Goal: Obtain resource: Download file/media

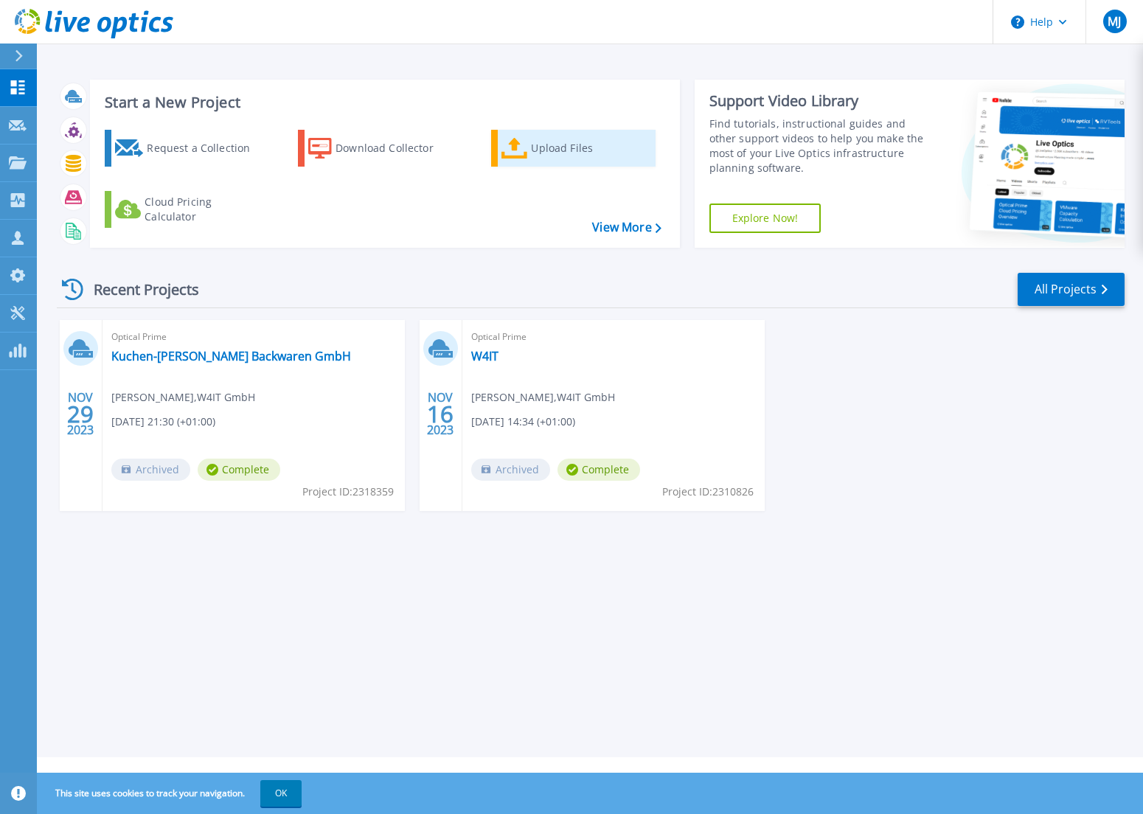
click at [547, 148] on div "Upload Files" at bounding box center [590, 149] width 118 height 30
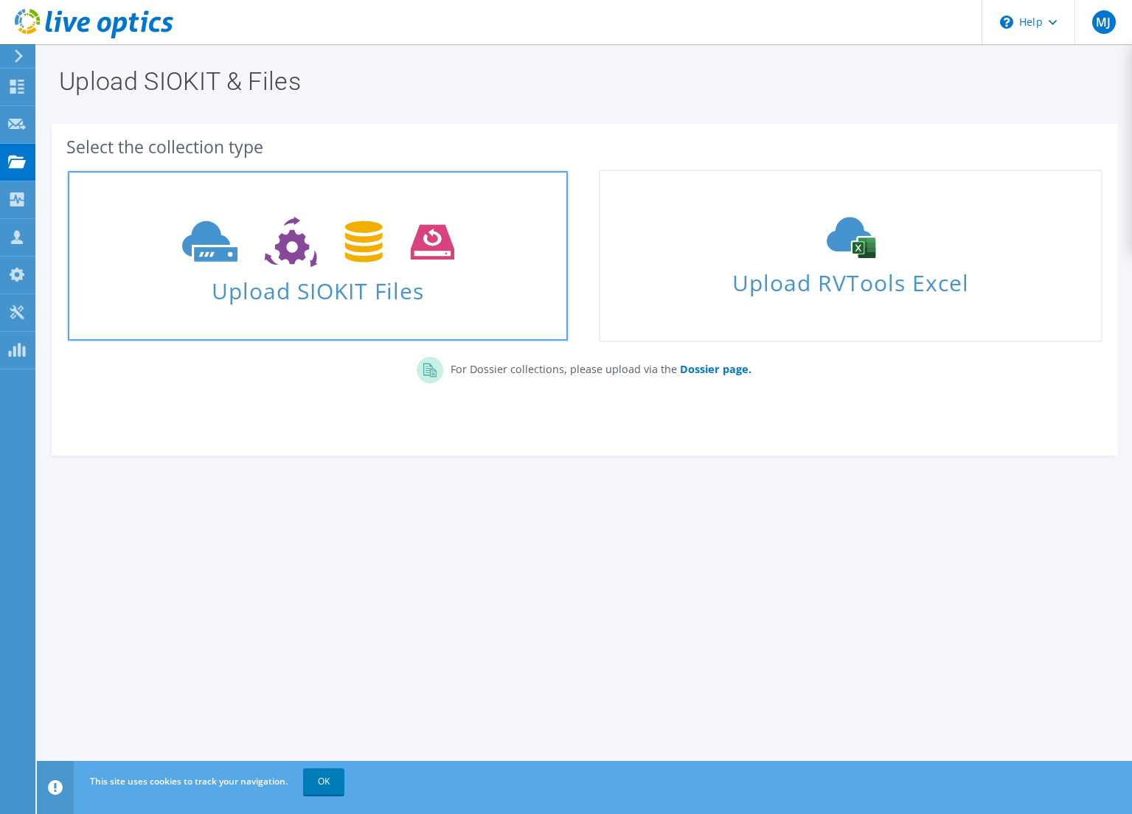
click at [443, 250] on use at bounding box center [318, 242] width 272 height 51
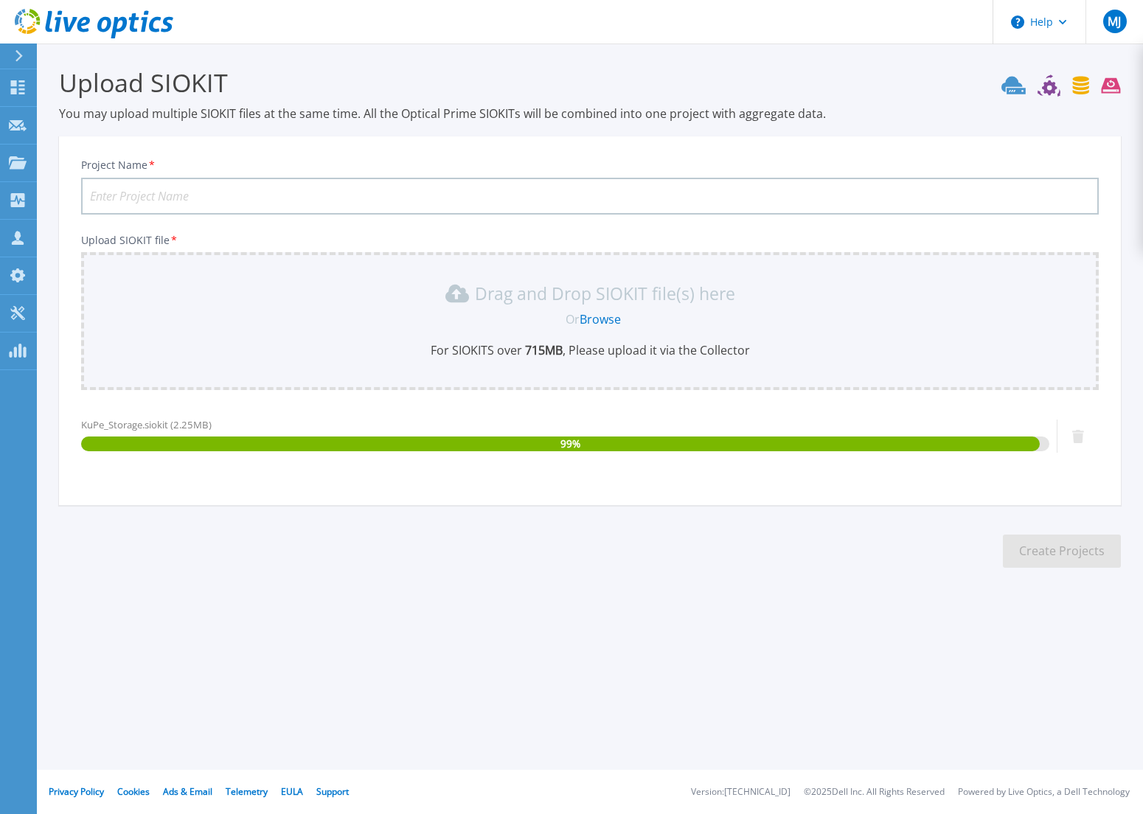
click at [208, 204] on input "Project Name *" at bounding box center [590, 196] width 1018 height 37
type input "KuPe-Storage"
click at [1065, 560] on button "Create Projects" at bounding box center [1062, 551] width 118 height 33
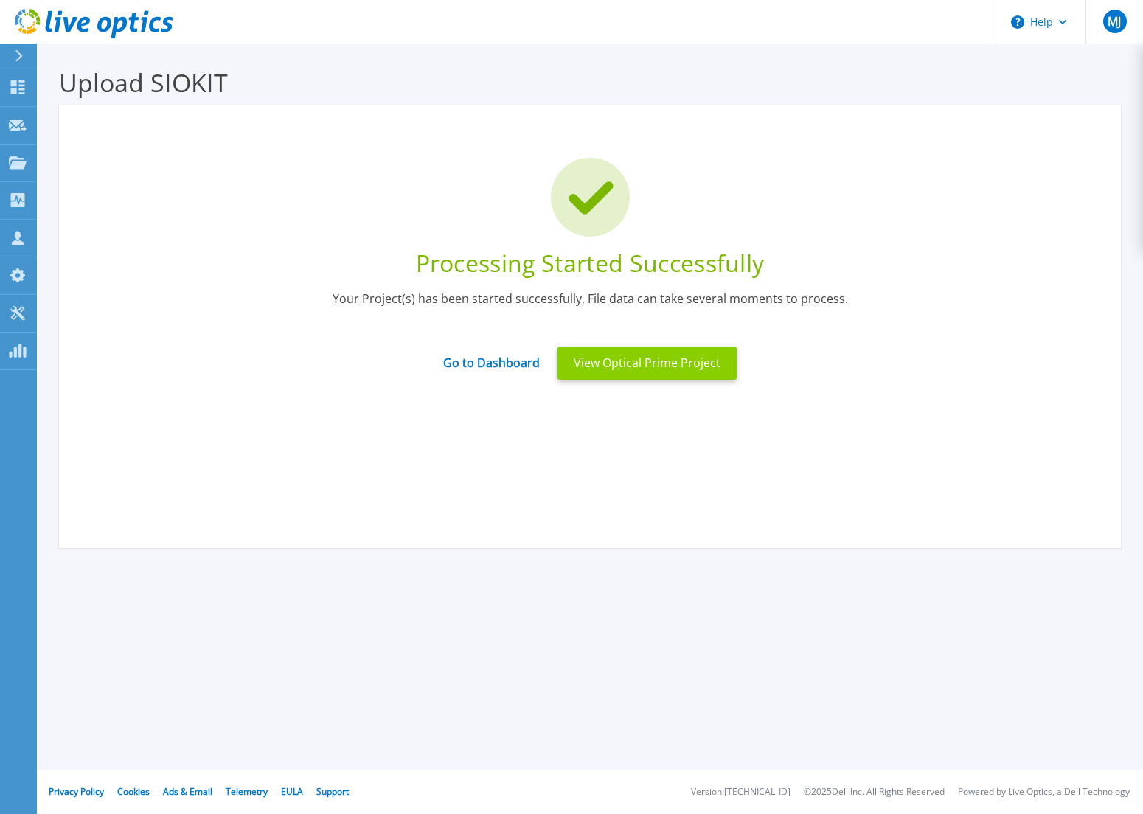
click at [664, 367] on button "View Optical Prime Project" at bounding box center [647, 363] width 179 height 33
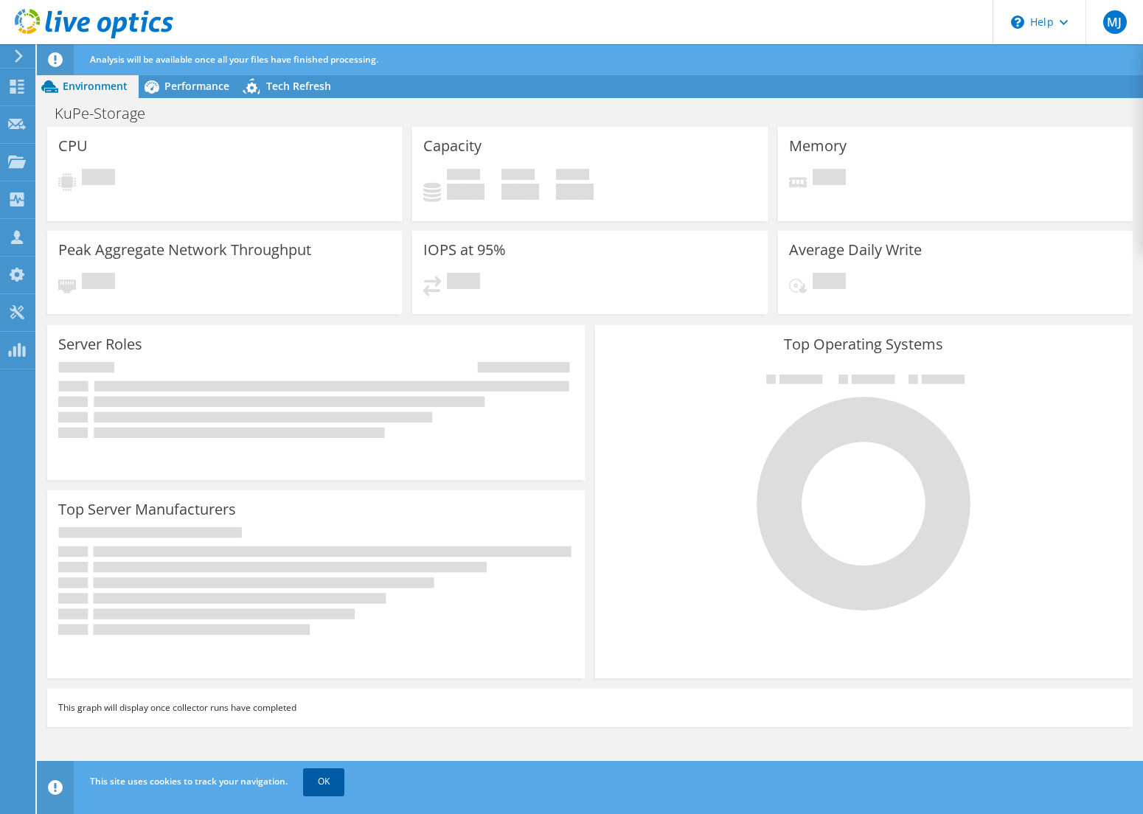
click at [325, 786] on link "OK" at bounding box center [323, 782] width 41 height 27
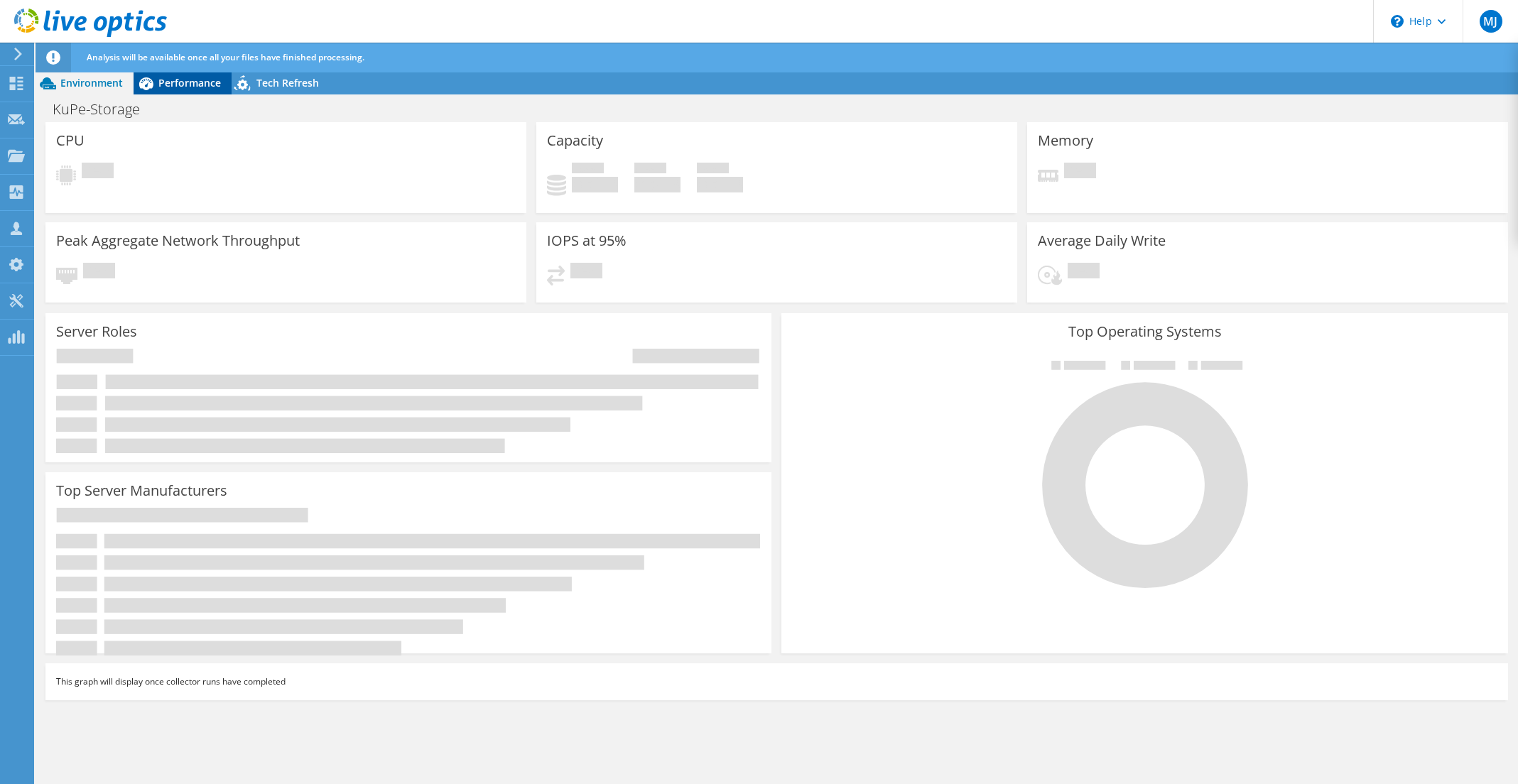
click at [180, 78] on span "Performance" at bounding box center [189, 83] width 63 height 13
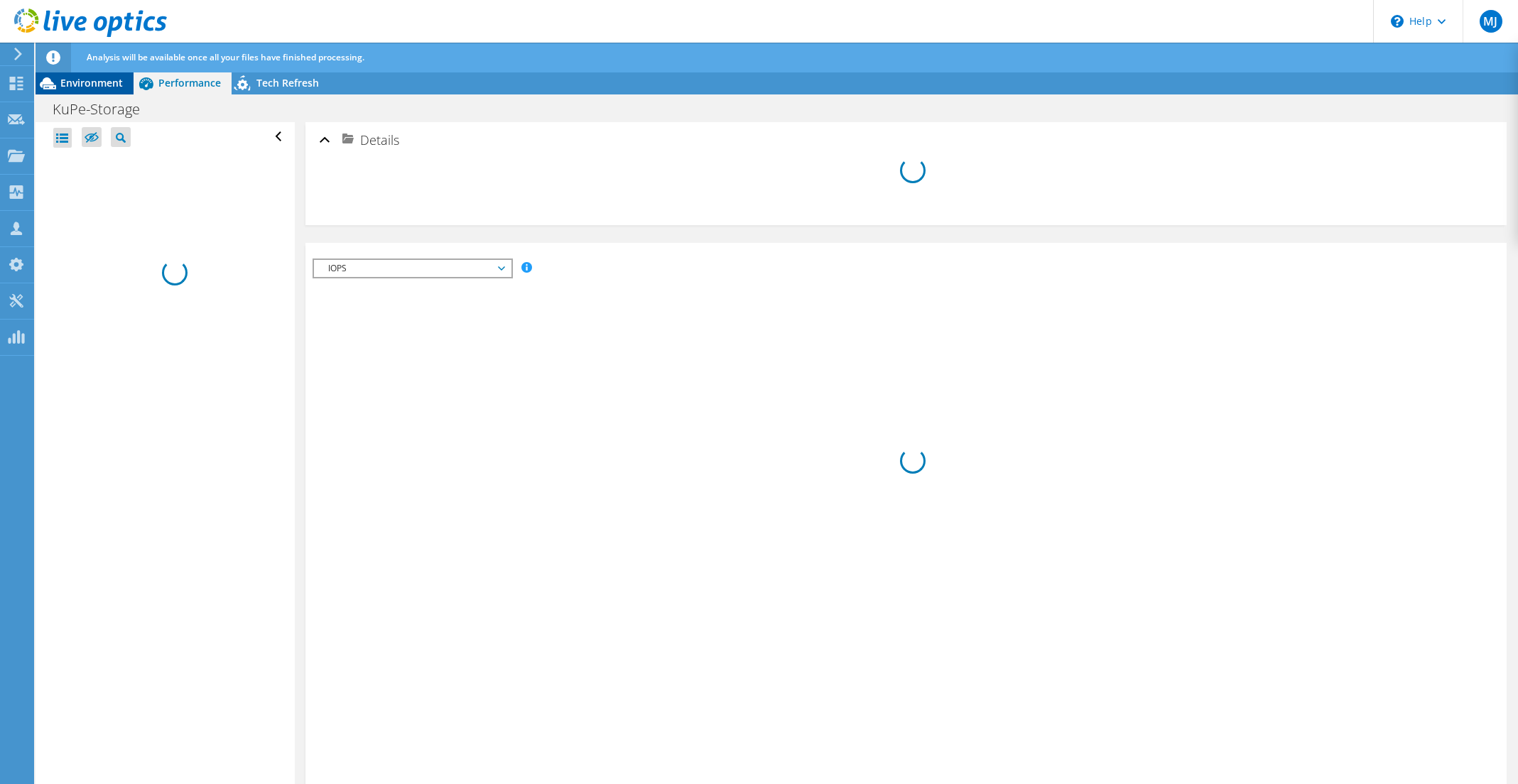
click at [100, 80] on span "Environment" at bounding box center [92, 83] width 63 height 13
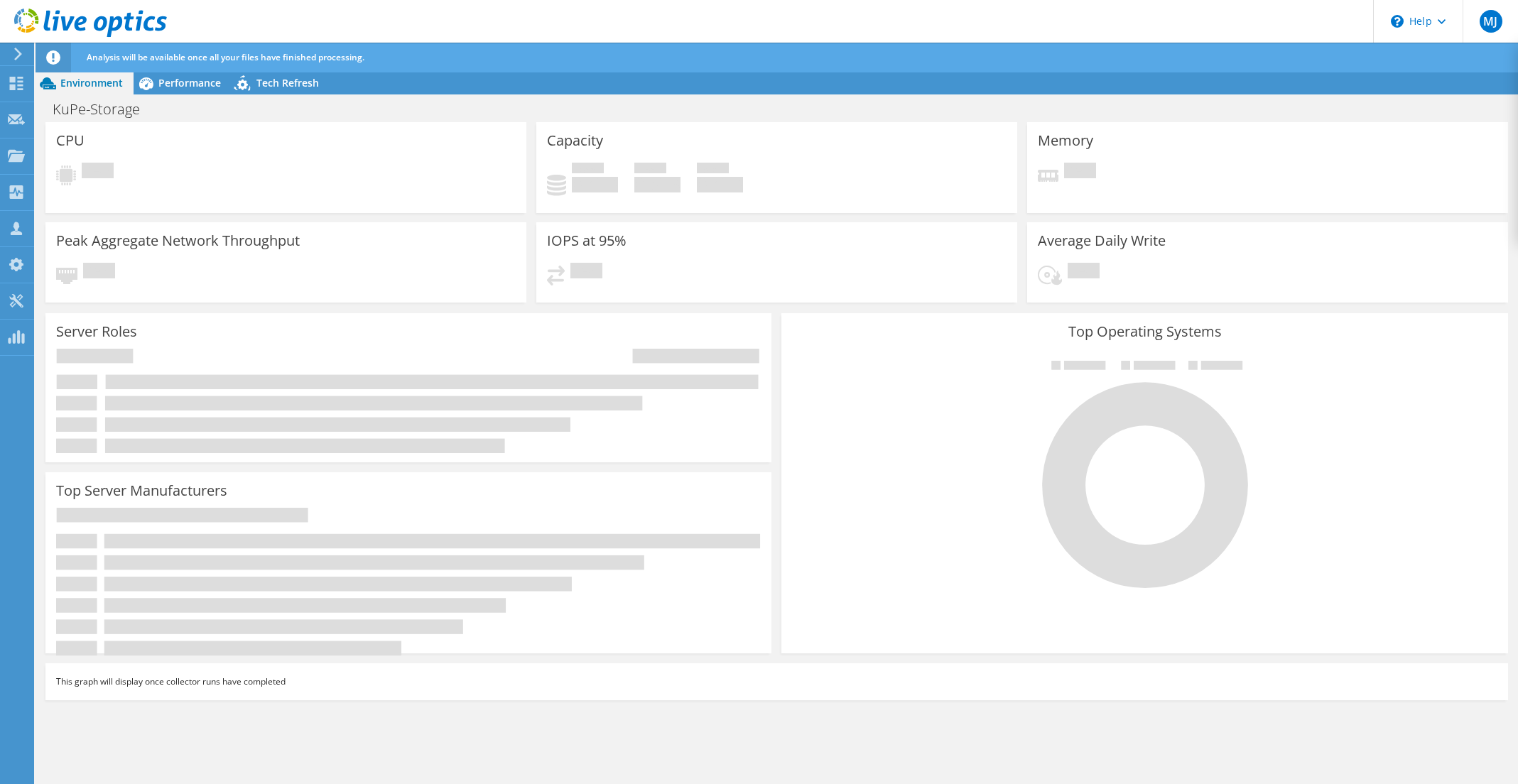
click at [11, 49] on div at bounding box center [15, 53] width 15 height 13
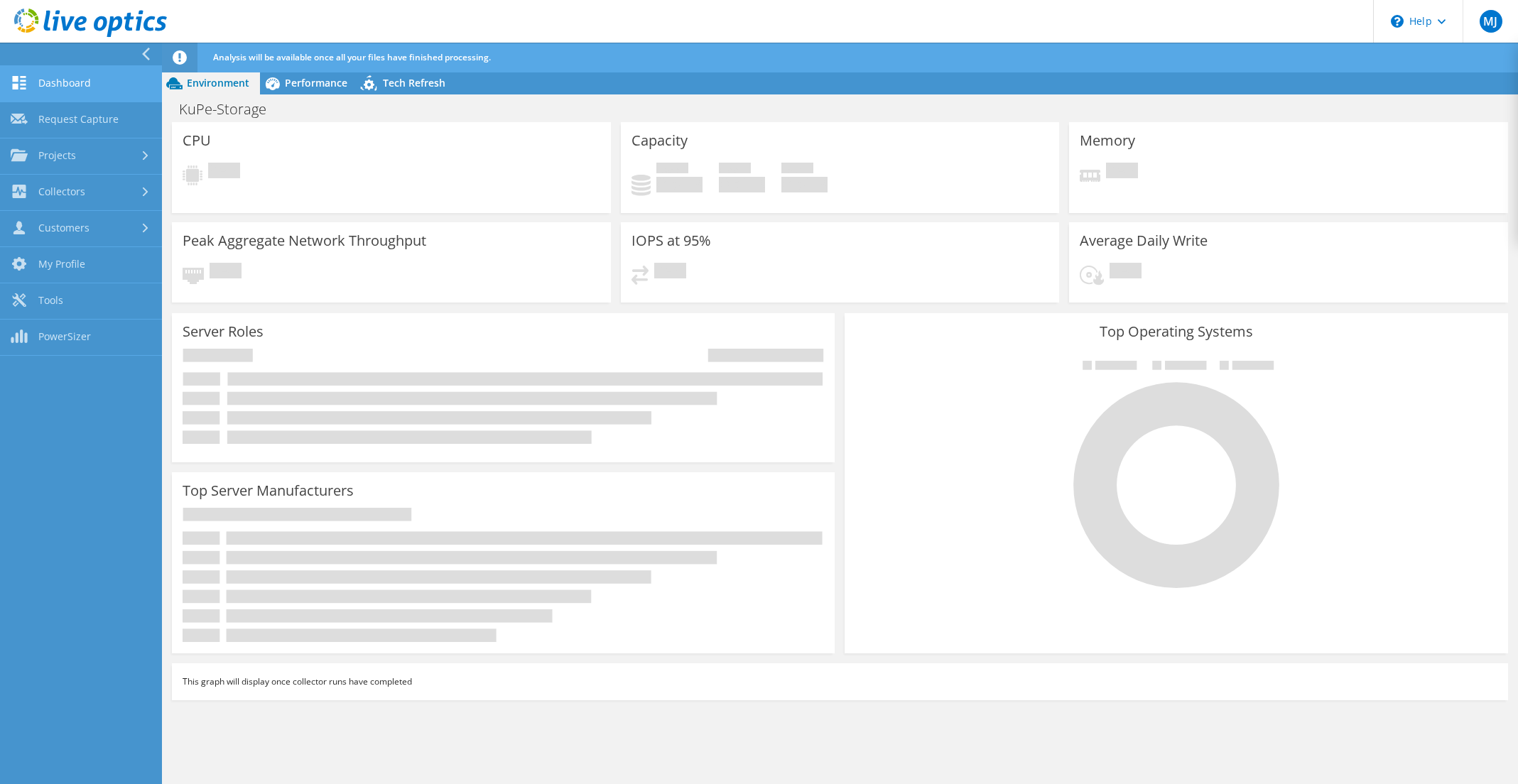
click at [89, 81] on link "Dashboard" at bounding box center [81, 85] width 162 height 37
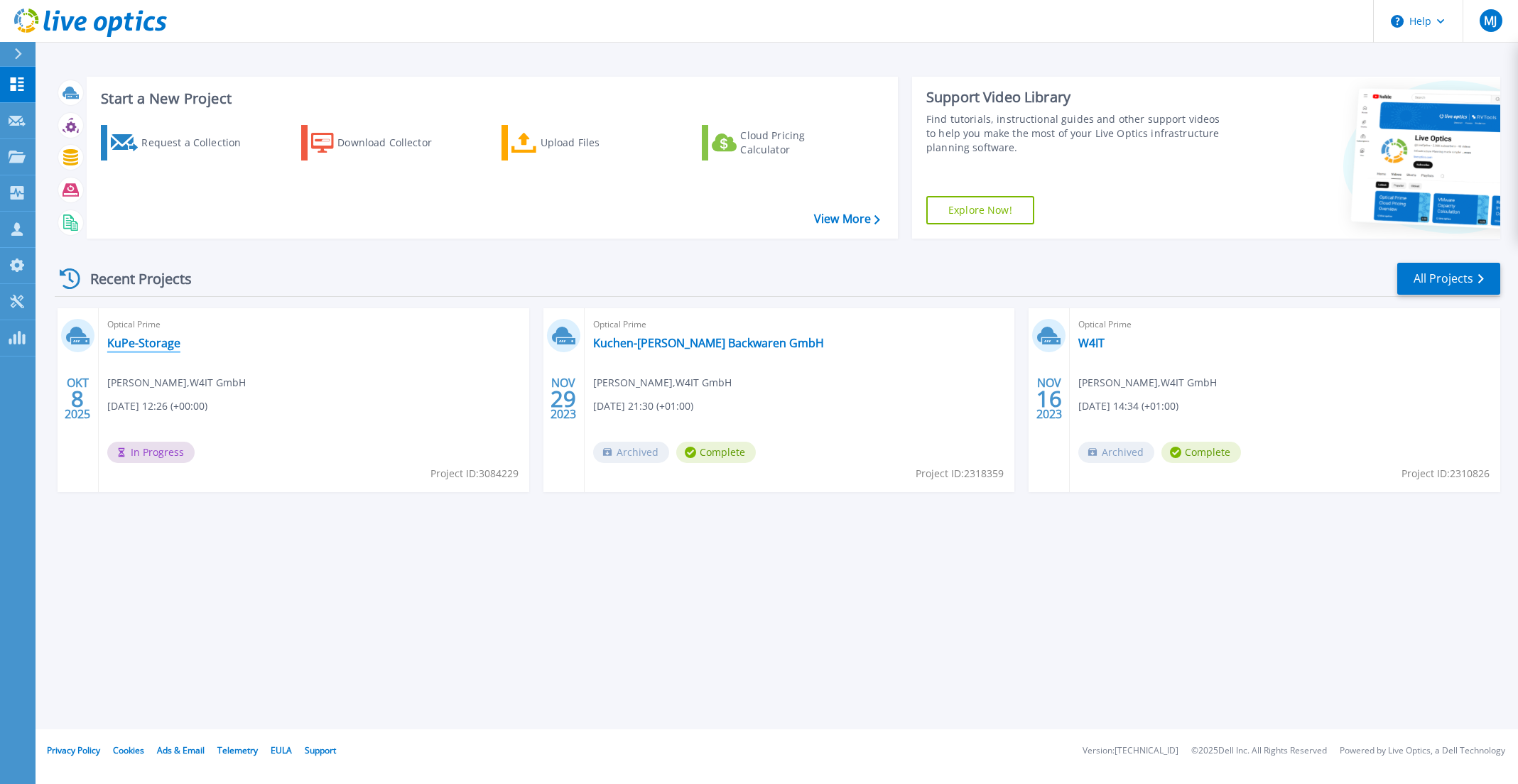
click at [145, 340] on link "KuPe-Storage" at bounding box center [144, 343] width 73 height 14
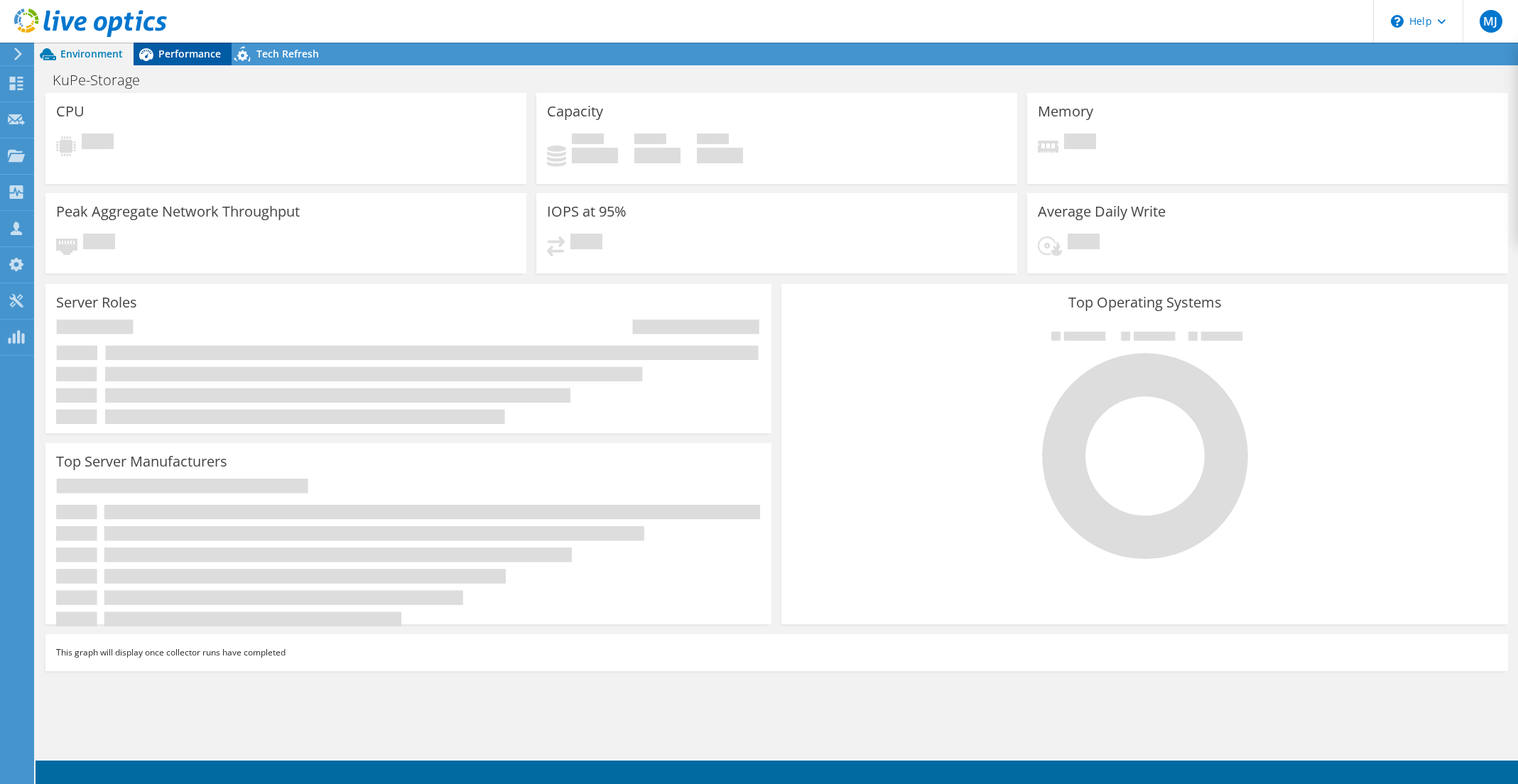
click at [207, 59] on span "Performance" at bounding box center [189, 54] width 63 height 13
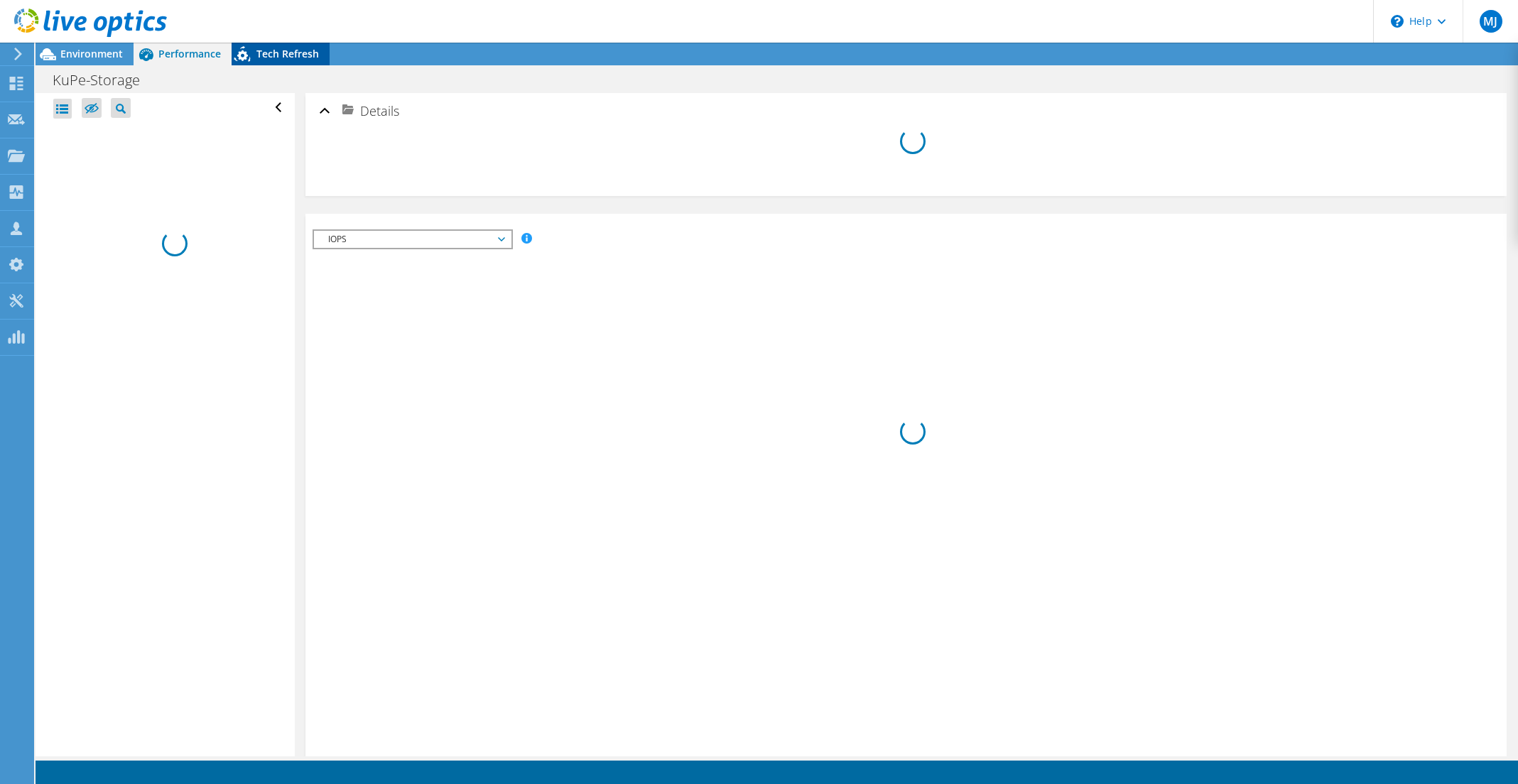
click at [304, 47] on span "Tech Refresh" at bounding box center [287, 54] width 63 height 13
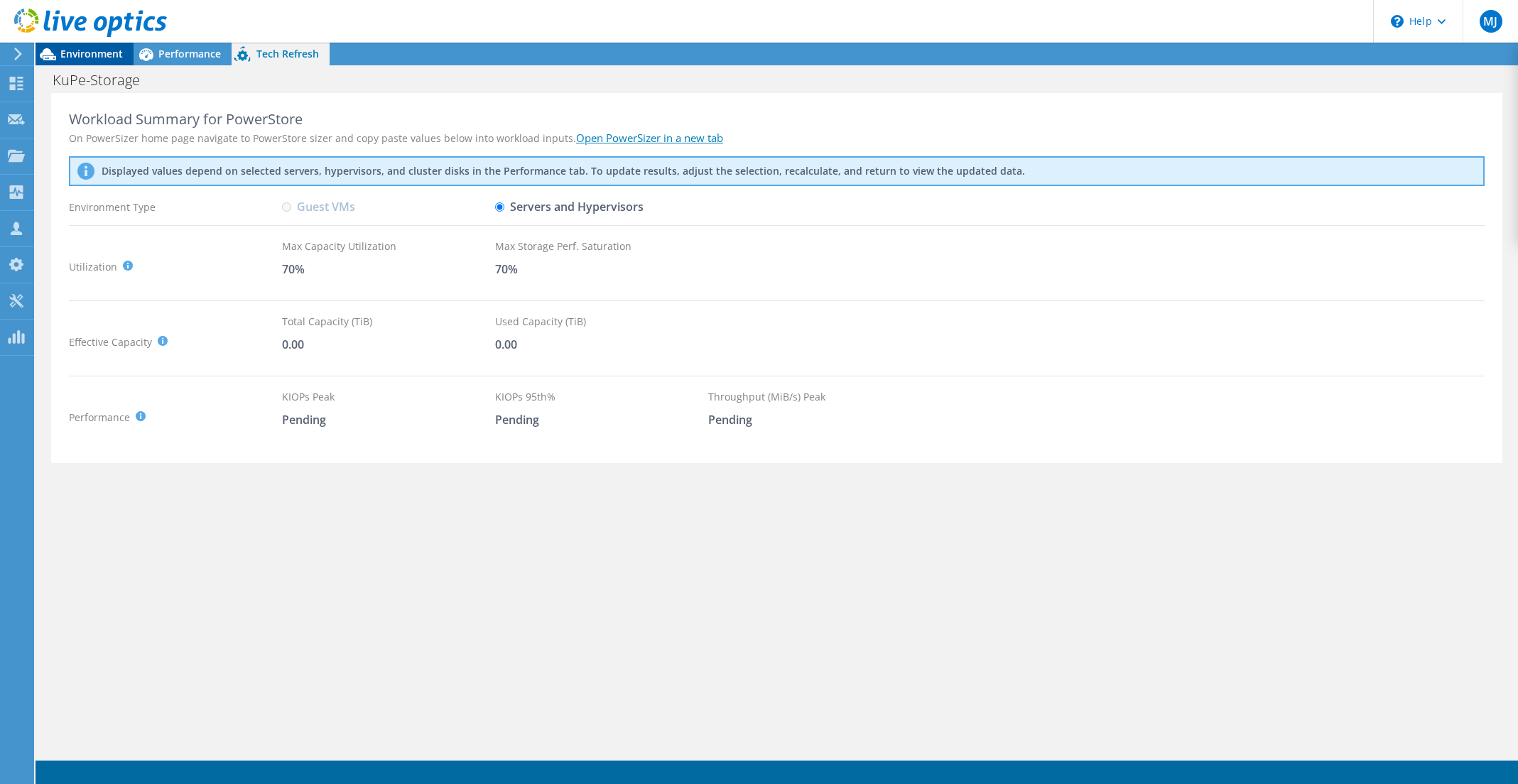
click at [99, 53] on span "Environment" at bounding box center [92, 54] width 63 height 13
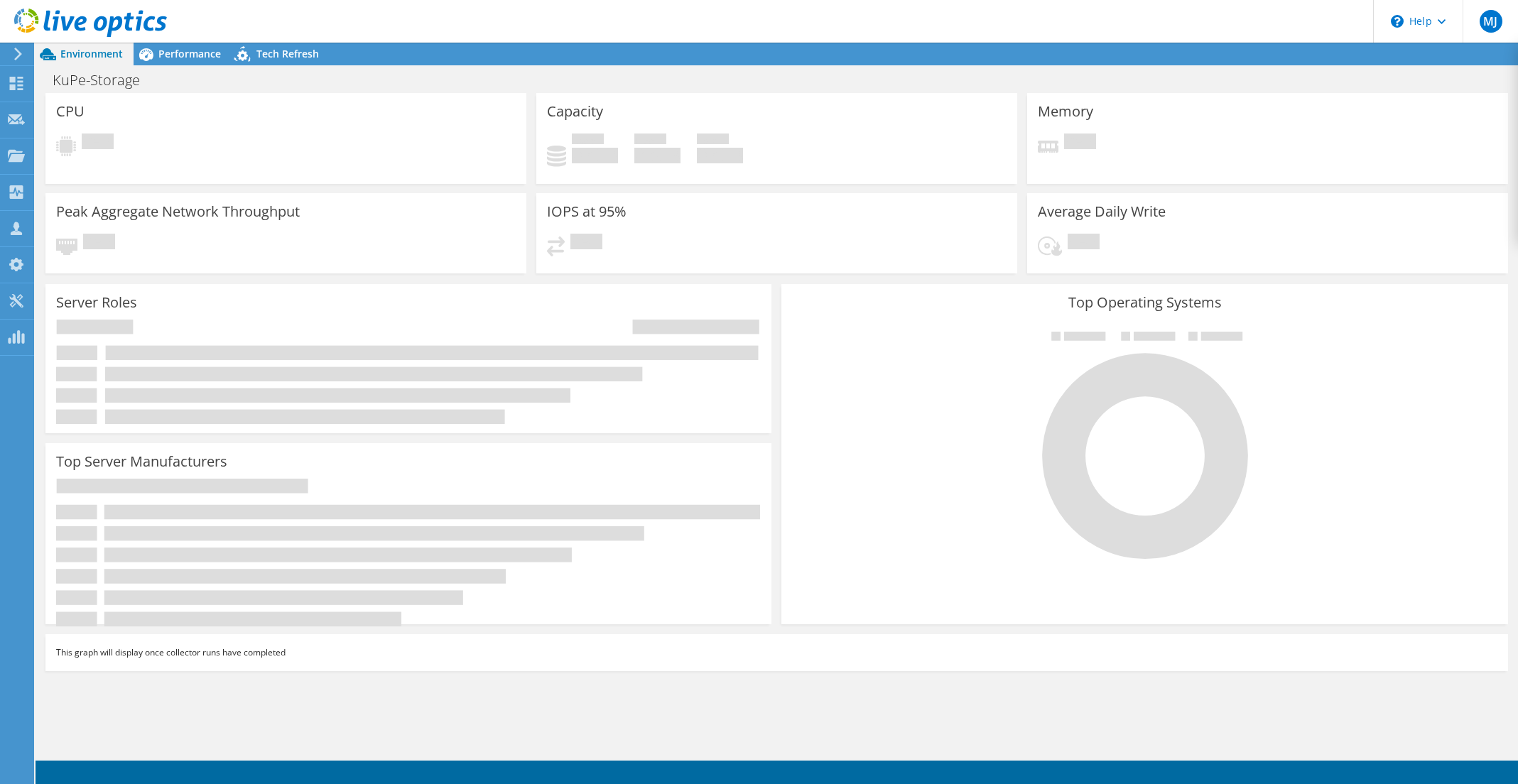
radio input "true"
radio input "false"
click at [48, 18] on use at bounding box center [91, 23] width 153 height 29
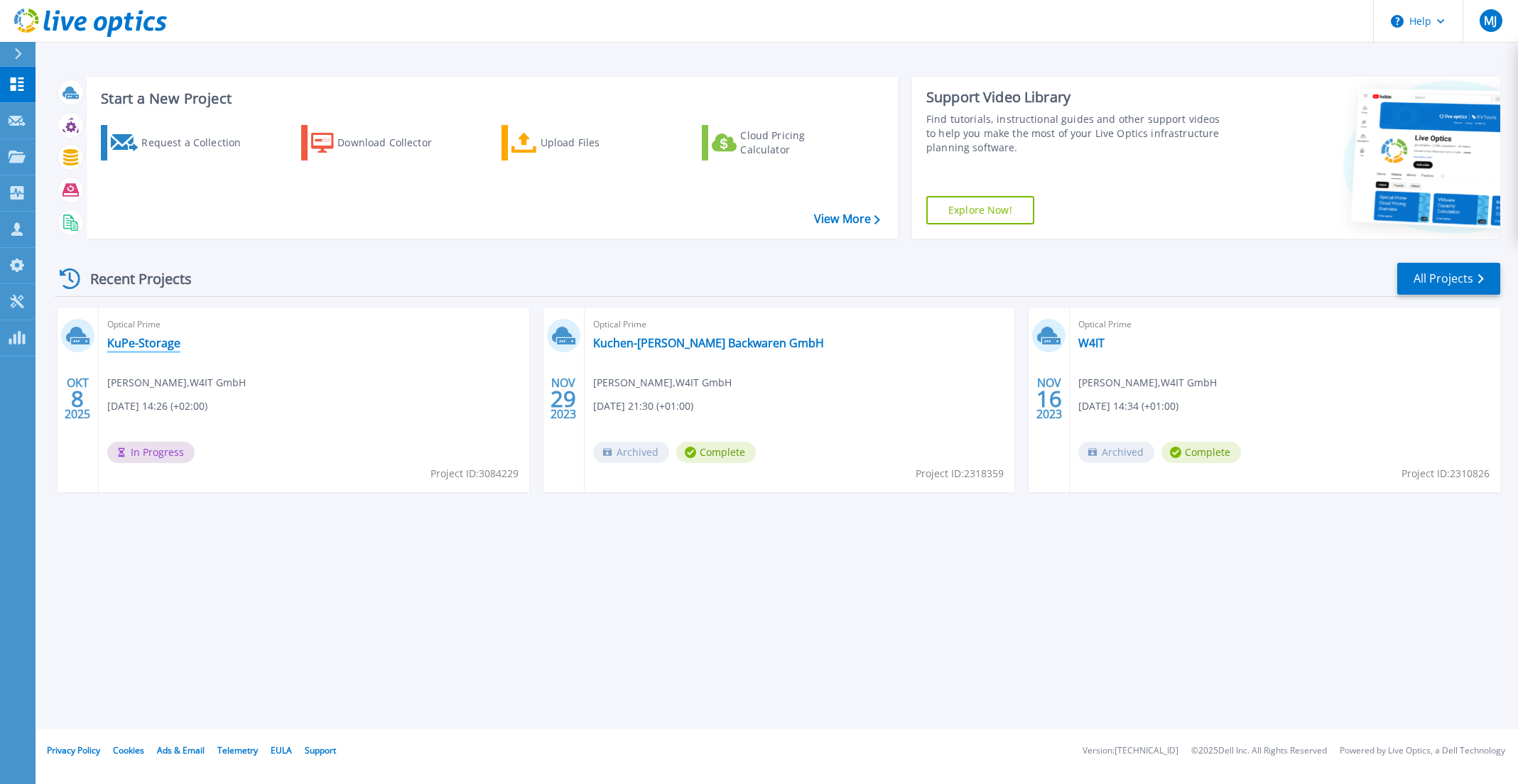
click at [129, 344] on link "KuPe-Storage" at bounding box center [144, 343] width 73 height 14
drag, startPoint x: 130, startPoint y: 379, endPoint x: 223, endPoint y: 376, distance: 93.0
click at [223, 376] on div "Optical Prime KuPe-Storage Janos Ebl , W4IT GmbH [DATE] 14:26 (+02:00) In Progr…" at bounding box center [314, 400] width 431 height 184
drag, startPoint x: 223, startPoint y: 376, endPoint x: 209, endPoint y: 391, distance: 20.5
click at [209, 391] on div "Optical Prime KuPe-Storage Janos Ebl , W4IT GmbH [DATE] 14:26 (+02:00) In Progr…" at bounding box center [314, 400] width 431 height 184
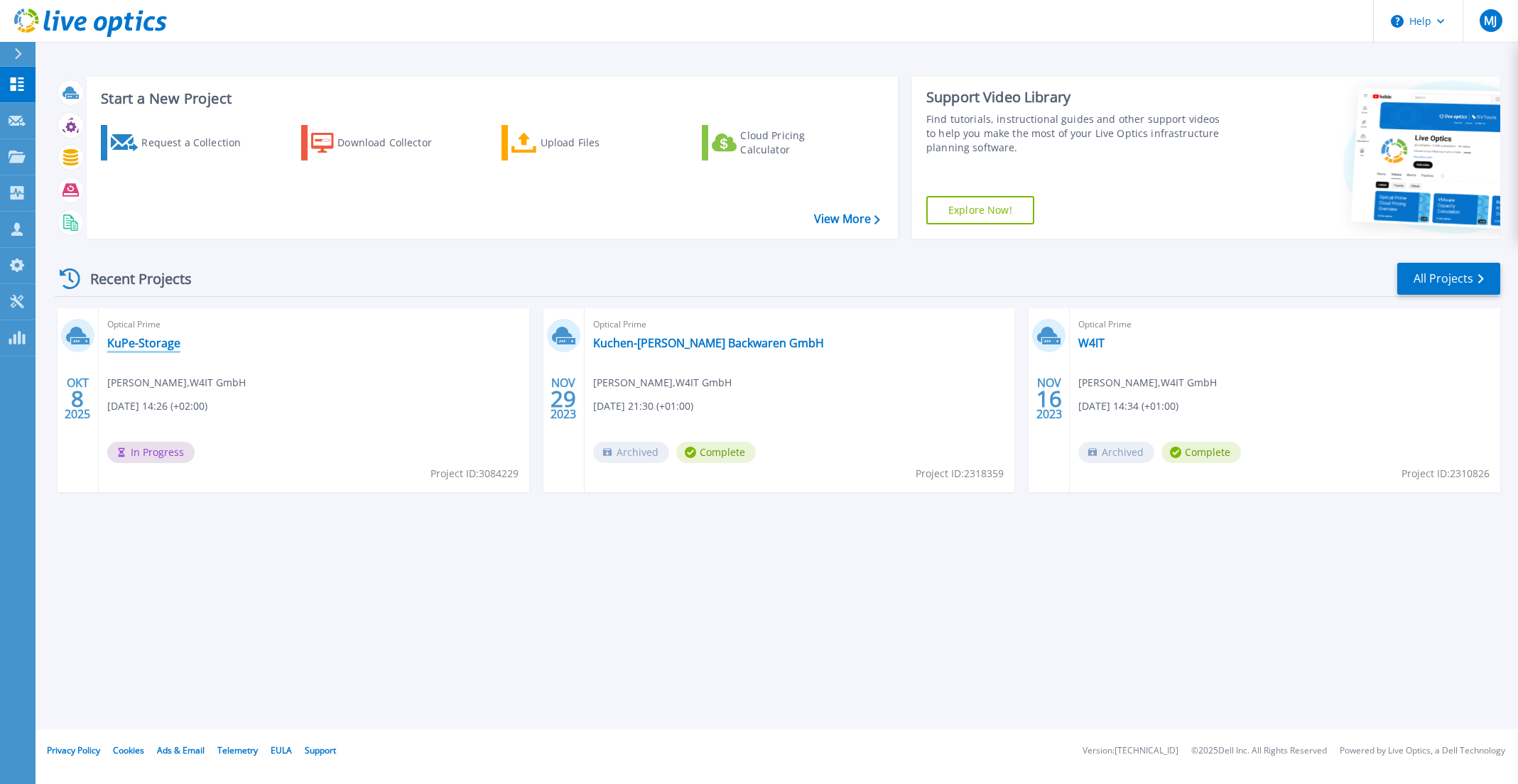
click at [139, 348] on link "KuPe-Storage" at bounding box center [144, 343] width 73 height 14
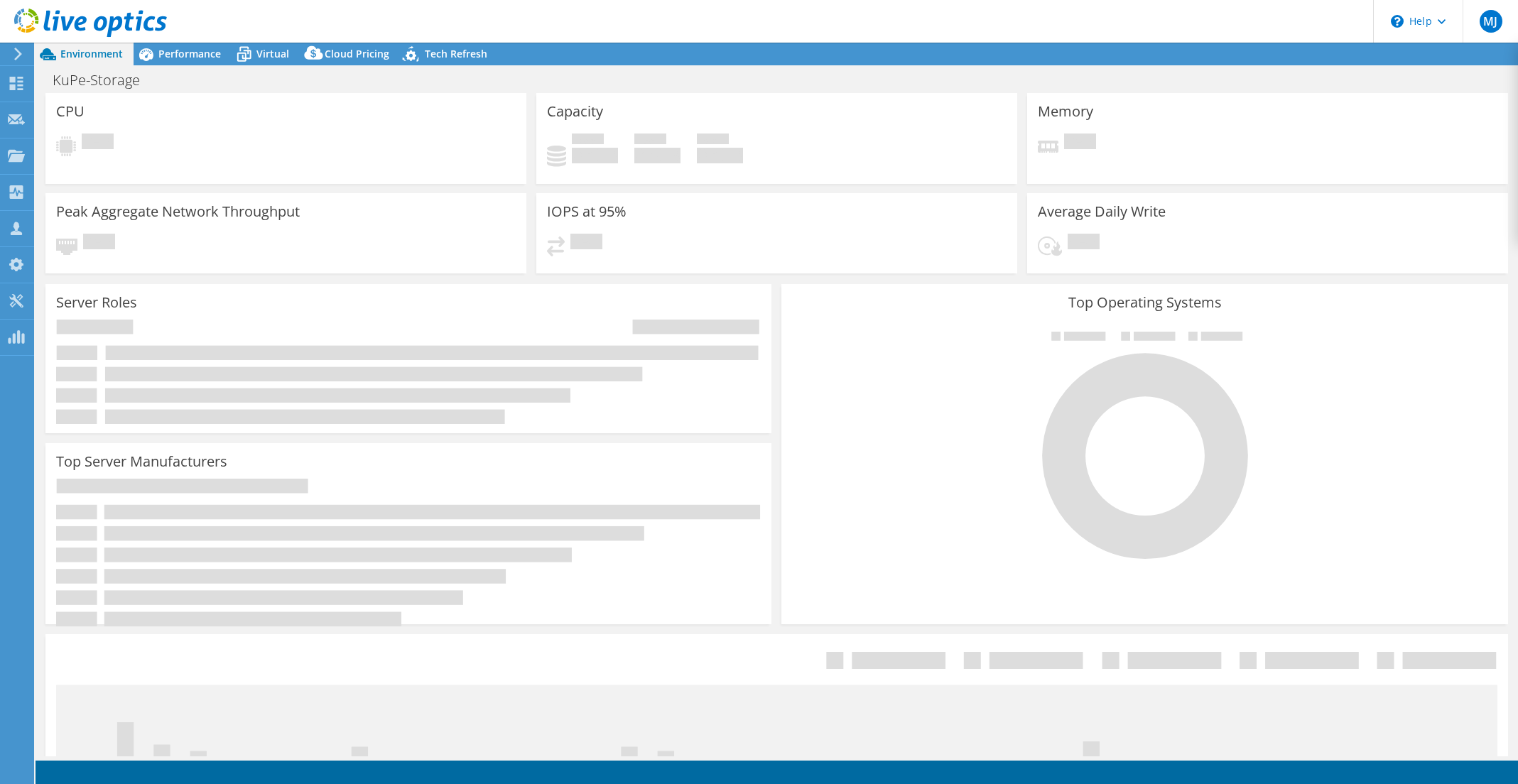
select select "USD"
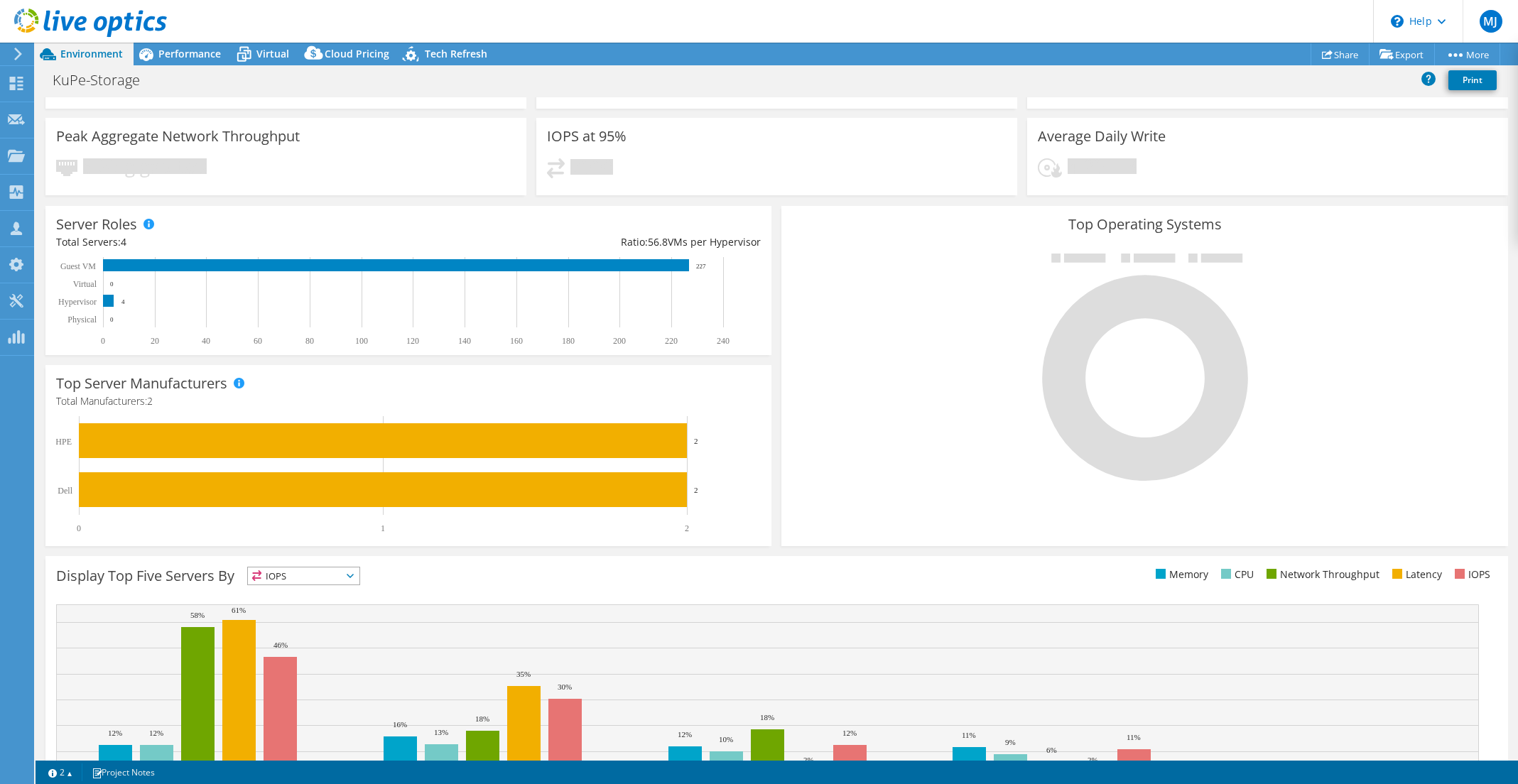
scroll to position [162, 0]
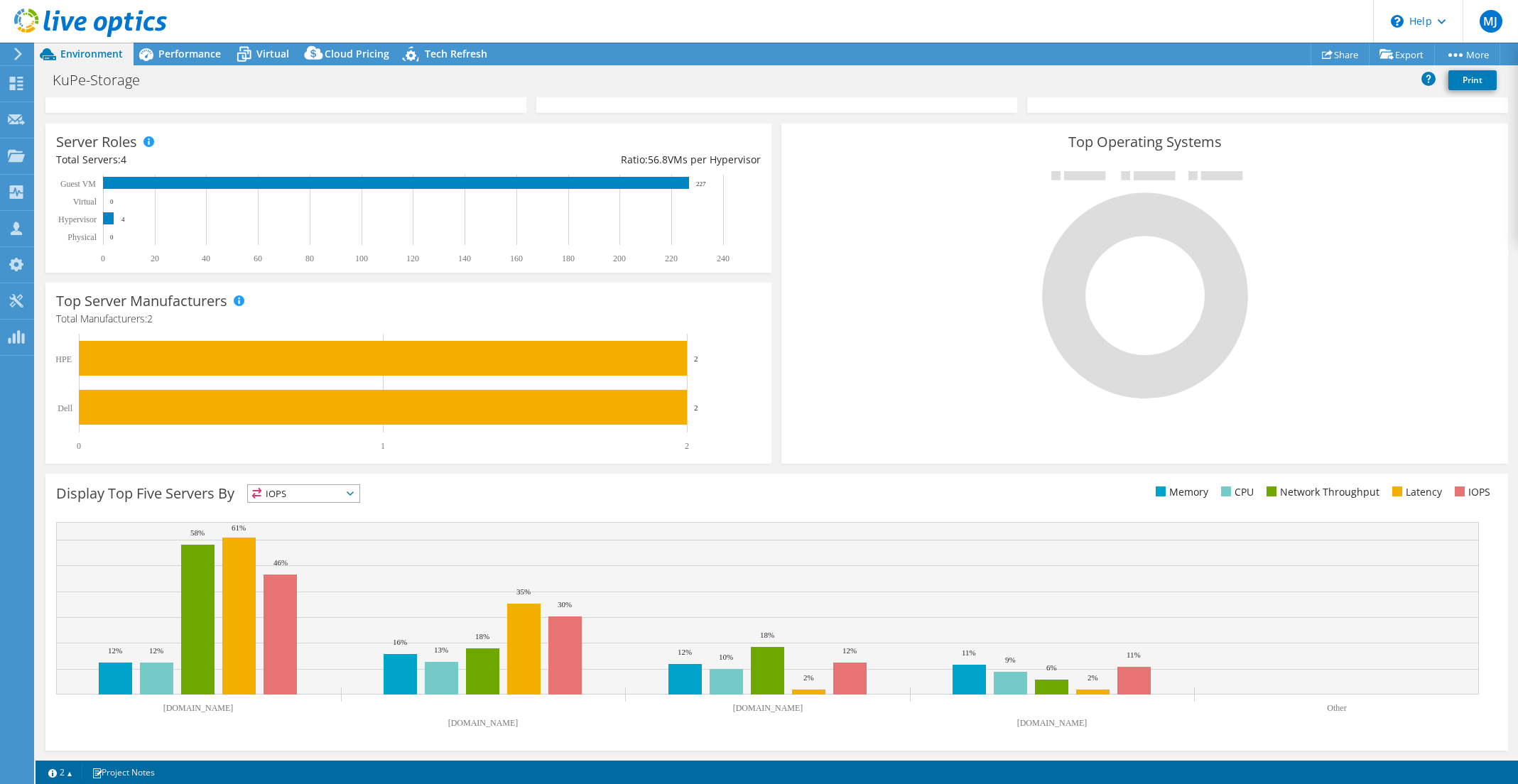
click at [324, 491] on span "IOPS" at bounding box center [303, 494] width 112 height 17
click at [587, 494] on div "Display Top Five Servers By IOPS IOPS" at bounding box center [416, 496] width 720 height 23
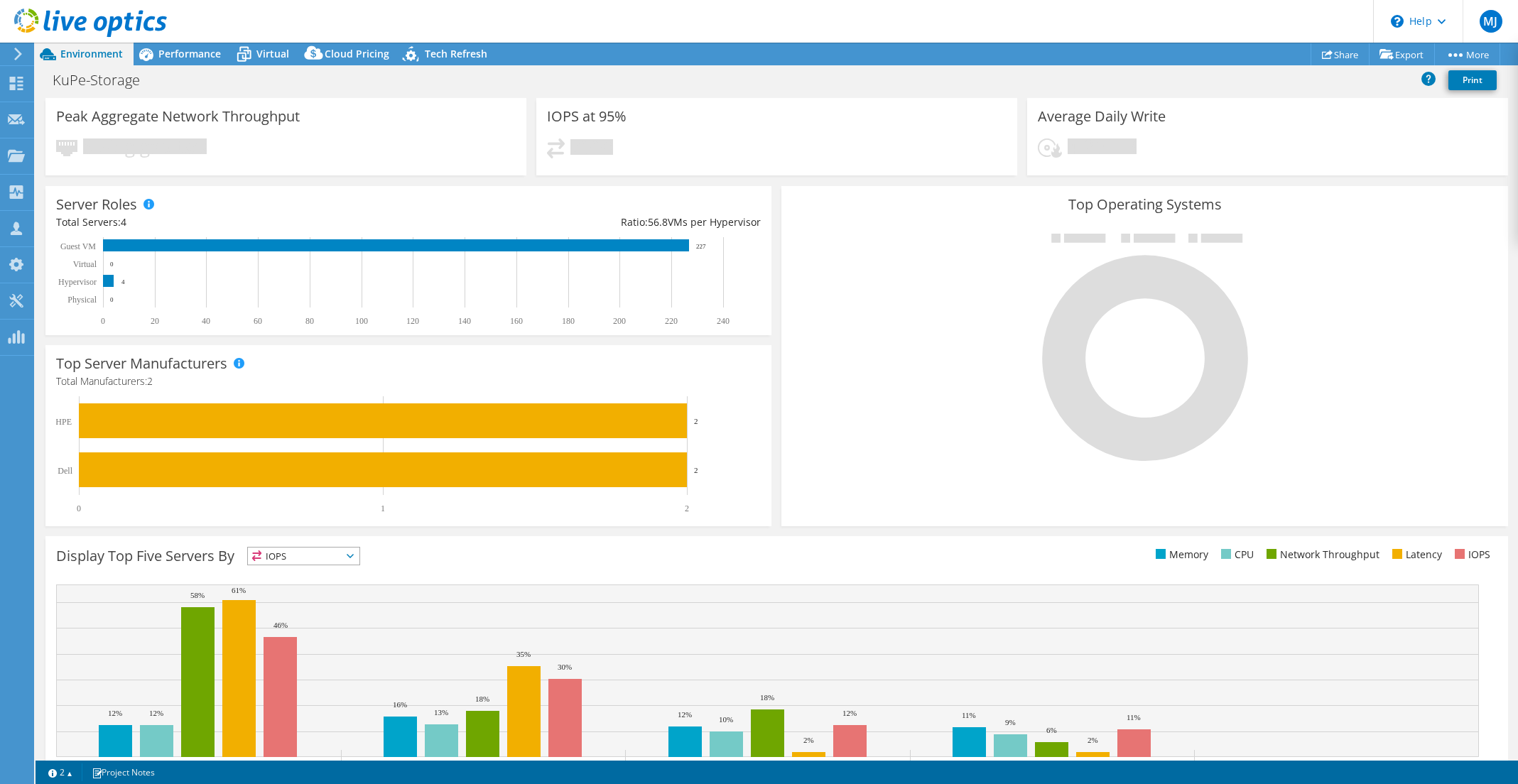
scroll to position [0, 0]
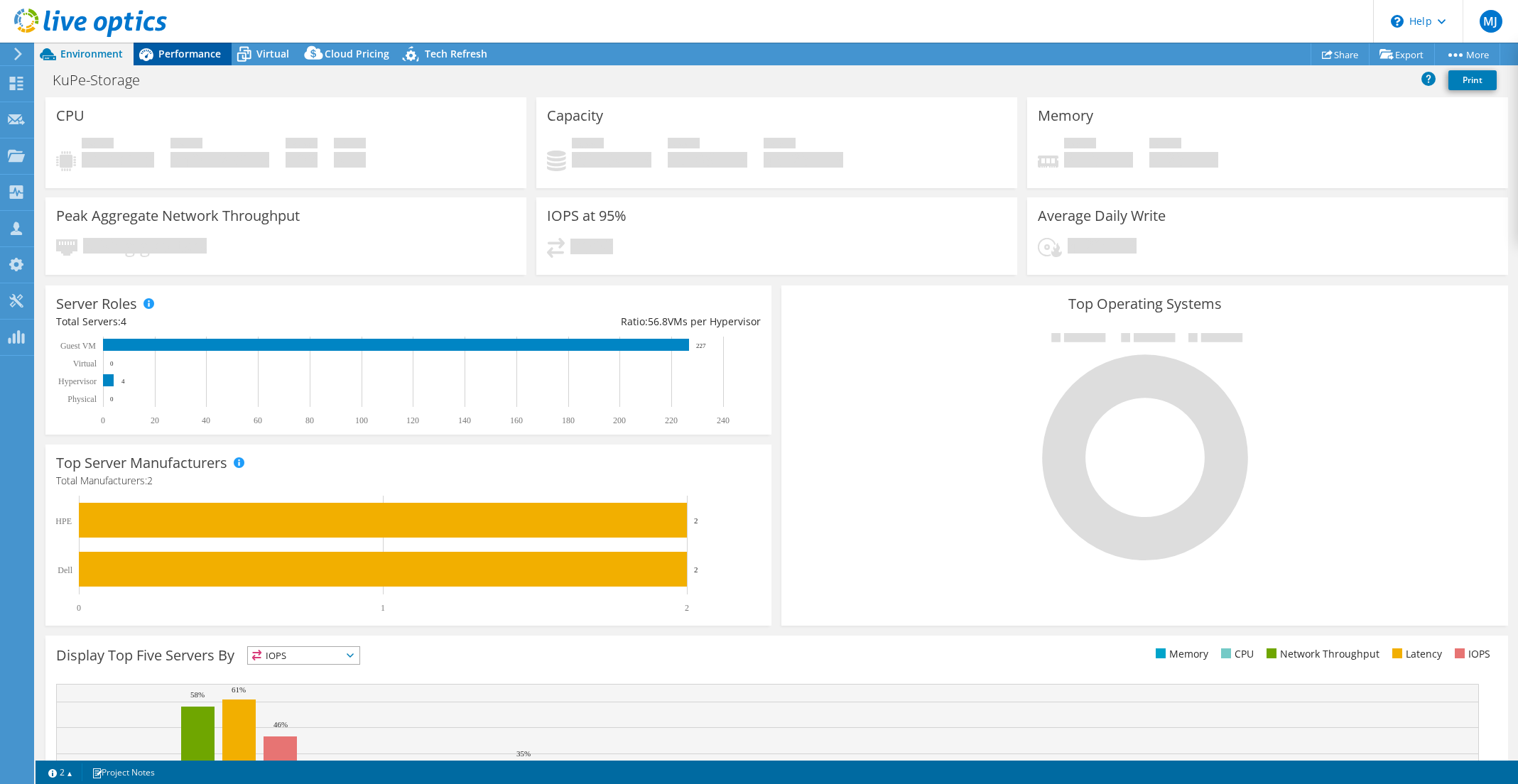
click at [178, 61] on div "Performance" at bounding box center [183, 54] width 98 height 23
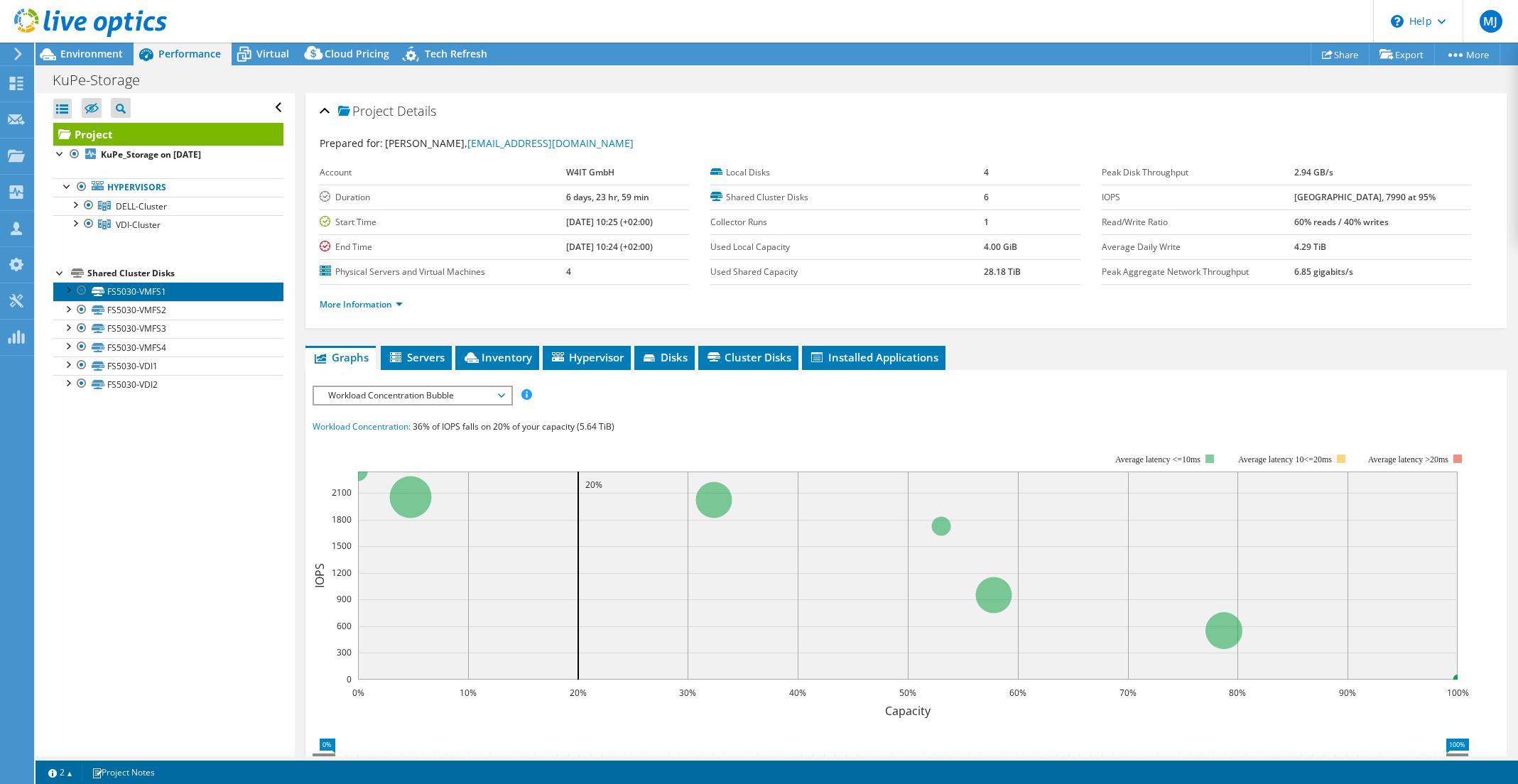
click at [121, 291] on link "FS5030-VMFS1" at bounding box center [168, 291] width 230 height 18
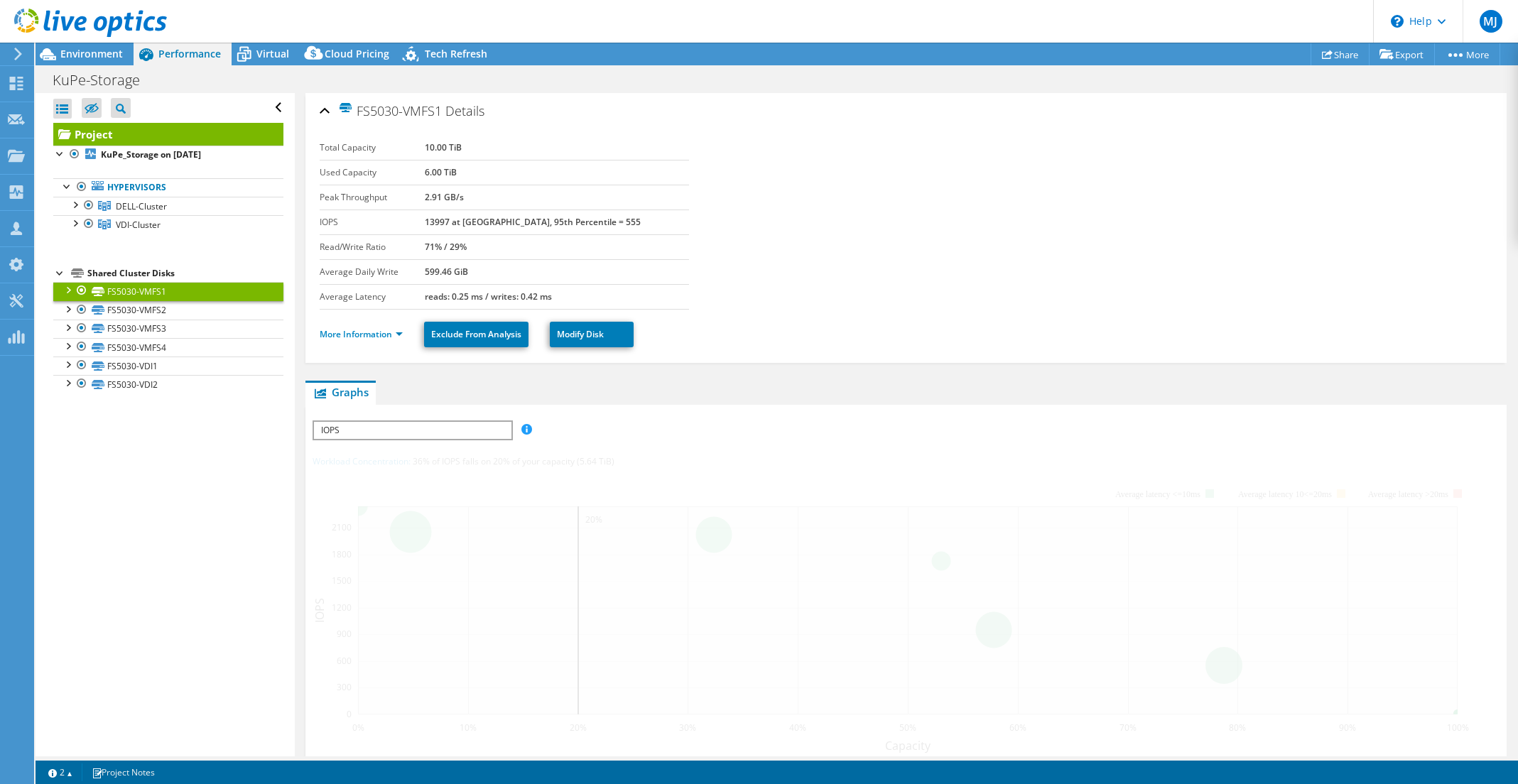
click at [69, 288] on div at bounding box center [67, 289] width 14 height 14
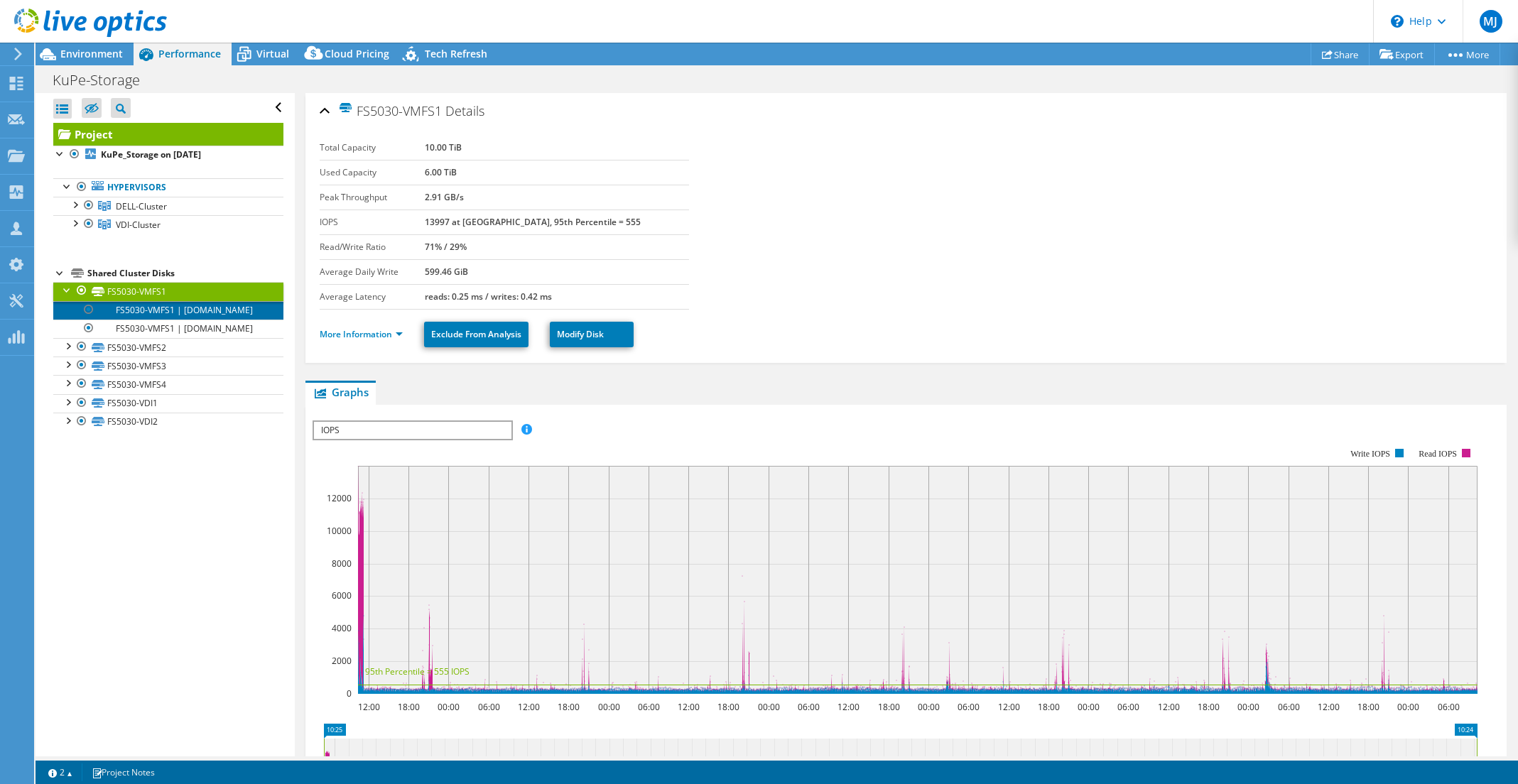
click at [172, 309] on link "FS5030-VMFS1 | [DOMAIN_NAME]" at bounding box center [168, 310] width 230 height 18
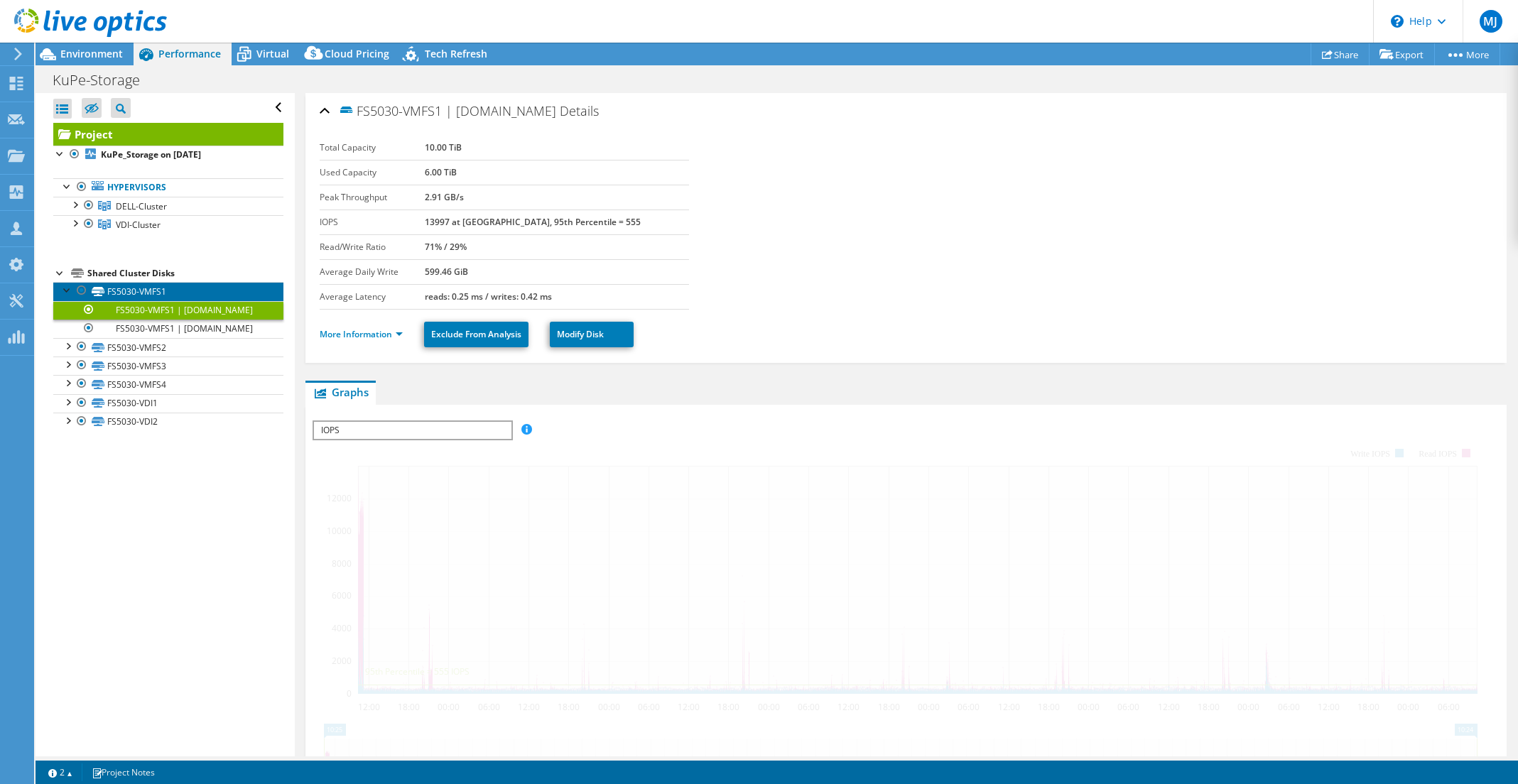
click at [148, 292] on link "FS5030-VMFS1" at bounding box center [168, 291] width 230 height 18
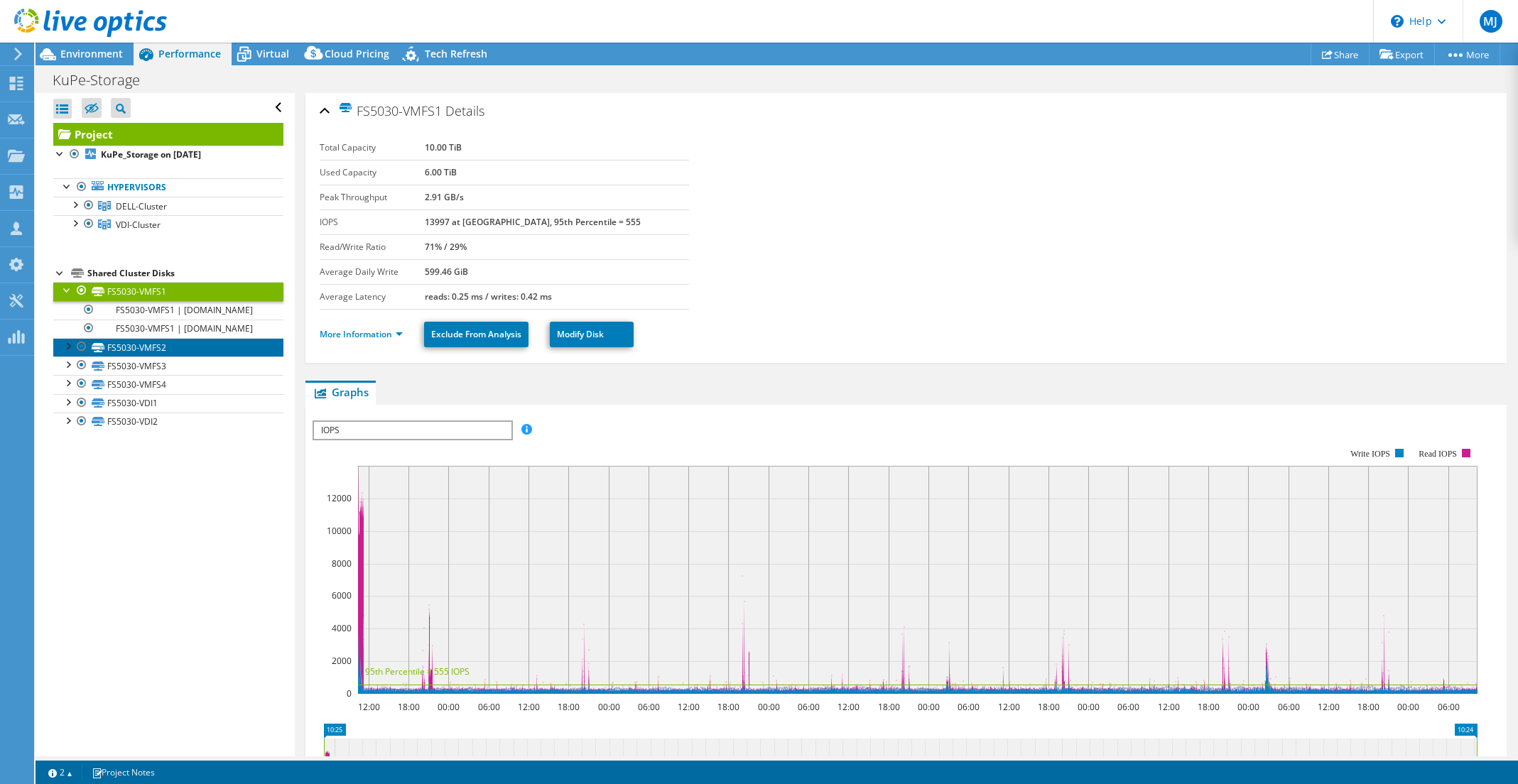
click at [142, 356] on link "FS5030-VMFS2" at bounding box center [168, 347] width 230 height 18
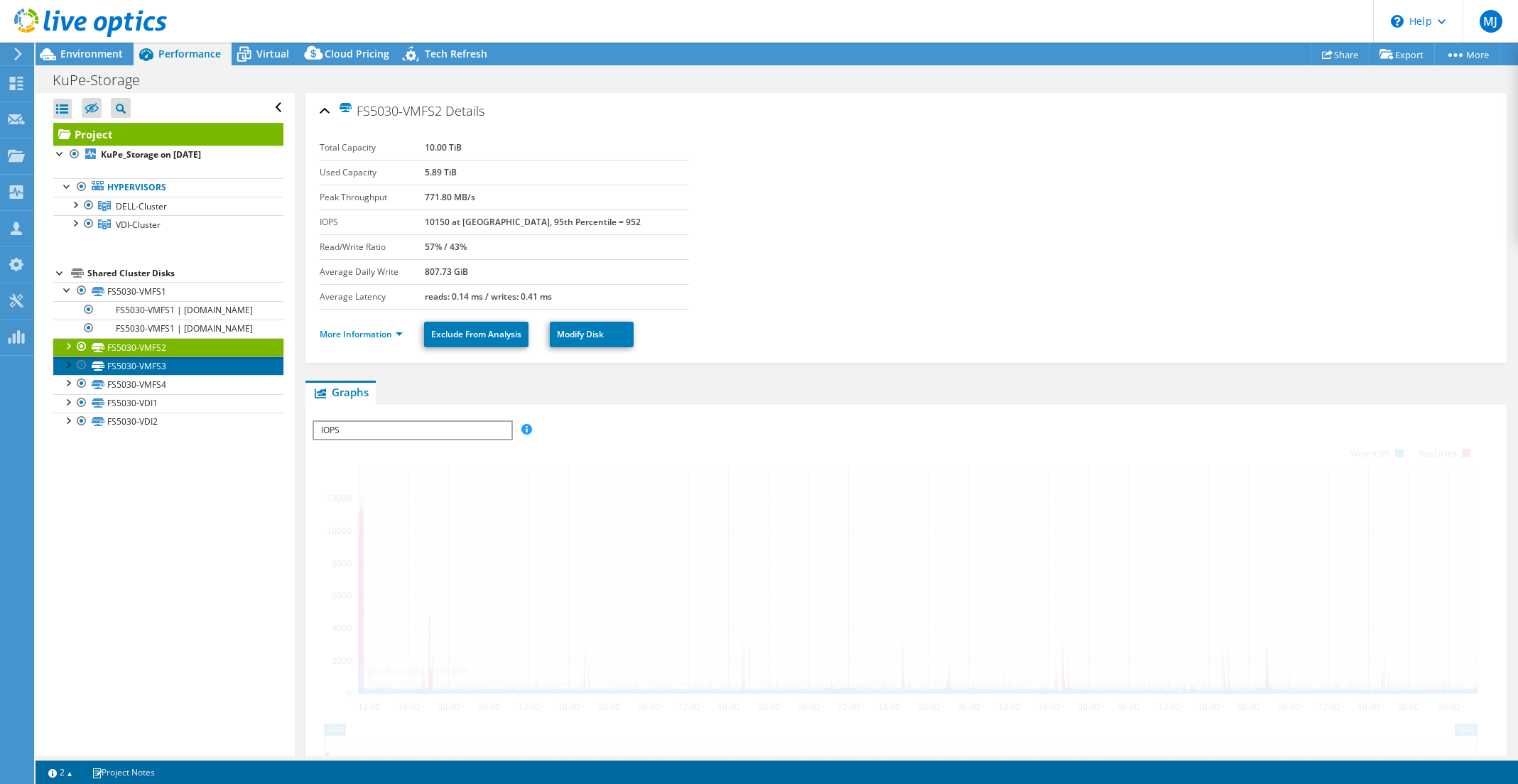
click at [150, 375] on link "FS5030-VMFS3" at bounding box center [168, 365] width 230 height 18
click at [72, 353] on div at bounding box center [67, 345] width 14 height 14
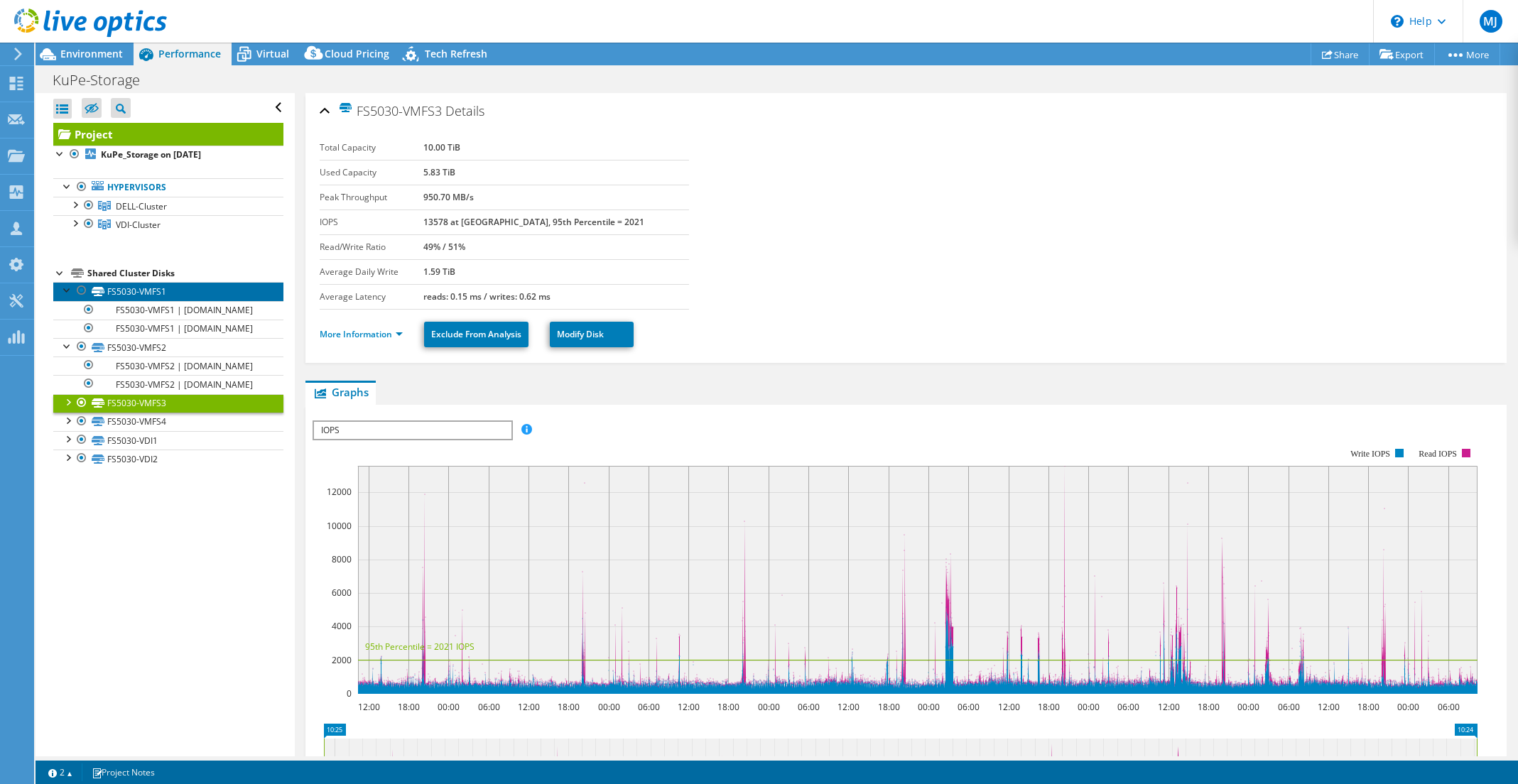
drag, startPoint x: 119, startPoint y: 288, endPoint x: 465, endPoint y: 360, distance: 353.4
click at [119, 288] on link "FS5030-VMFS1" at bounding box center [168, 291] width 230 height 18
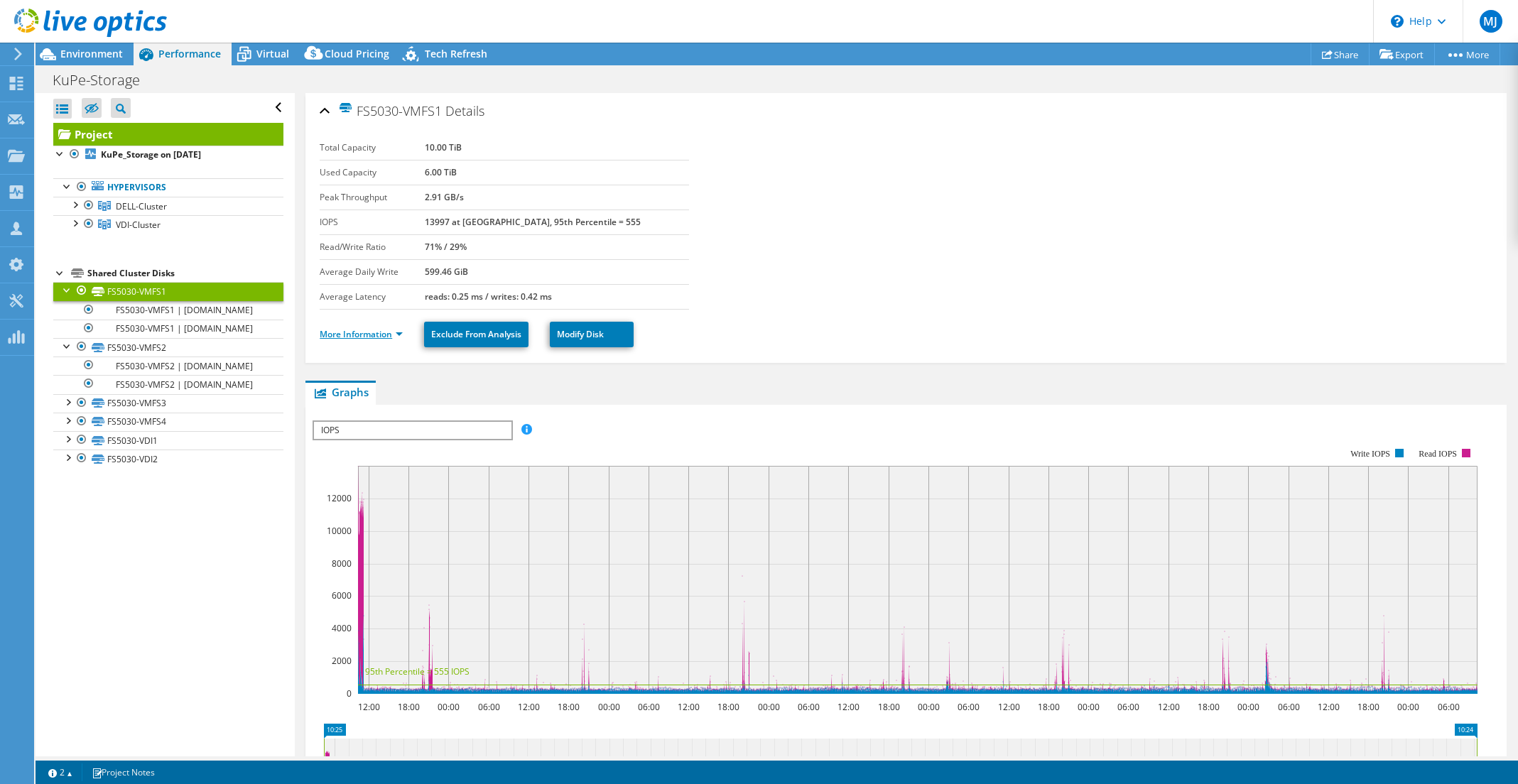
click at [403, 333] on link "More Information" at bounding box center [361, 334] width 83 height 13
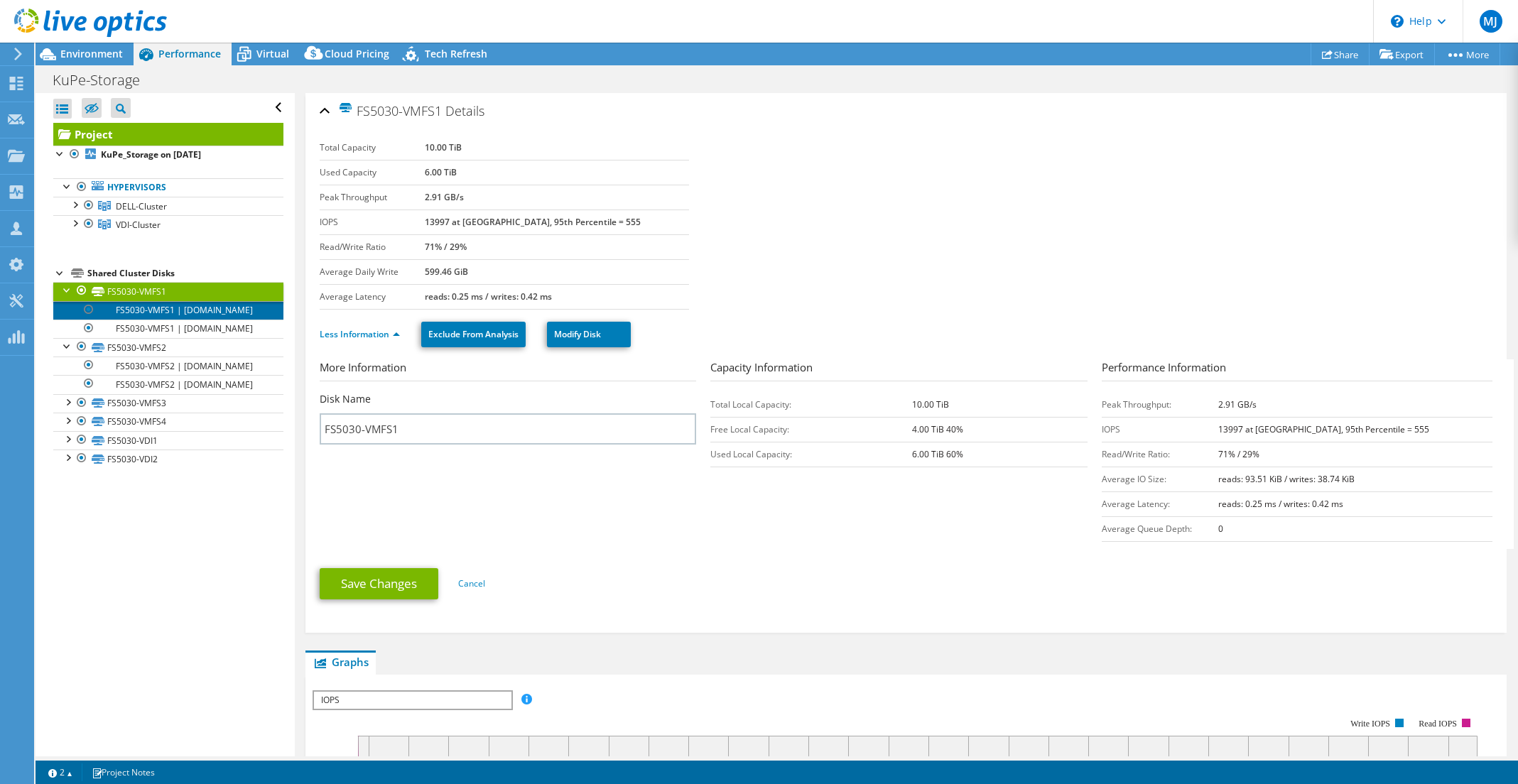
click at [177, 320] on link "FS5030-VMFS1 | [DOMAIN_NAME]" at bounding box center [168, 310] width 230 height 18
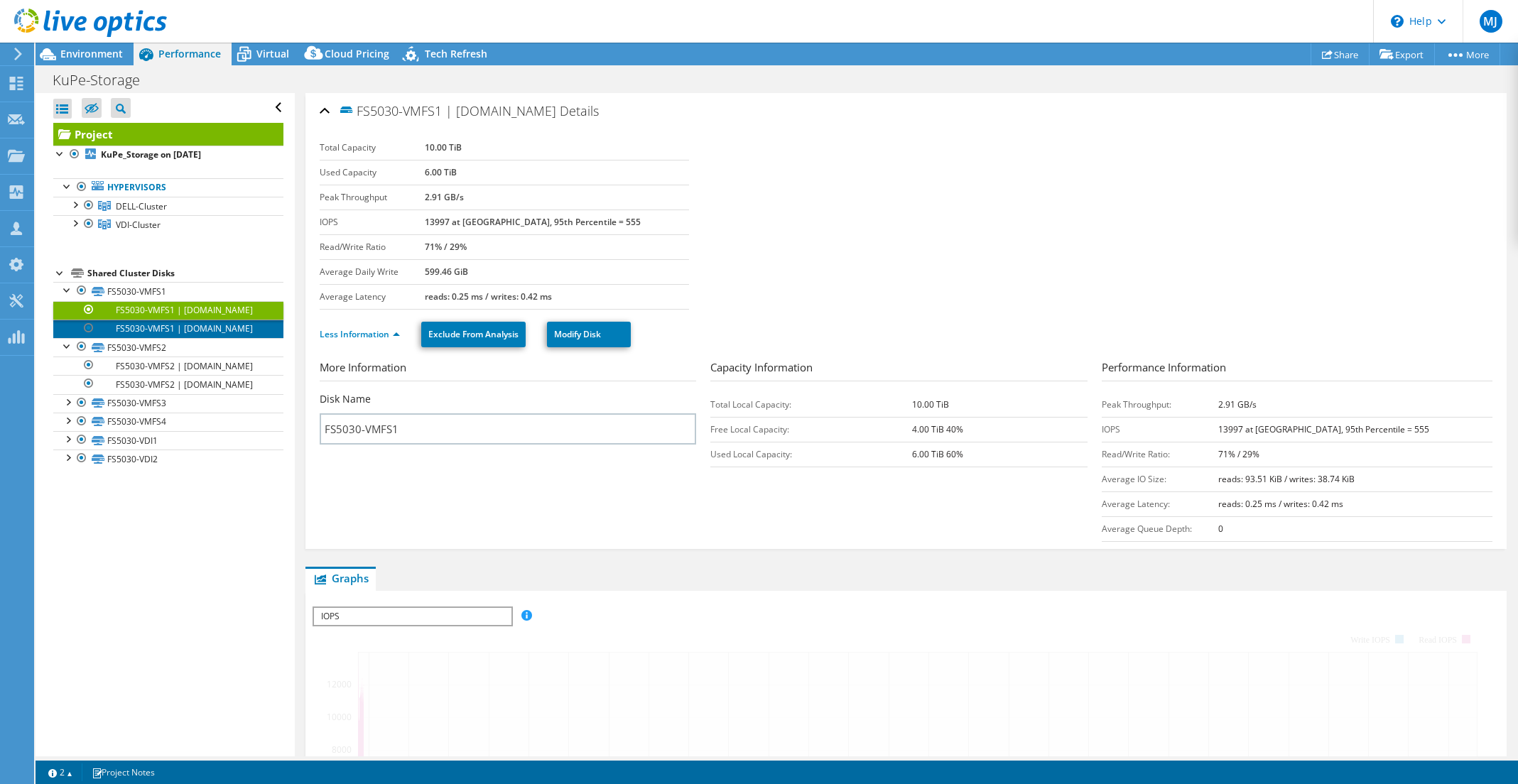
click at [188, 338] on link "FS5030-VMFS1 | [DOMAIN_NAME]" at bounding box center [168, 328] width 230 height 18
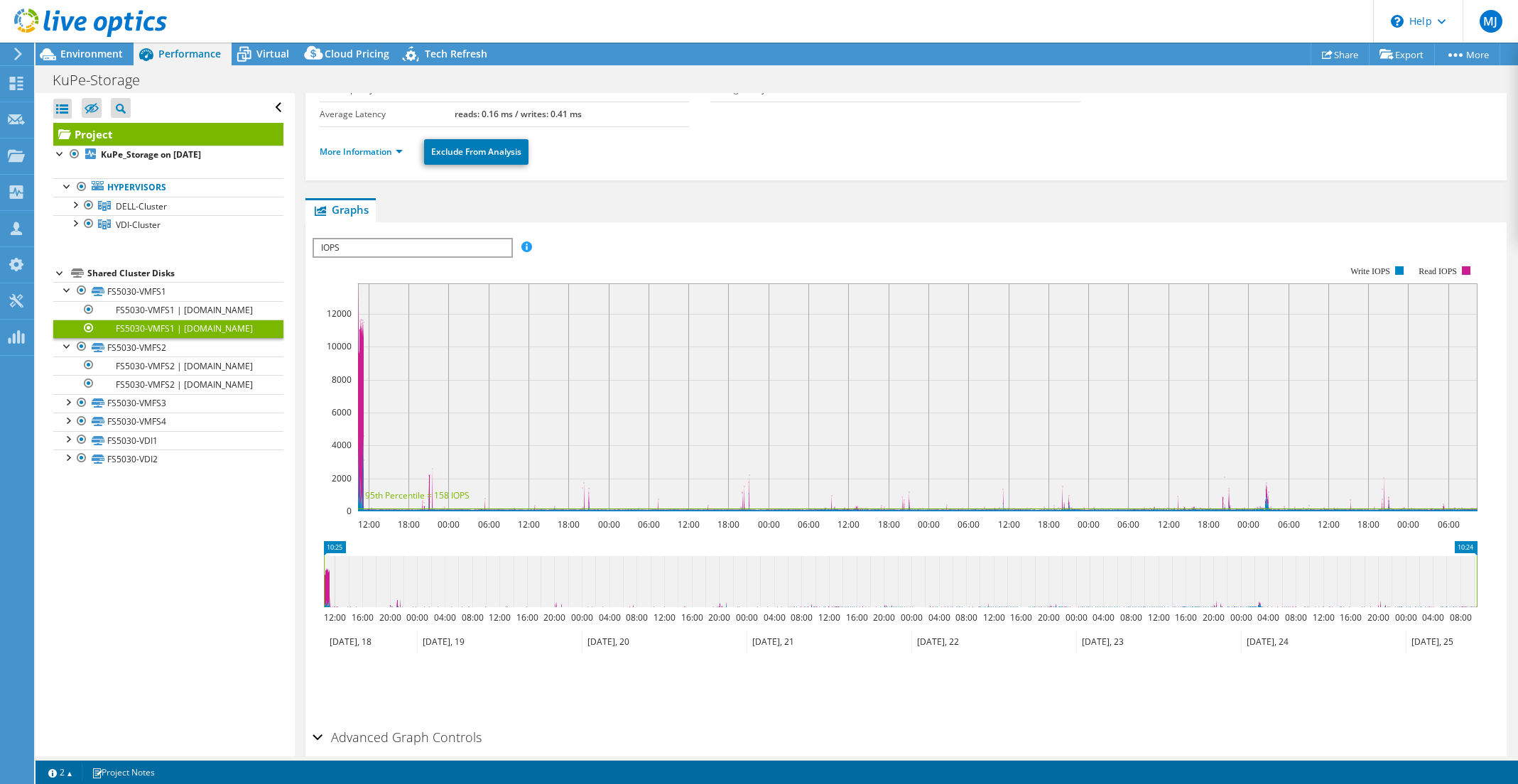
scroll to position [197, 0]
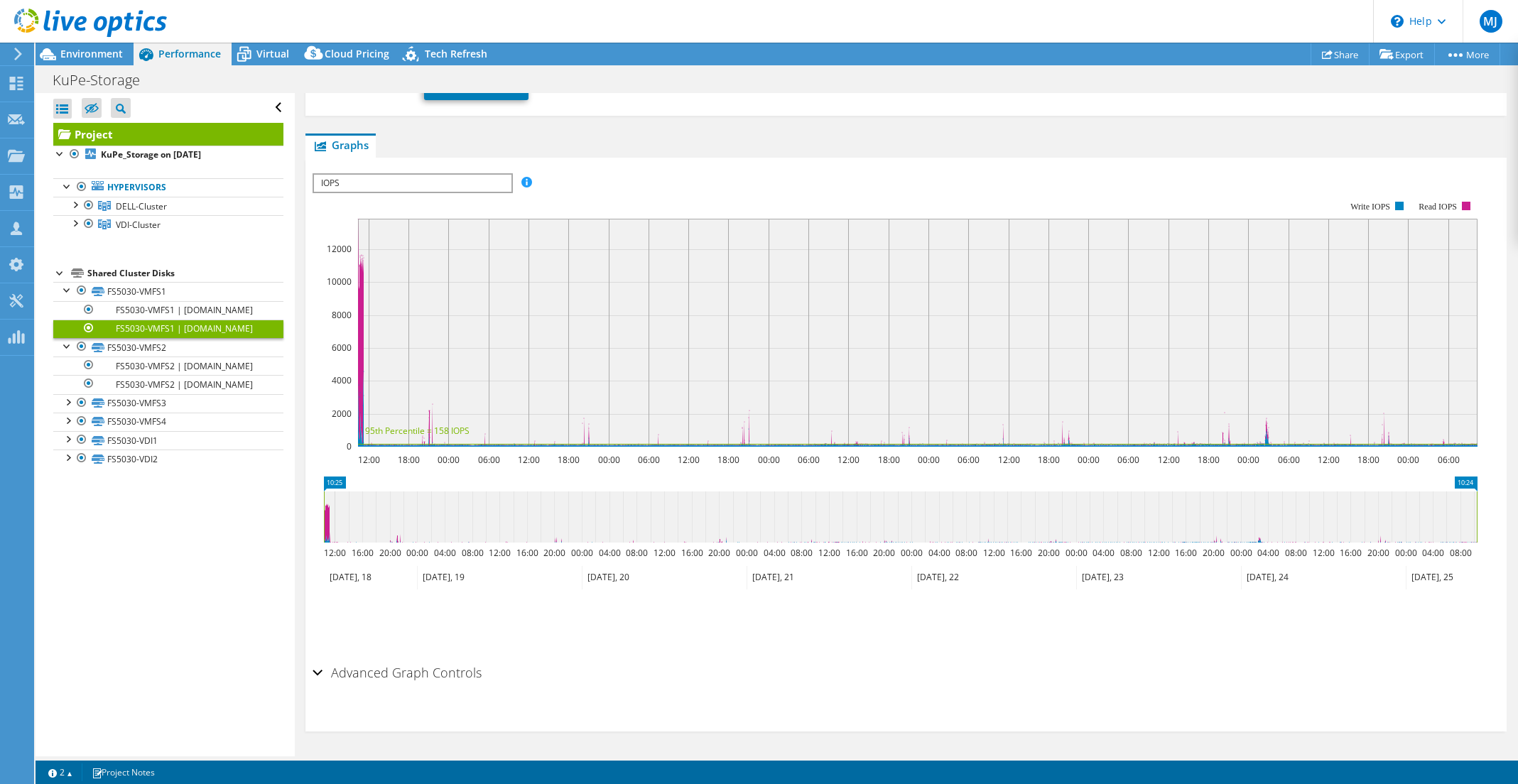
click at [318, 673] on div "Advanced Graph Controls" at bounding box center [906, 674] width 1188 height 31
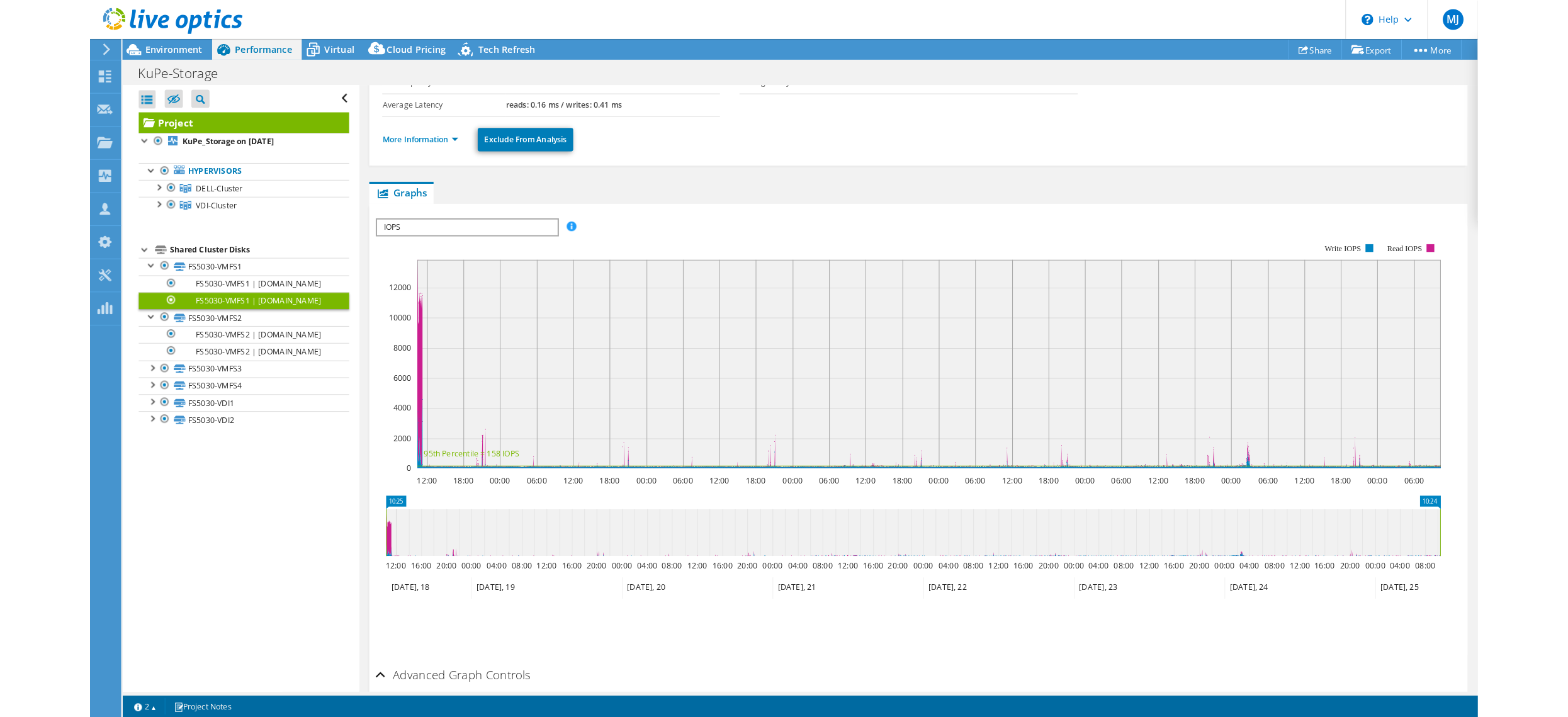
scroll to position [0, 0]
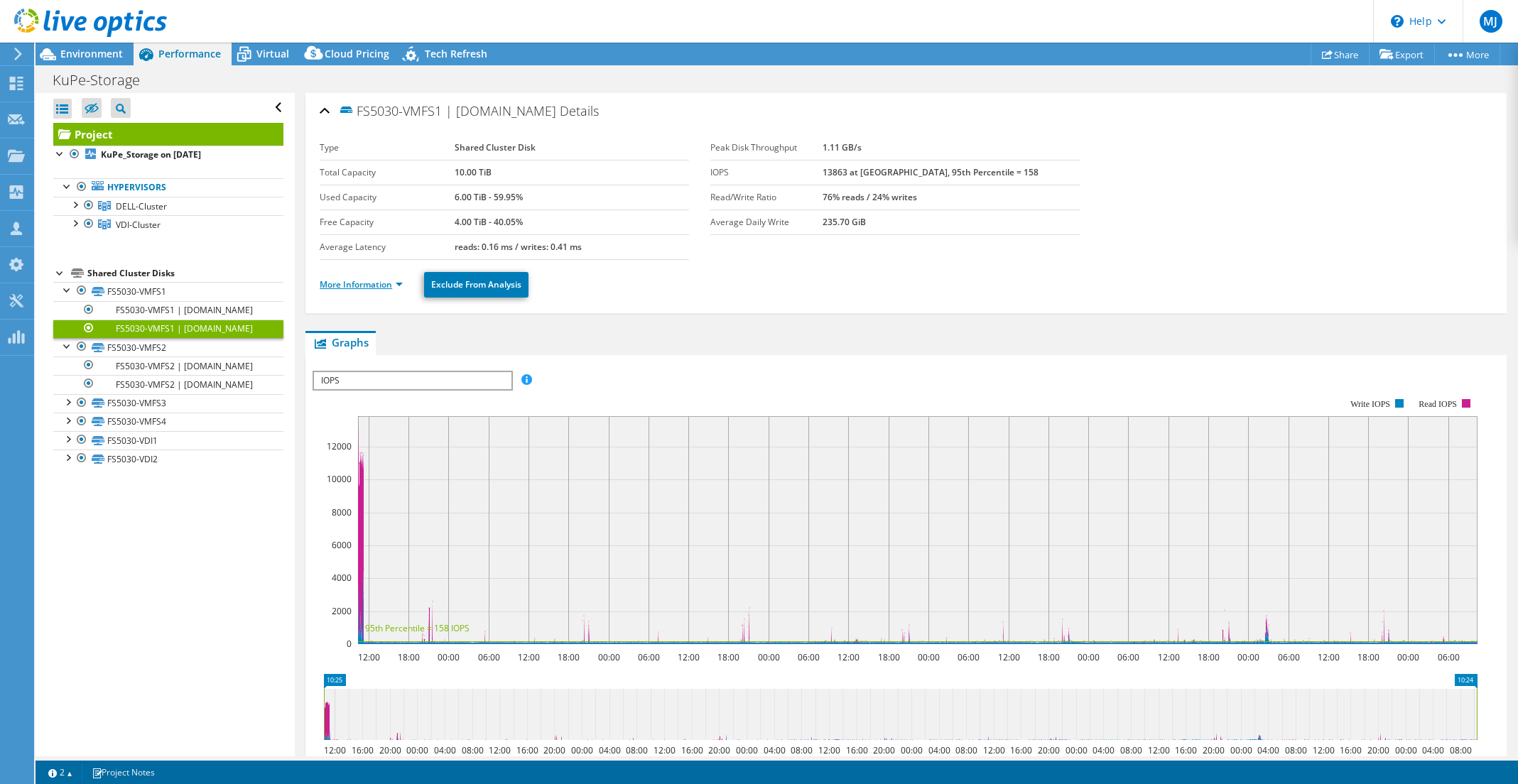
click at [398, 287] on link "More Information" at bounding box center [361, 284] width 83 height 13
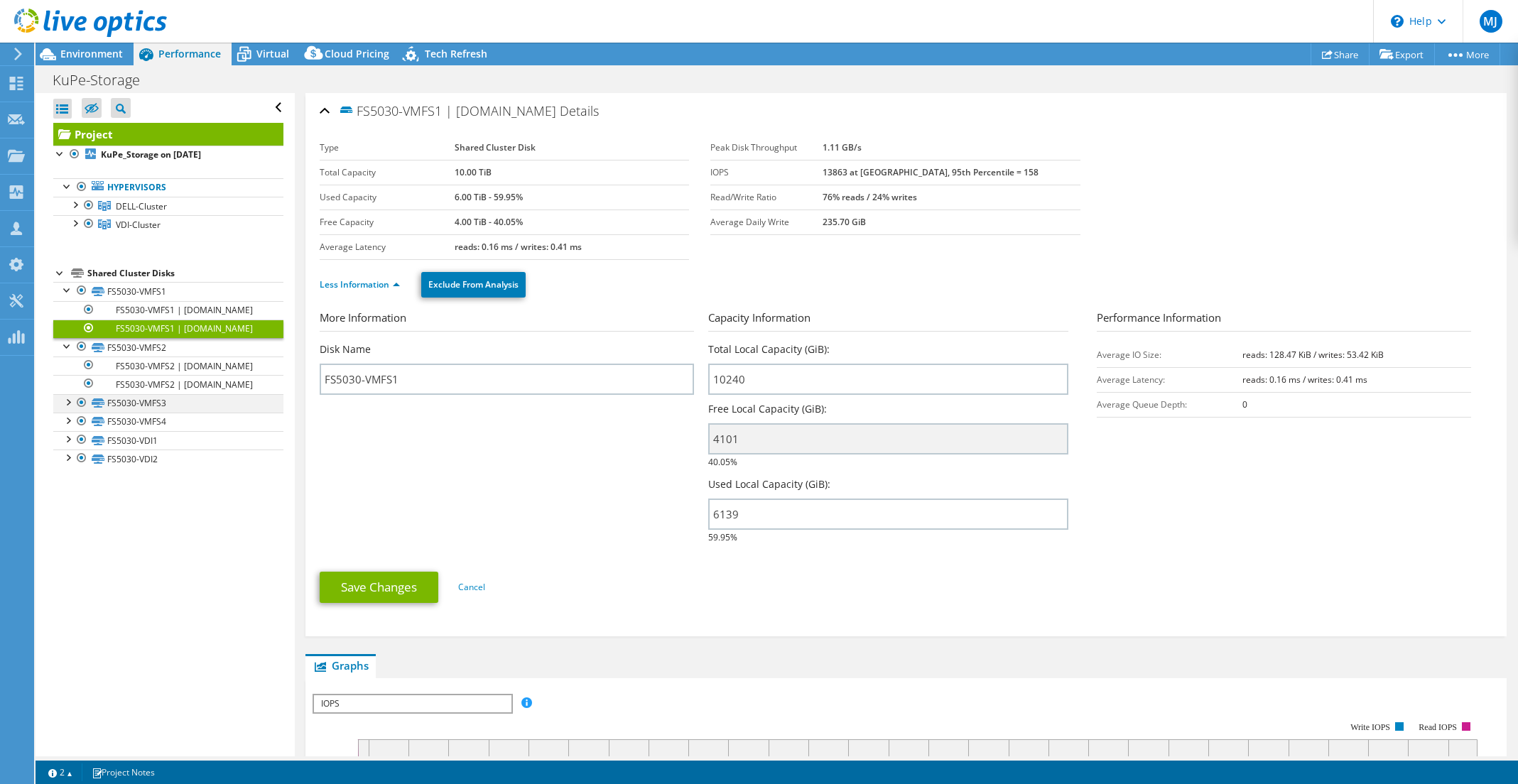
click at [66, 408] on div at bounding box center [67, 401] width 14 height 14
click at [156, 431] on link "FS5030-VMFS3 | [DOMAIN_NAME]" at bounding box center [168, 422] width 230 height 18
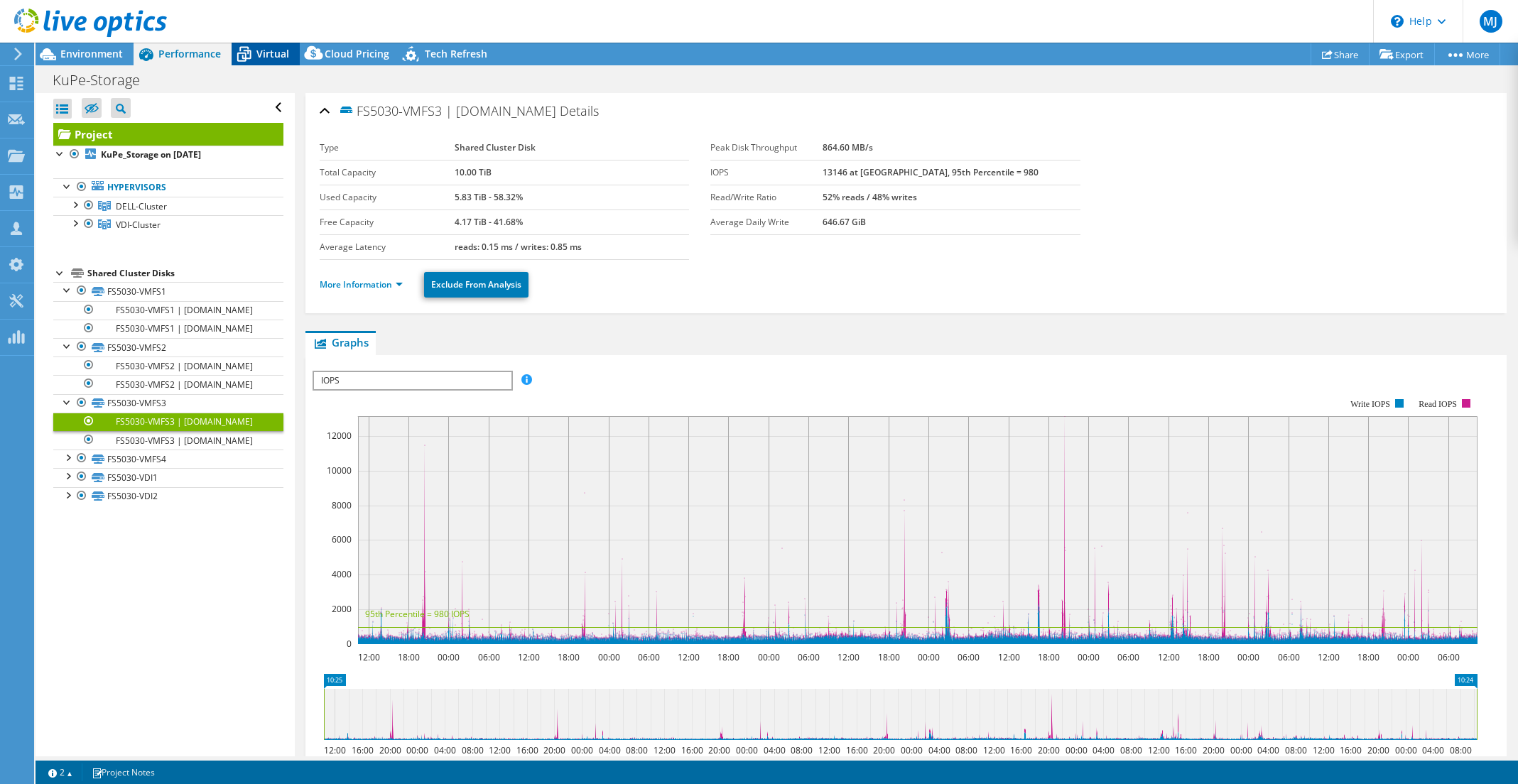
click at [266, 60] on span "Virtual" at bounding box center [273, 54] width 33 height 13
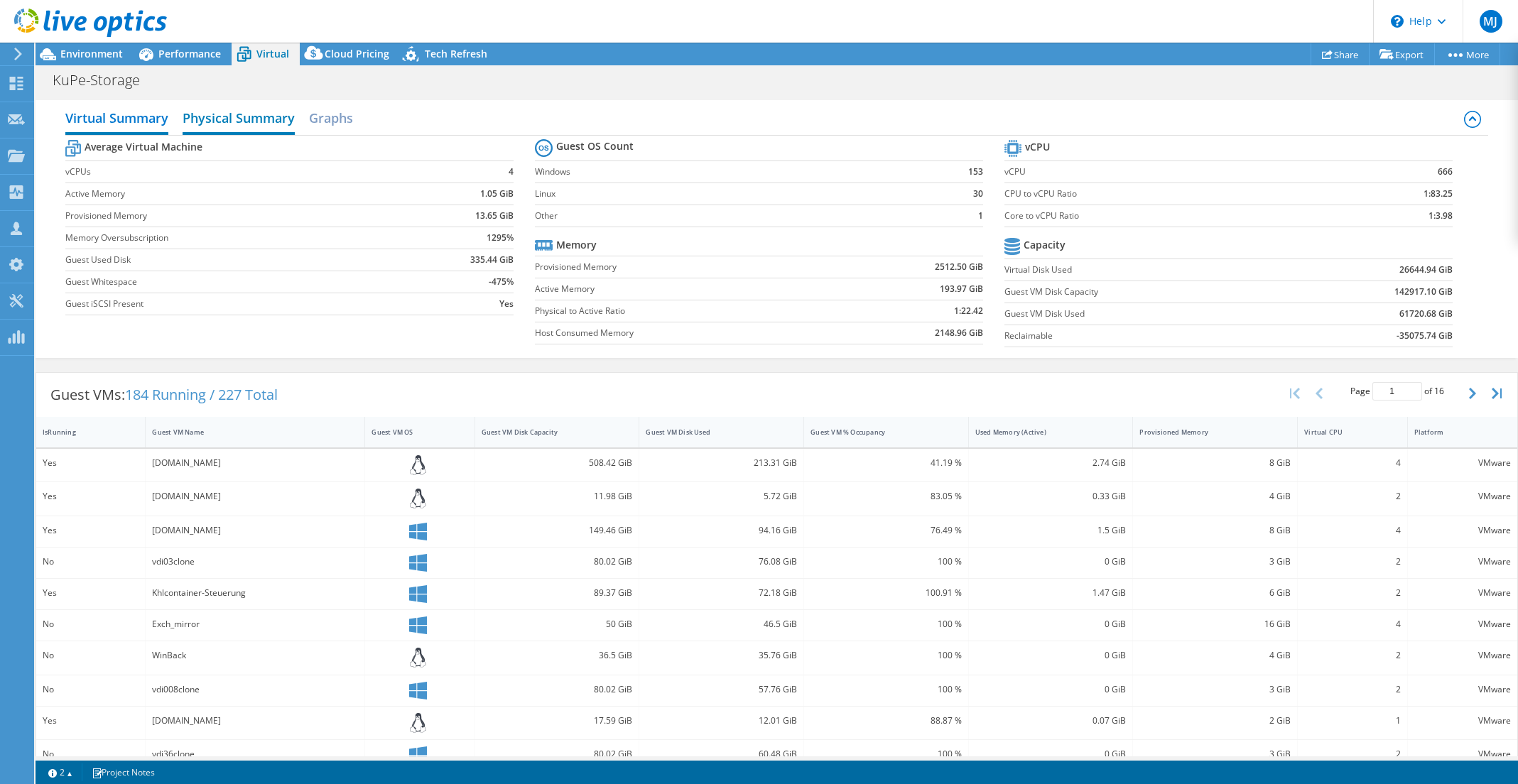
click at [254, 117] on h2 "Physical Summary" at bounding box center [239, 119] width 113 height 31
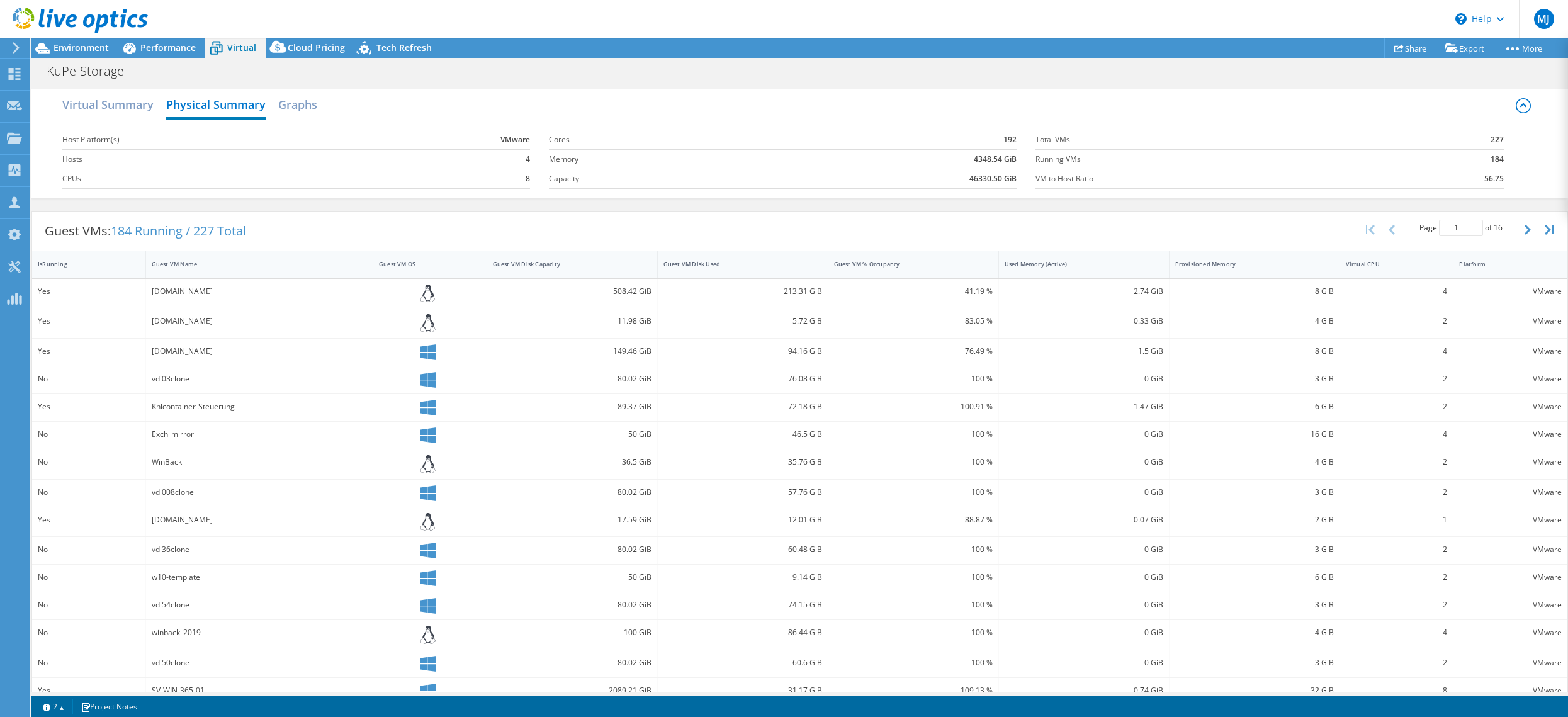
scroll to position [20, 0]
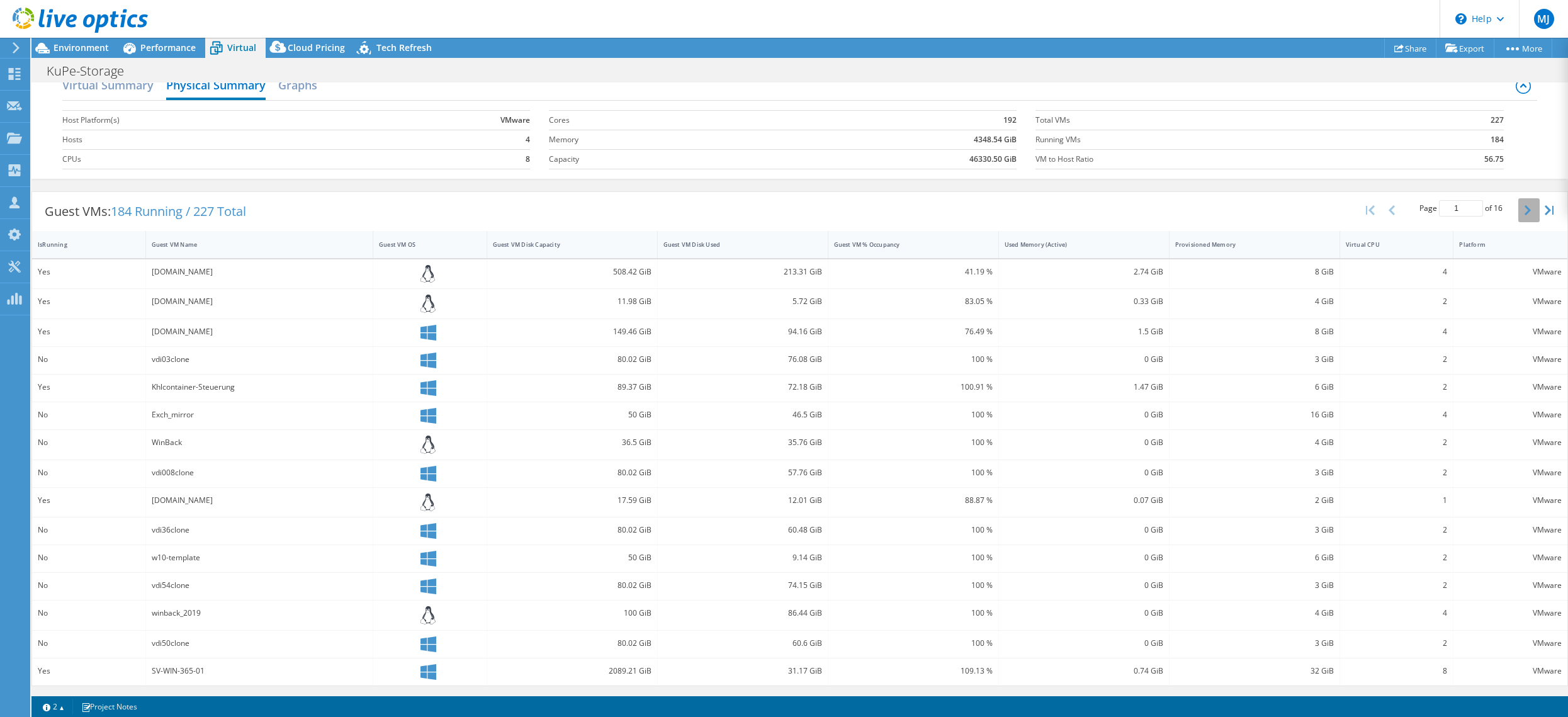
click at [1345, 212] on button "button" at bounding box center [1529, 210] width 21 height 24
type input "2"
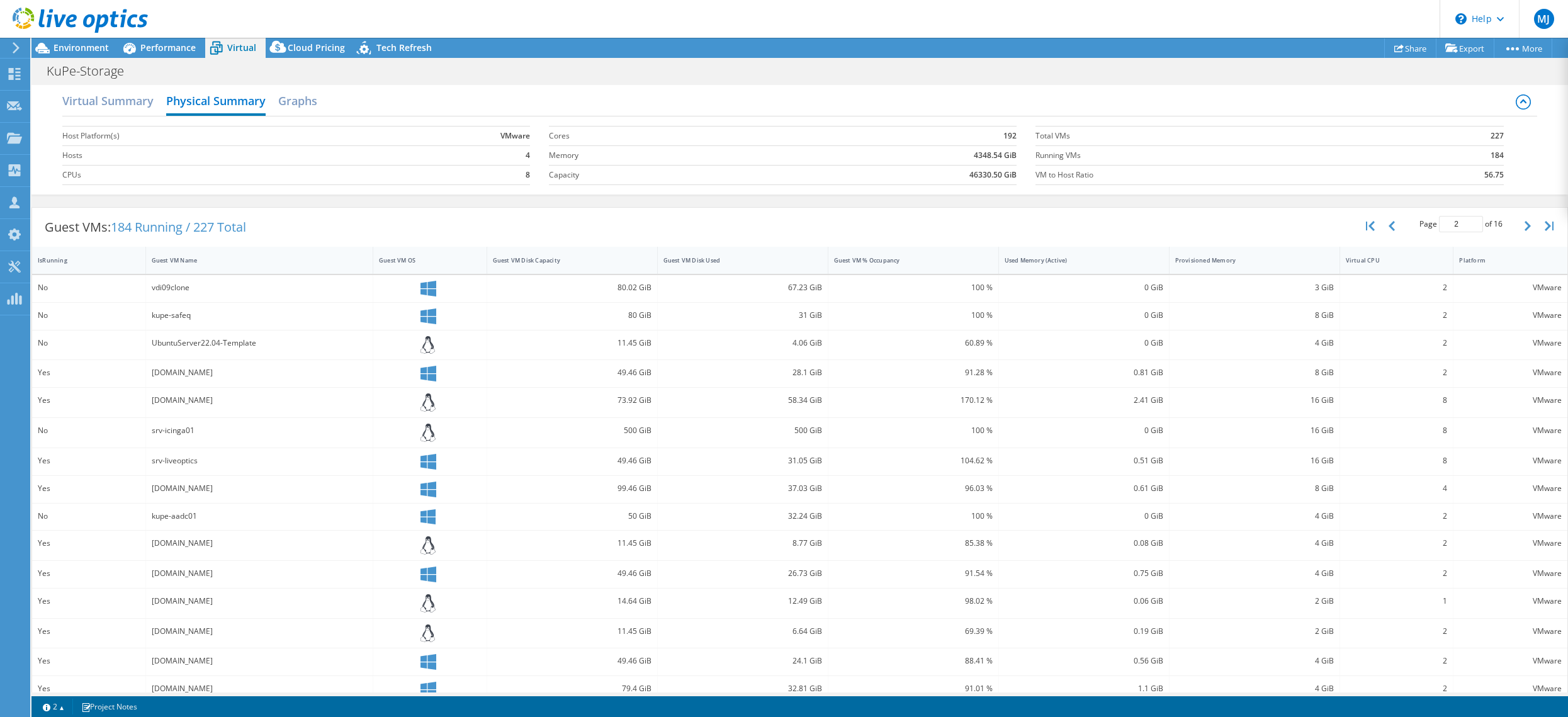
scroll to position [0, 0]
click at [298, 95] on h2 "Graphs" at bounding box center [298, 106] width 39 height 27
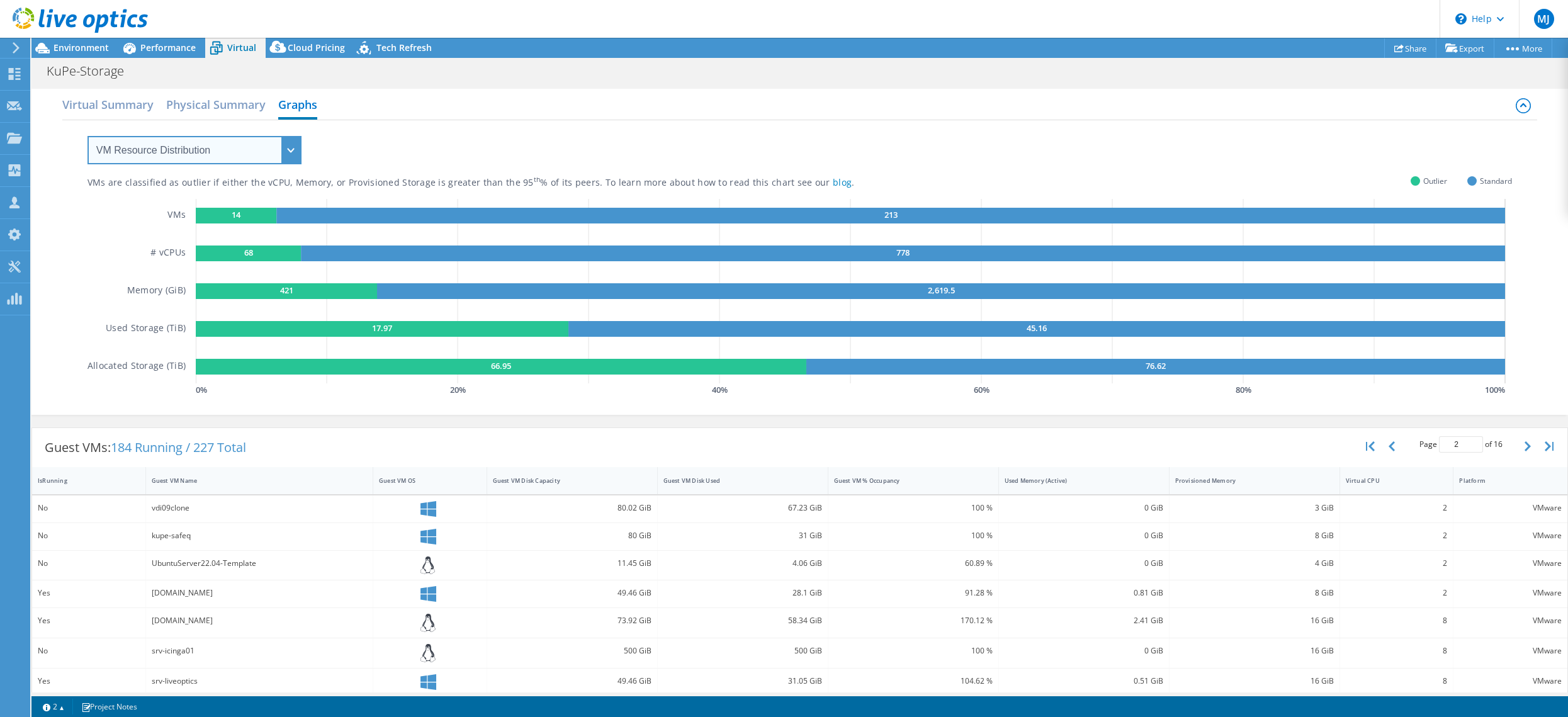
click at [294, 154] on select "VM Resource Distribution Provisioning Contrast Over Provisioning" at bounding box center [195, 149] width 214 height 28
select select "Provisioning Contrast"
click at [88, 136] on select "VM Resource Distribution Provisioning Contrast Over Provisioning" at bounding box center [195, 149] width 214 height 28
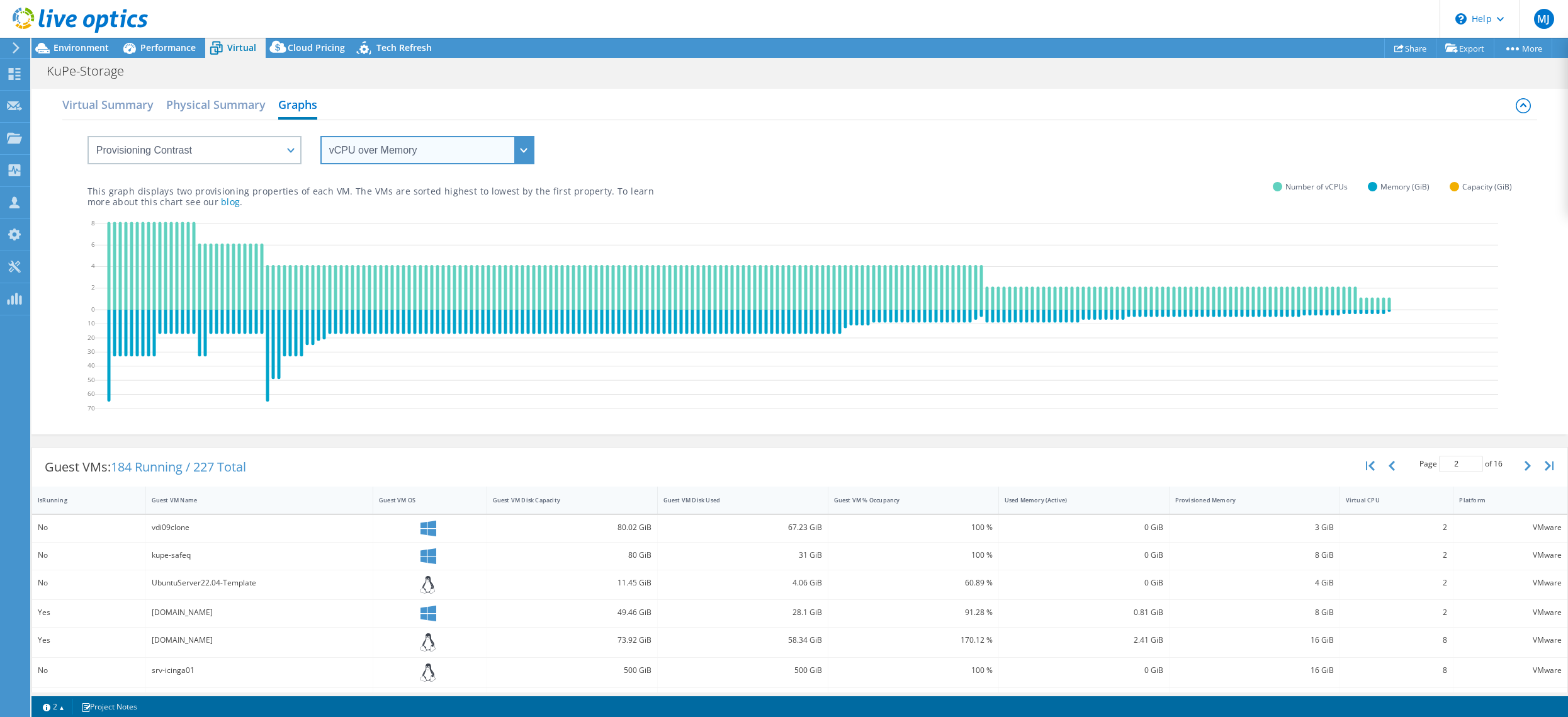
click at [410, 147] on select "vCPU over Memory vCPU over Capacity Memory over vCPU Memory over Capacity Capac…" at bounding box center [427, 149] width 214 height 28
click at [650, 121] on div "vCPU over Memory vCPU over Capacity Memory over vCPU Memory over Capacity Capac…" at bounding box center [800, 143] width 1425 height 44
click at [406, 47] on span "Tech Refresh" at bounding box center [404, 48] width 55 height 12
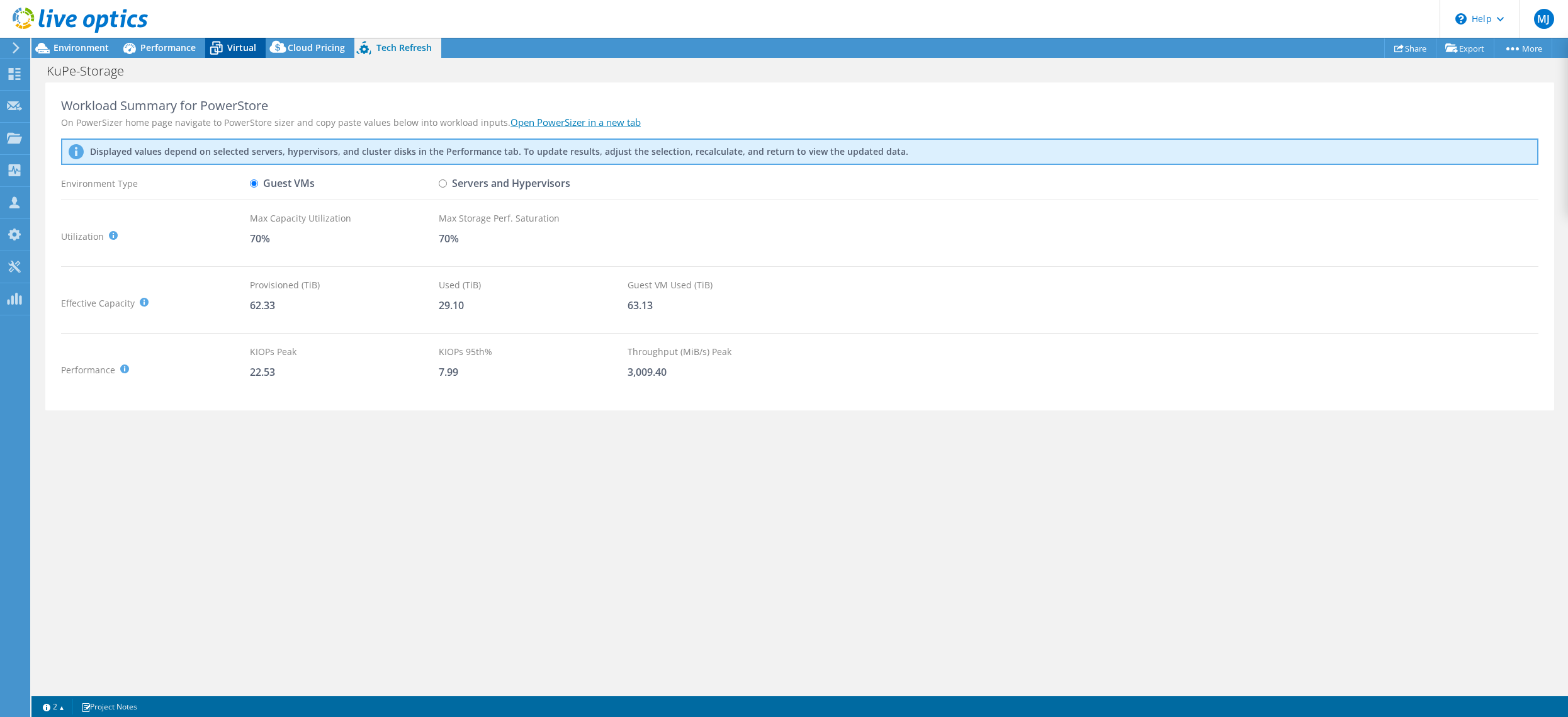
click at [227, 50] on span "Virtual" at bounding box center [242, 48] width 29 height 12
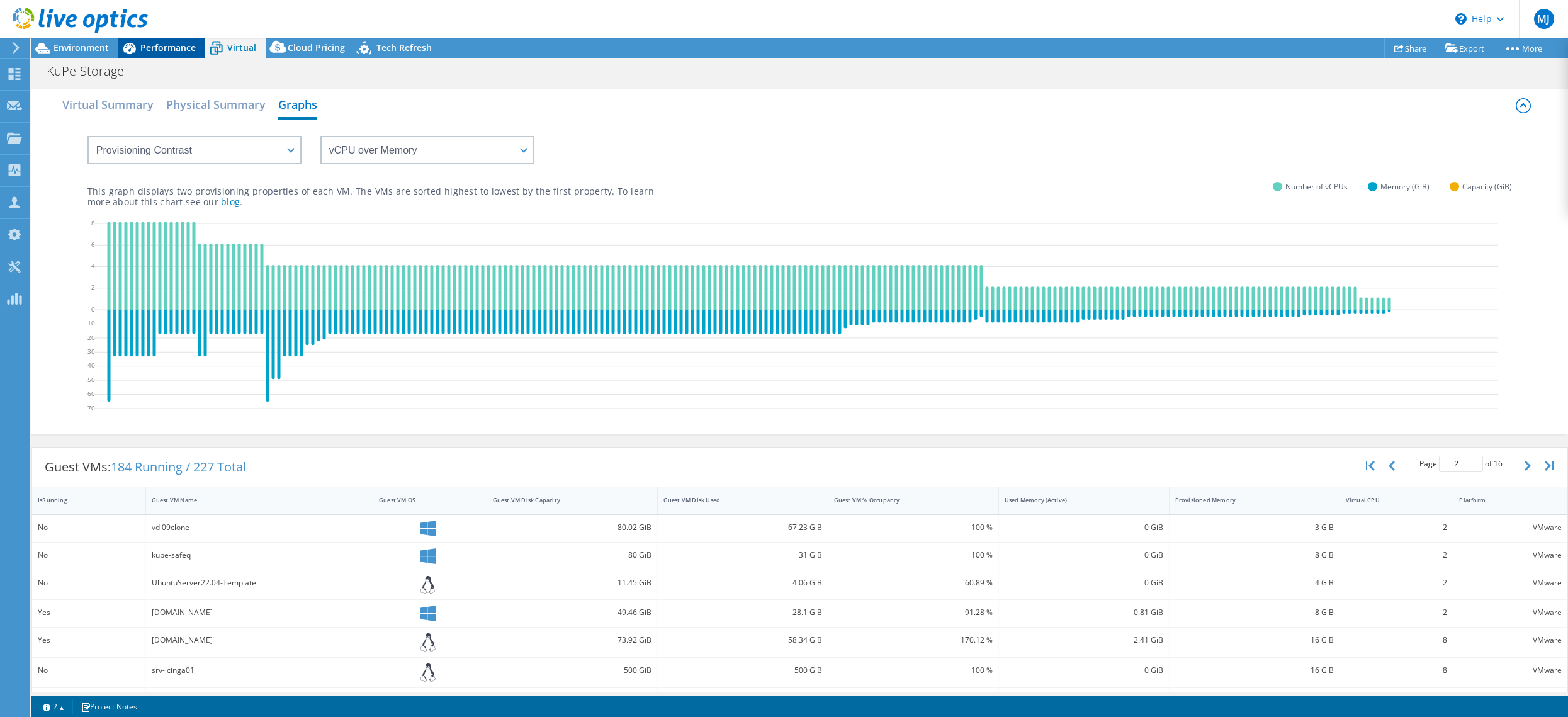
click at [174, 50] on span "Performance" at bounding box center [167, 48] width 55 height 12
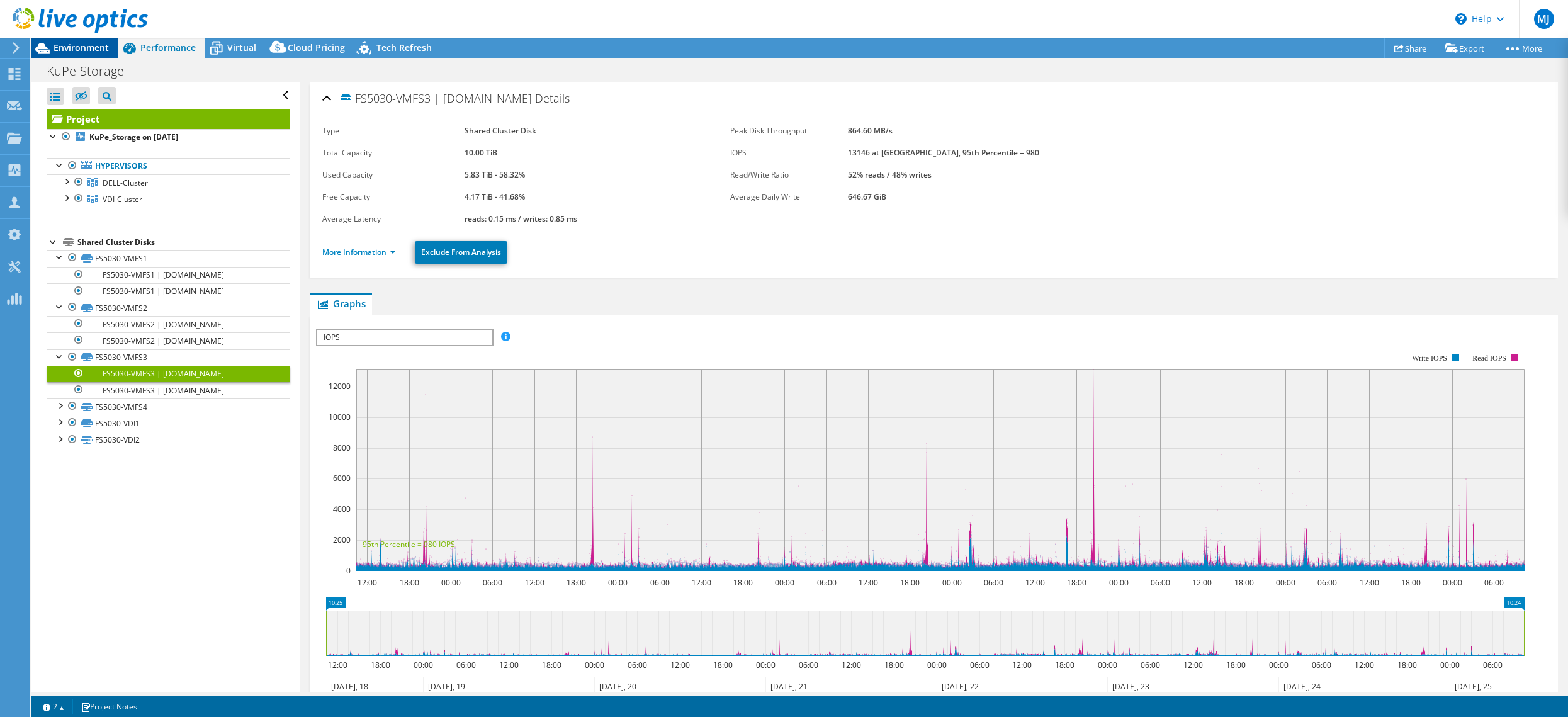
click at [67, 44] on span "Environment" at bounding box center [81, 48] width 55 height 12
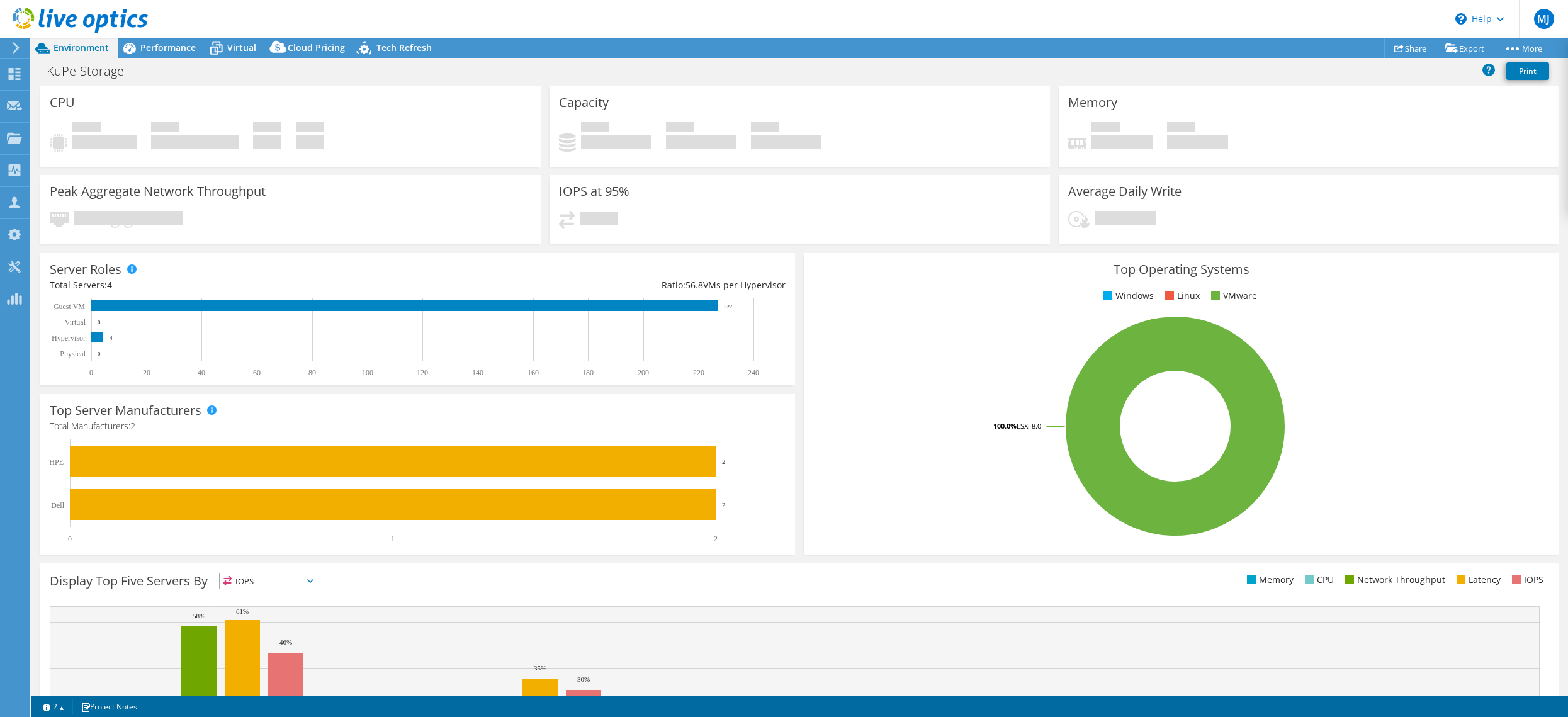
click at [562, 127] on div "Used 28.18 TiB" at bounding box center [605, 135] width 92 height 26
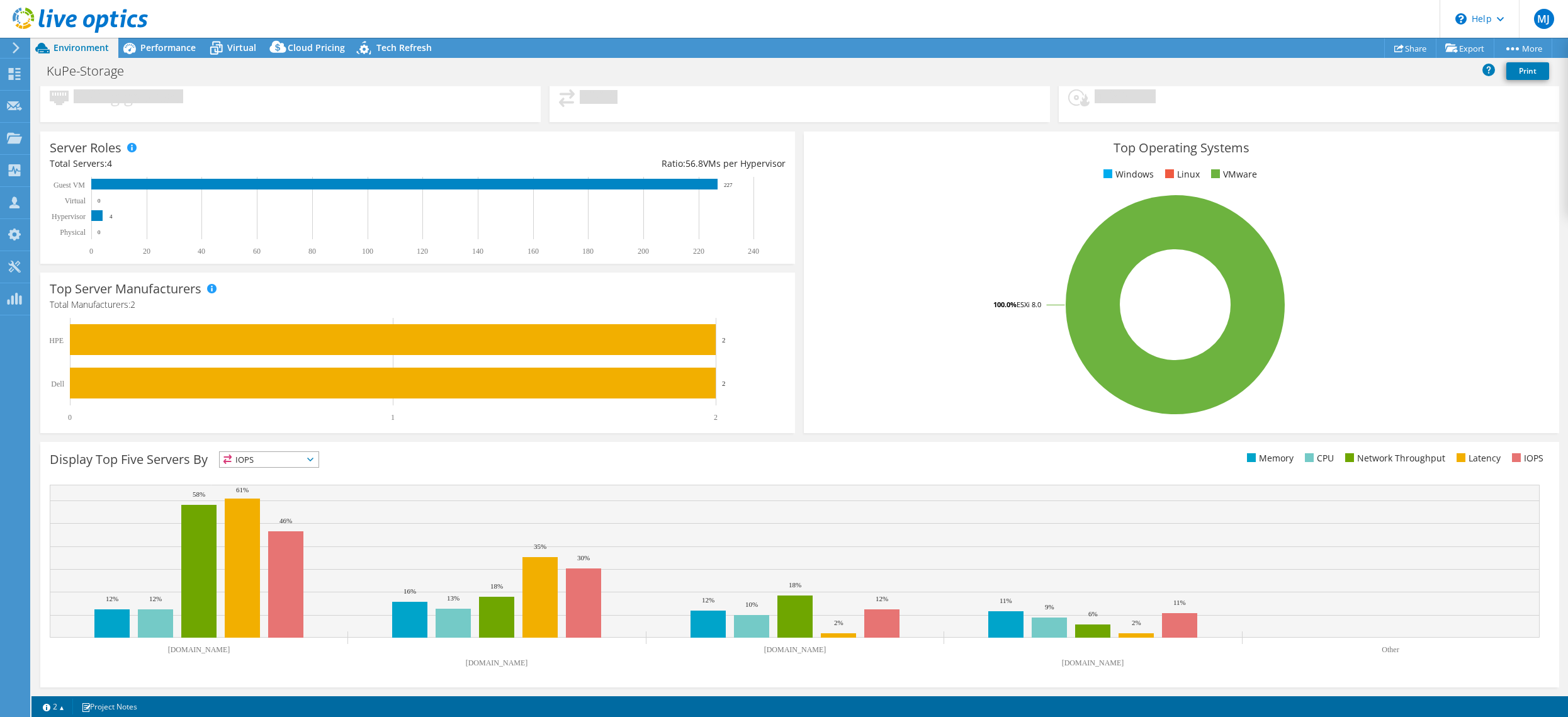
click at [280, 458] on span "IOPS" at bounding box center [269, 460] width 99 height 15
click at [407, 464] on div "Display Top Five Servers By IOPS IOPS" at bounding box center [424, 462] width 750 height 20
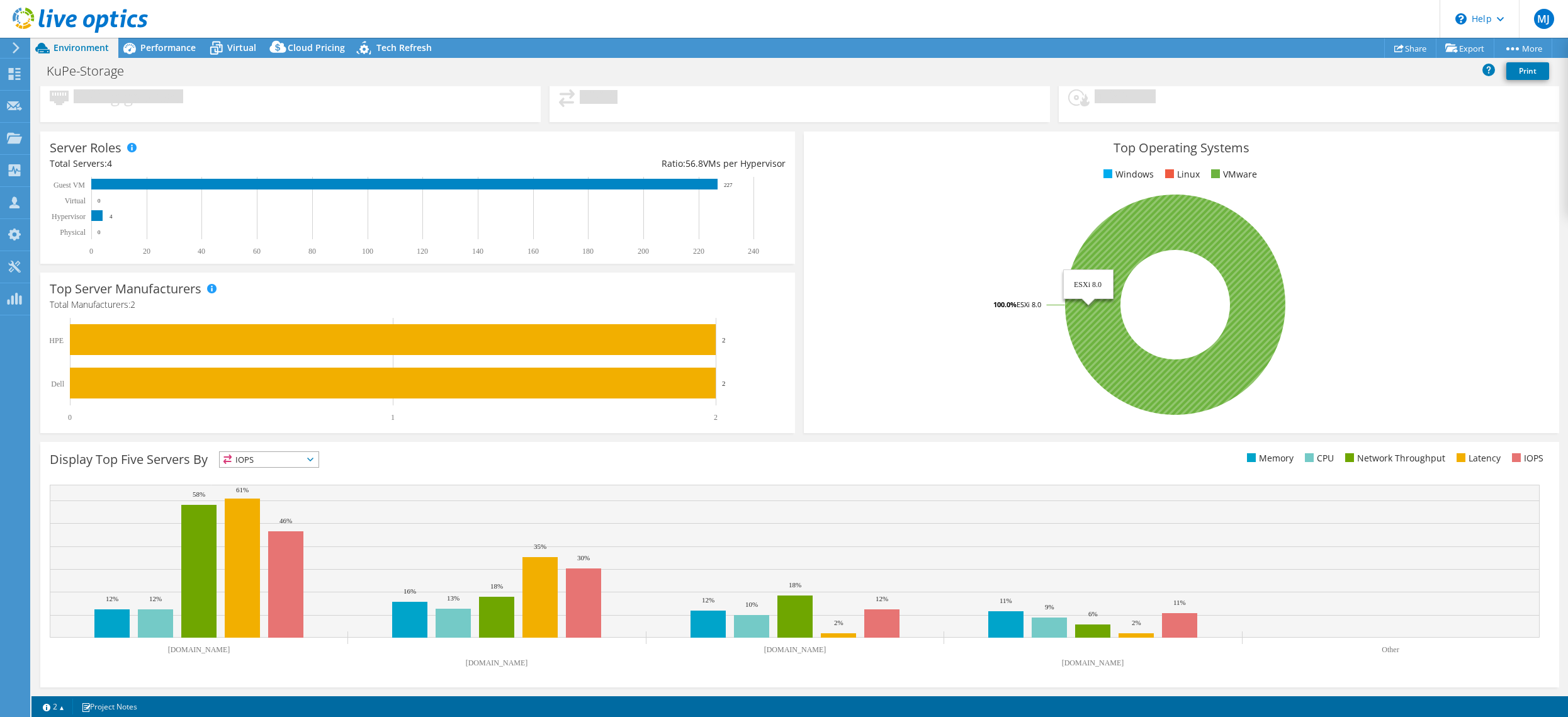
click at [1114, 257] on icon at bounding box center [1175, 305] width 220 height 220
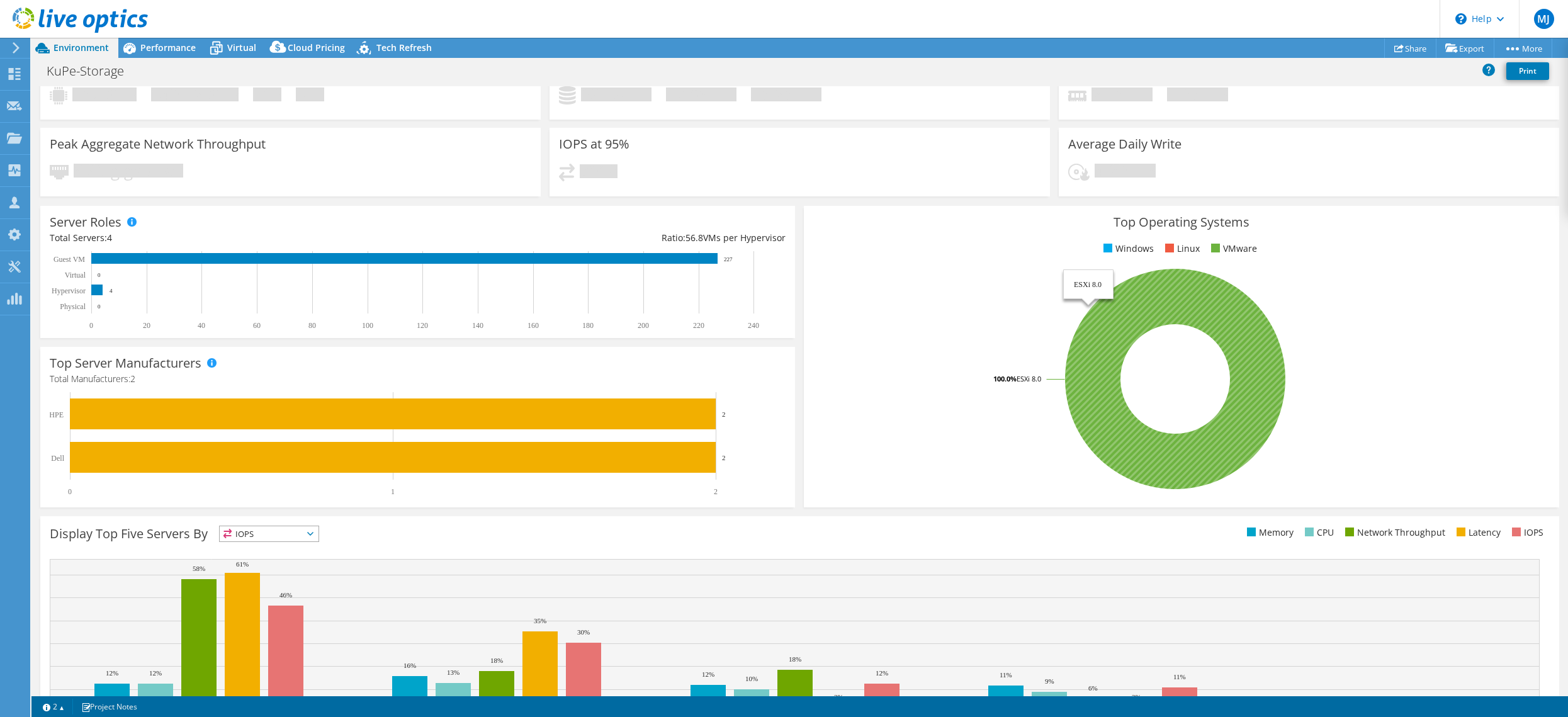
scroll to position [0, 0]
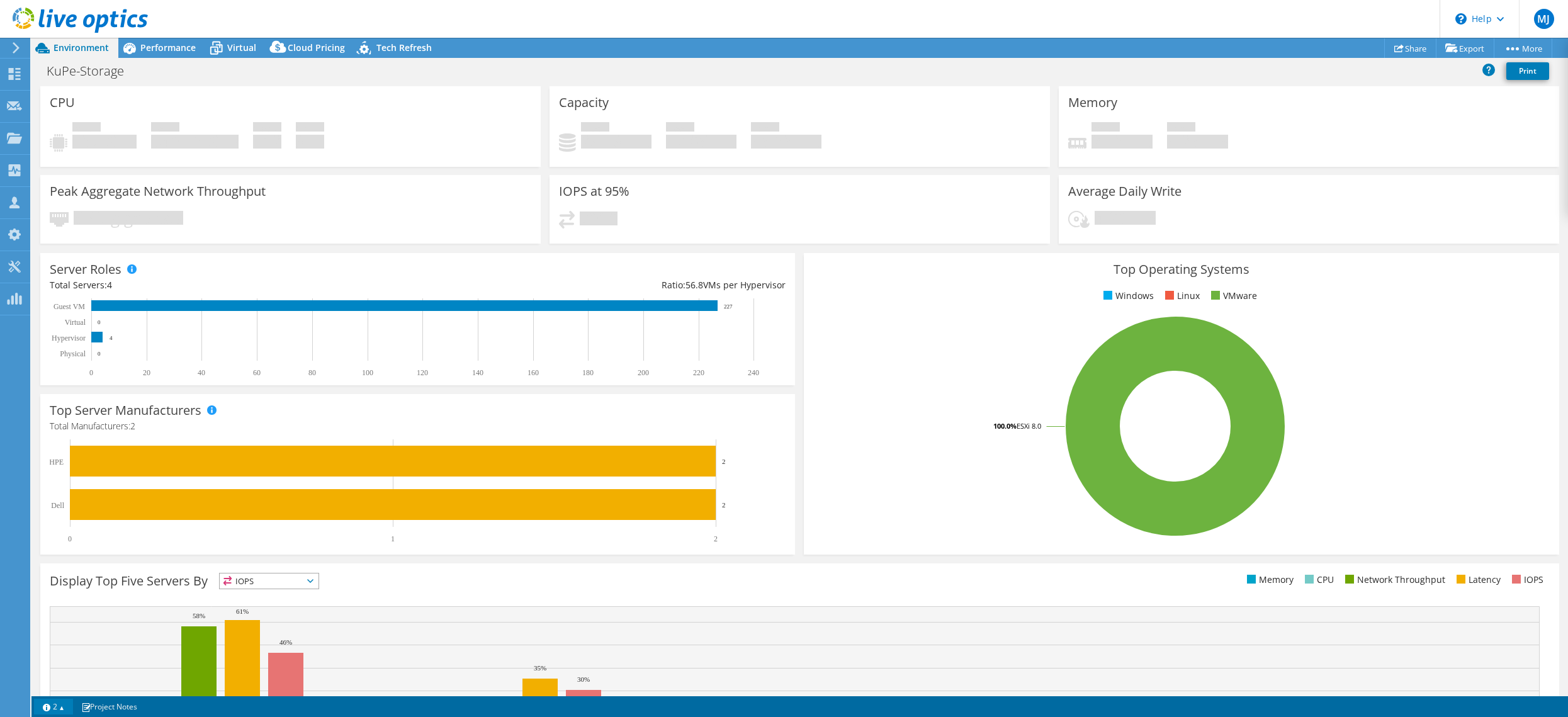
click at [59, 695] on link "2" at bounding box center [54, 707] width 39 height 15
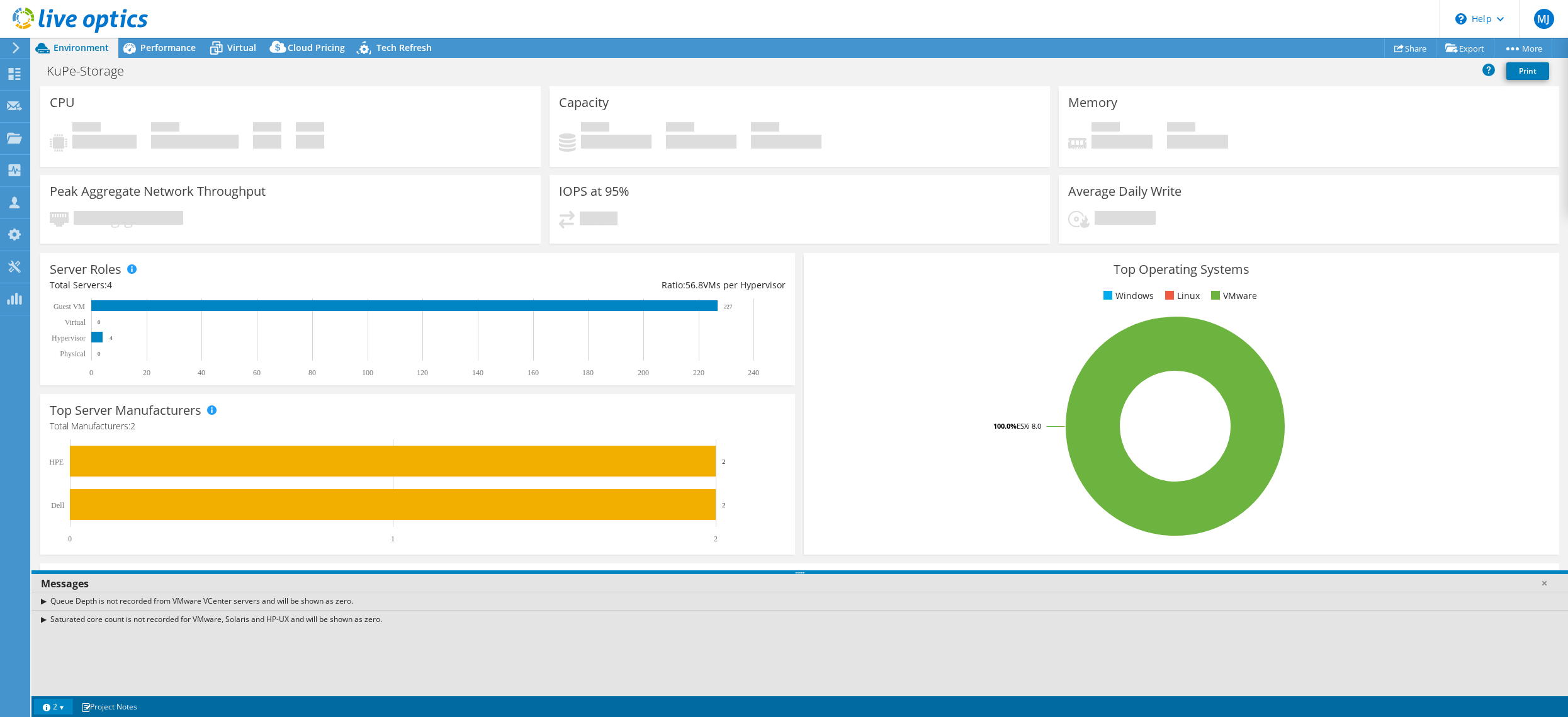
click at [42, 603] on div "Queue Depth is not recorded from VMware VCenter servers and will be shown as ze…" at bounding box center [800, 600] width 1537 height 18
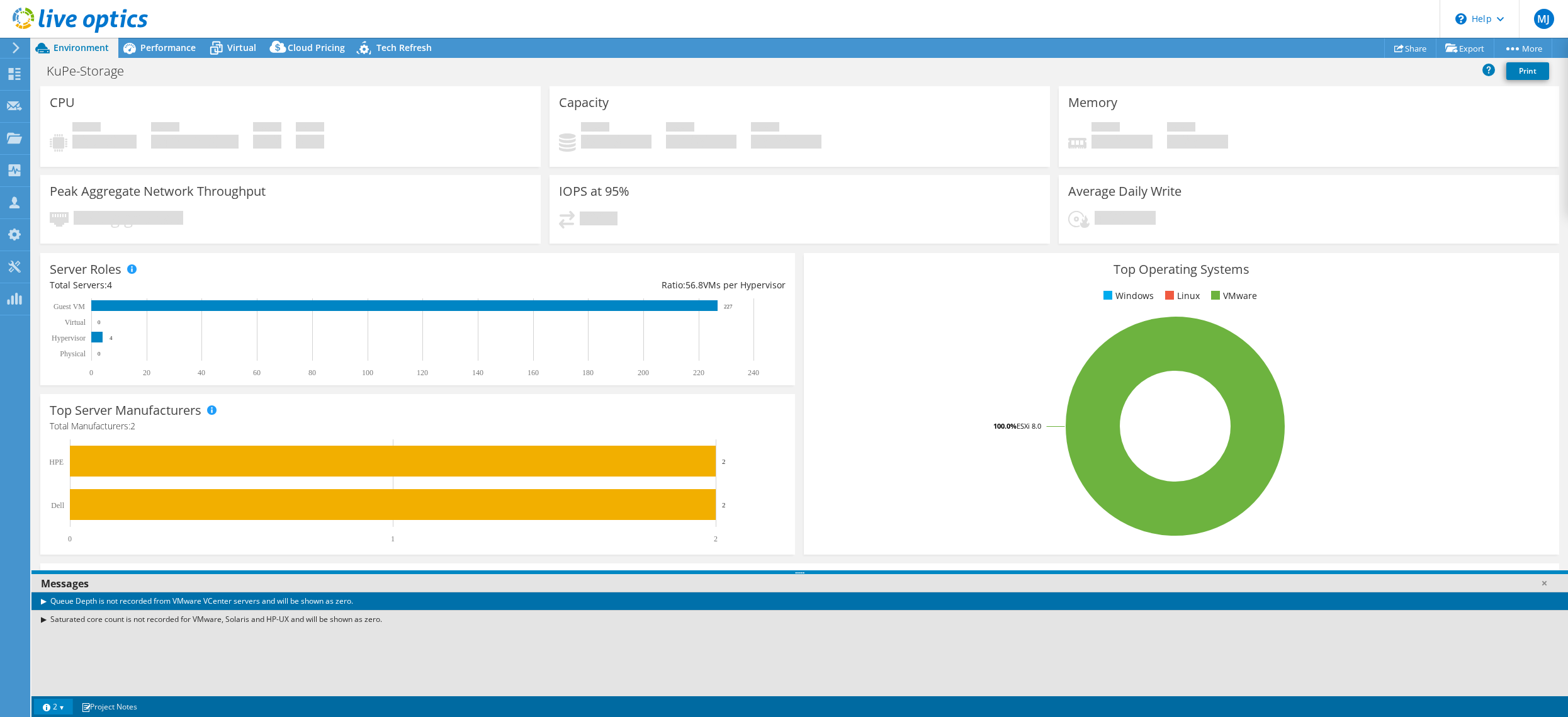
click at [39, 621] on div "Saturated core count is not recorded for VMware, Solaris and HP-UX and will be …" at bounding box center [800, 619] width 1537 height 18
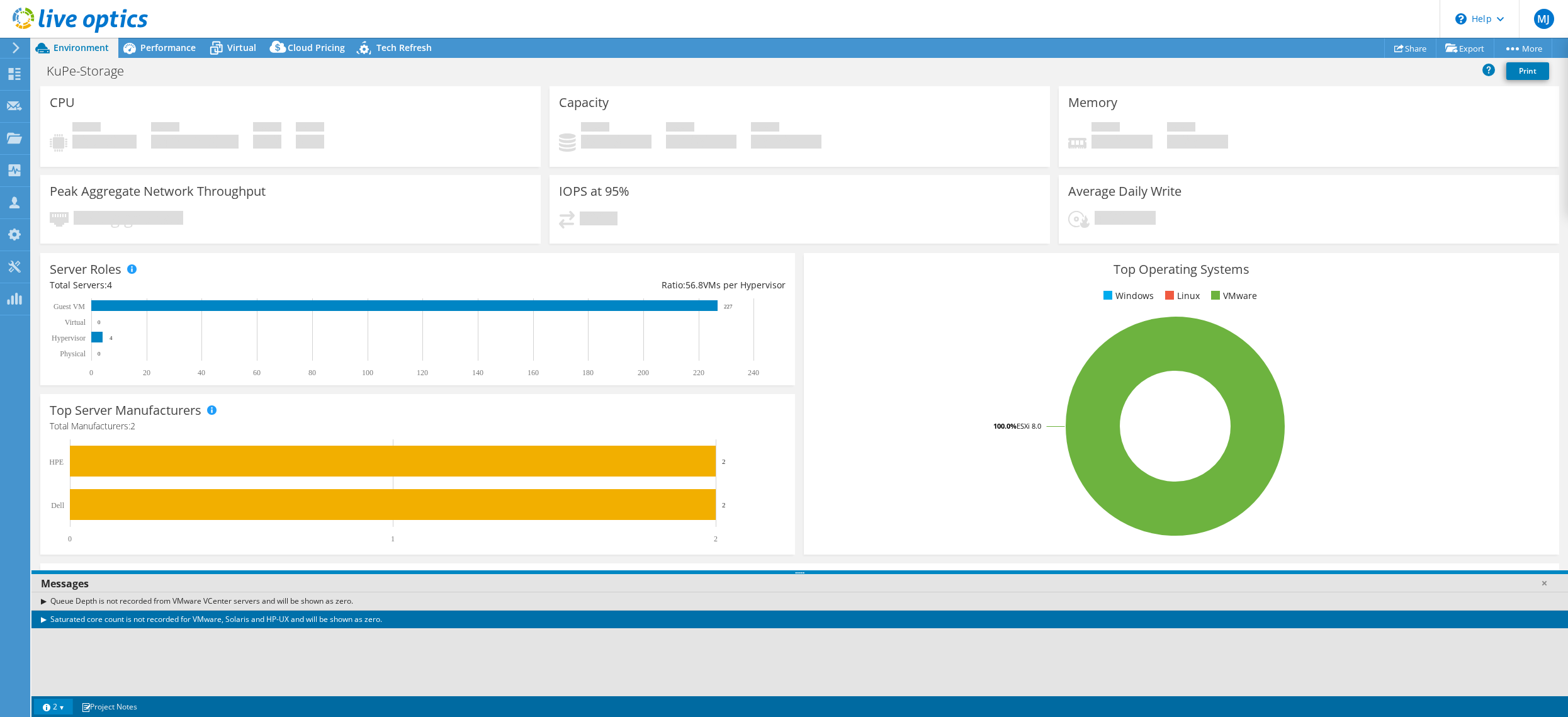
click at [44, 602] on div "Queue Depth is not recorded from VMware VCenter servers and will be shown as ze…" at bounding box center [800, 600] width 1537 height 18
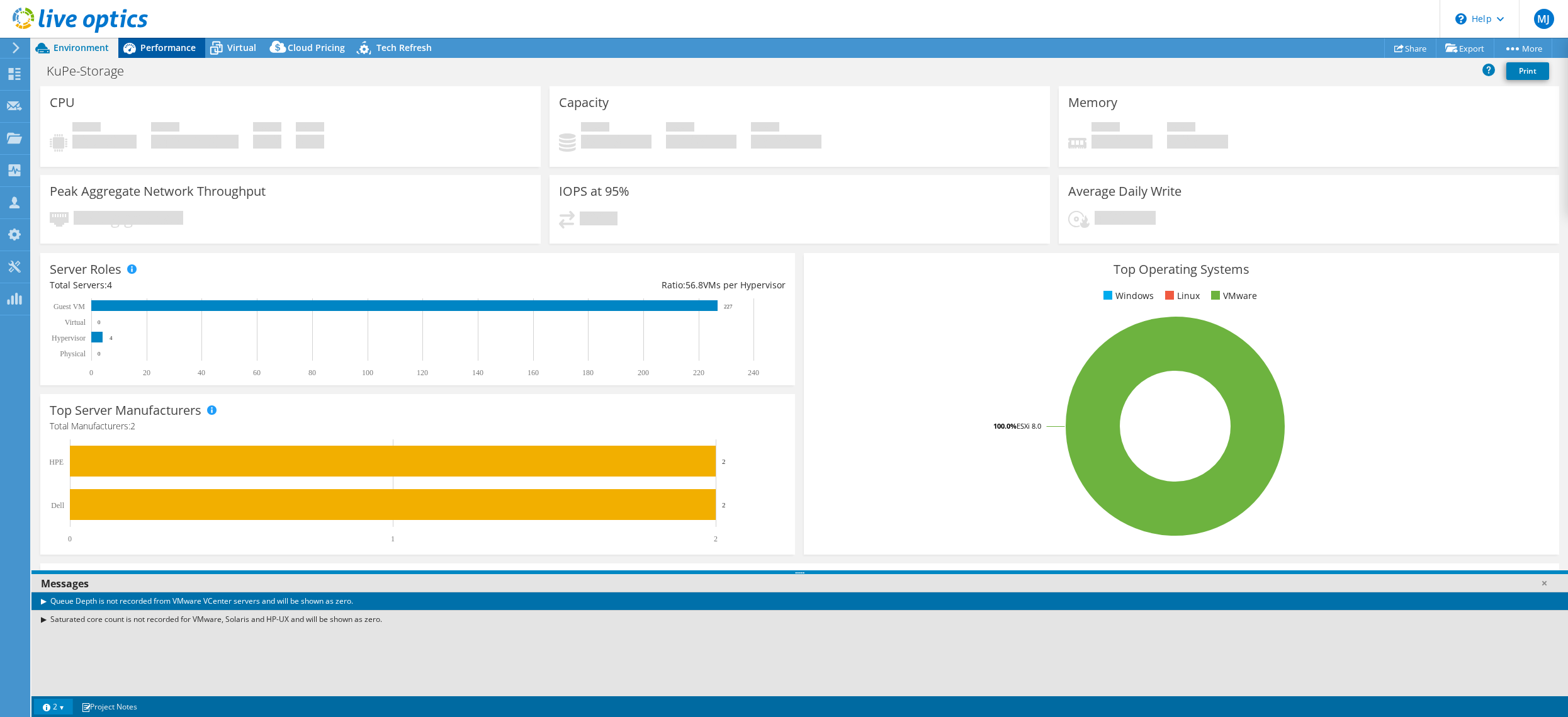
click at [165, 55] on div "Performance" at bounding box center [162, 48] width 87 height 20
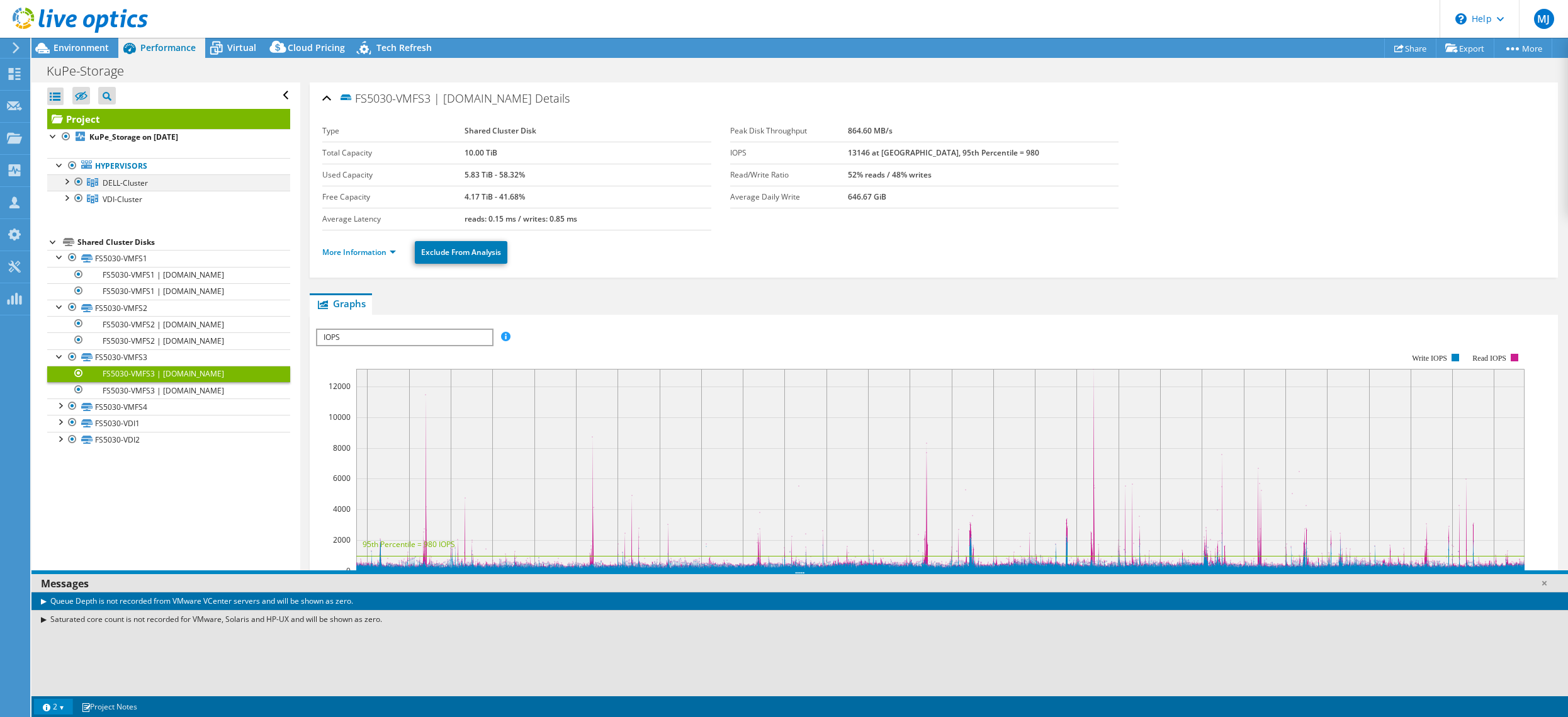
click at [67, 179] on div at bounding box center [66, 180] width 13 height 13
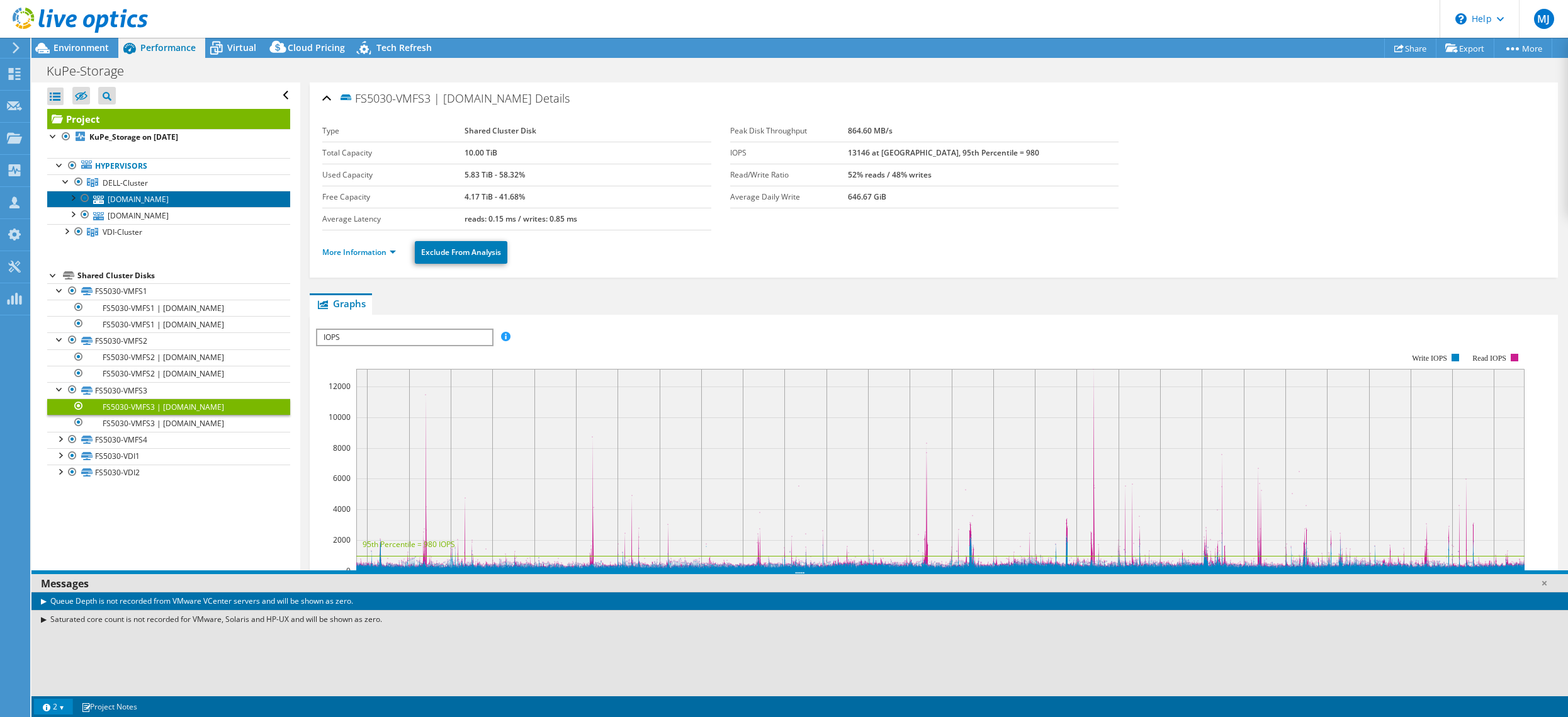
click at [131, 198] on link "[DOMAIN_NAME]" at bounding box center [168, 199] width 243 height 16
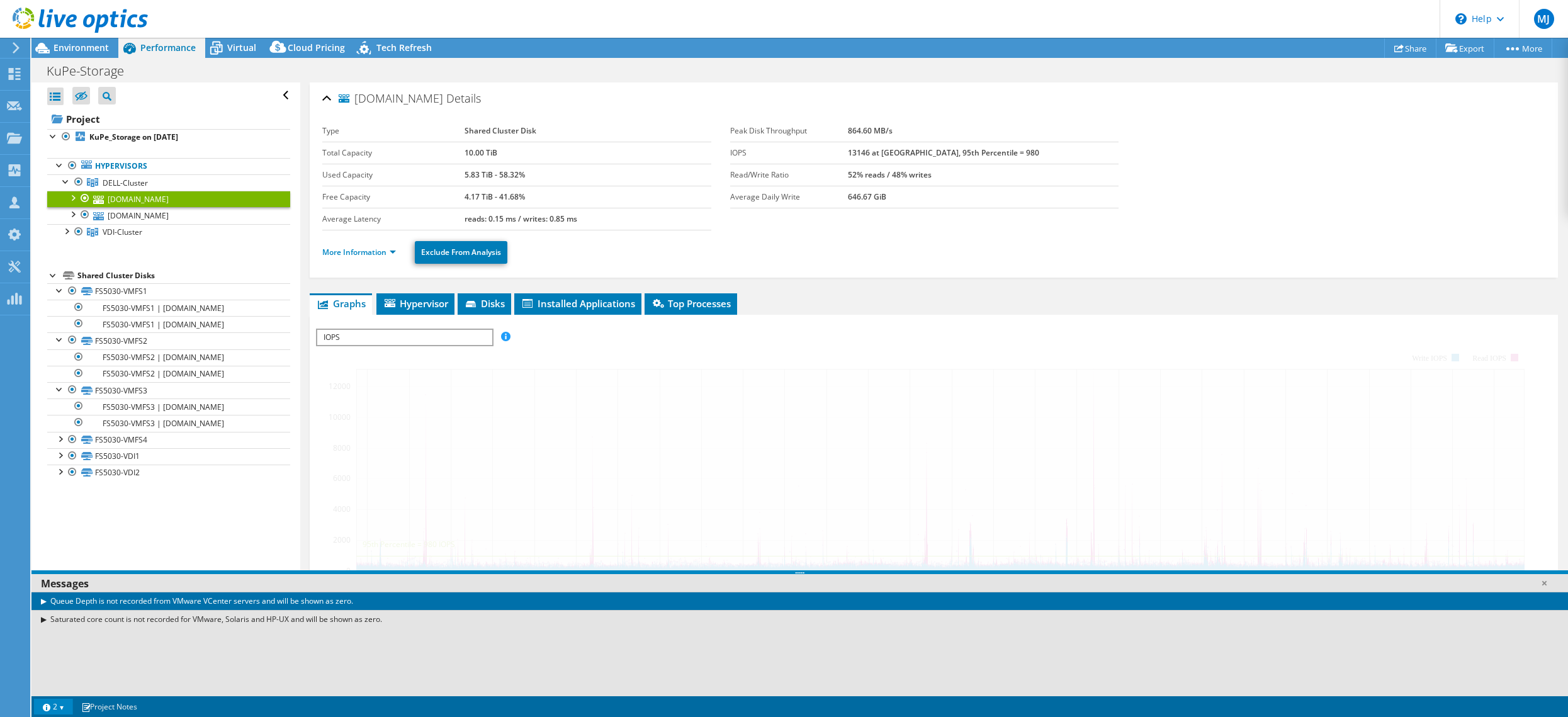
click at [75, 196] on div at bounding box center [72, 197] width 13 height 13
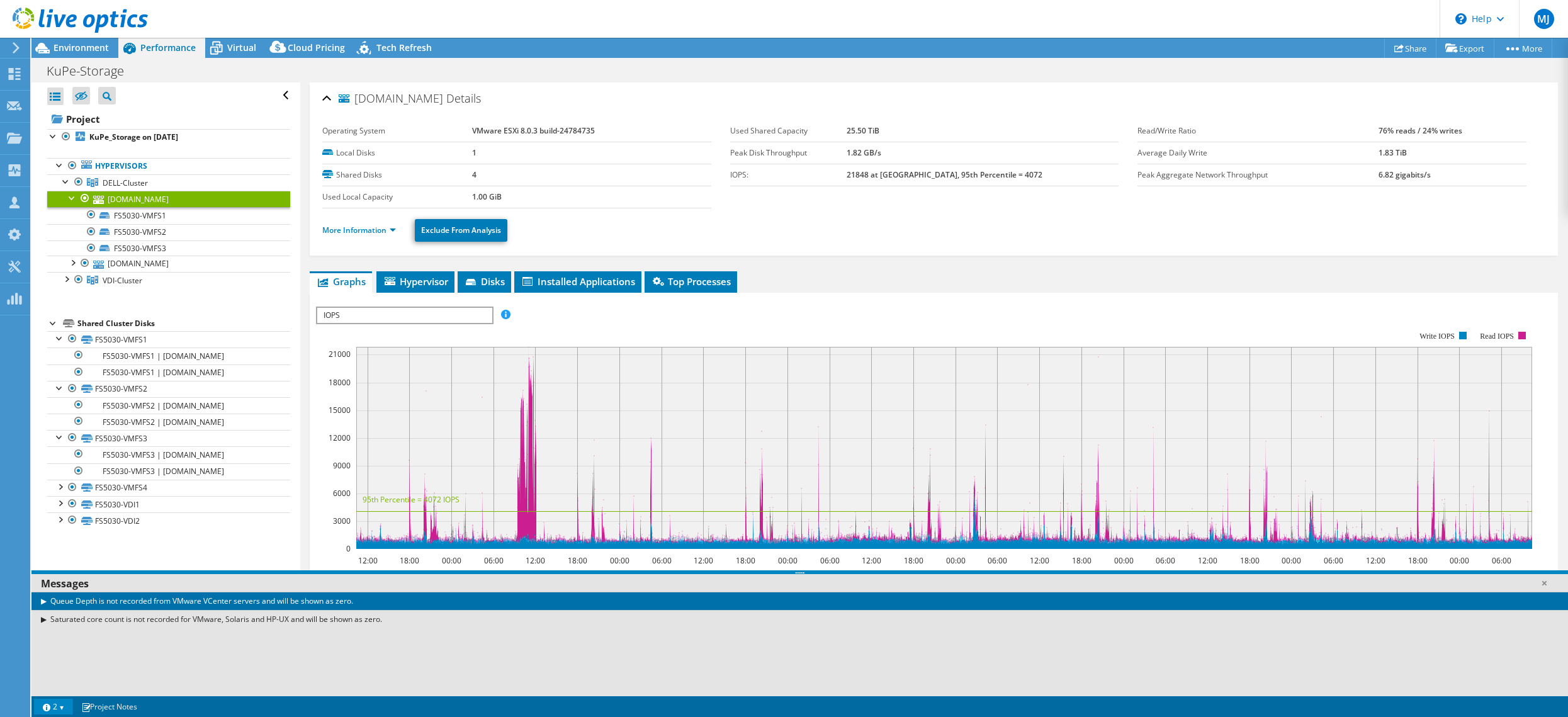
click at [78, 198] on div at bounding box center [72, 197] width 13 height 13
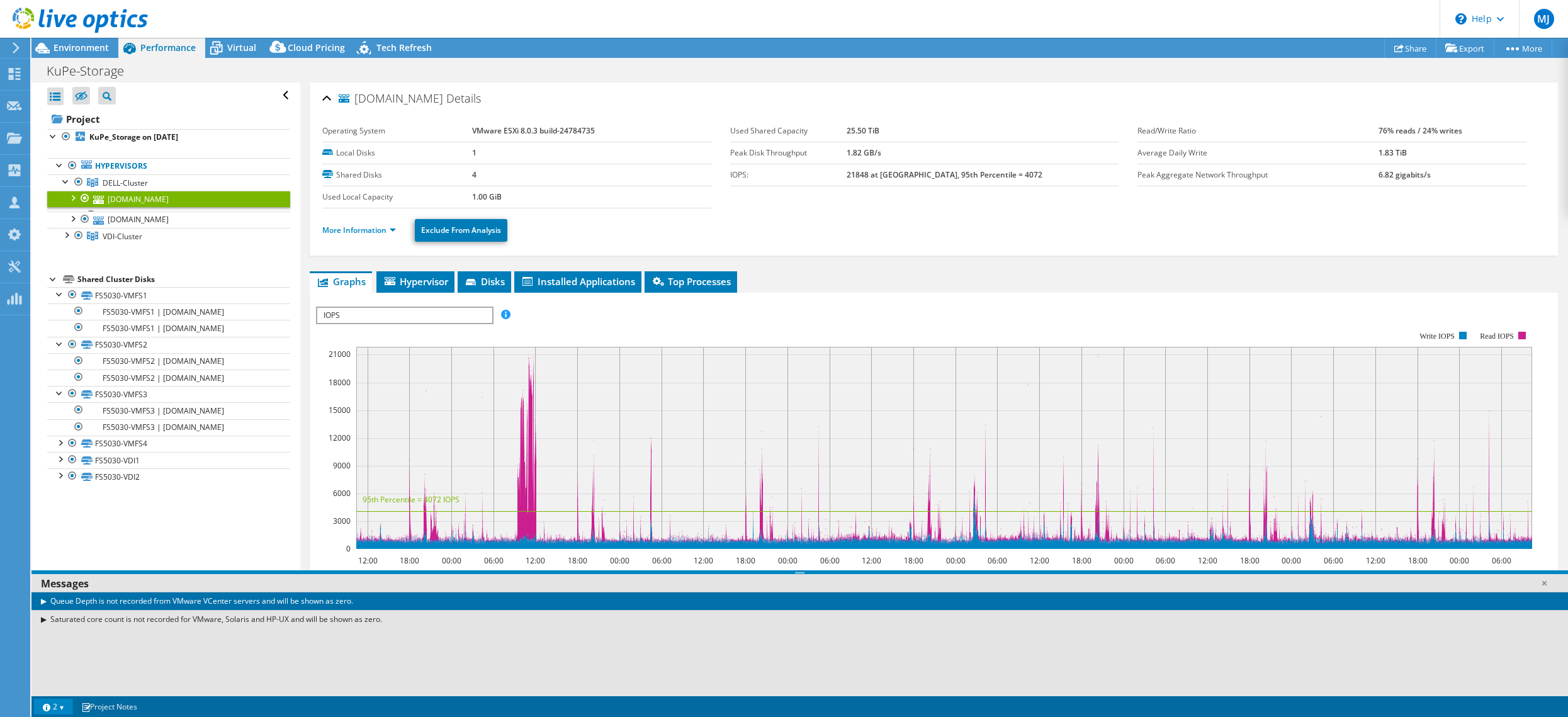
click at [78, 198] on div at bounding box center [72, 197] width 13 height 13
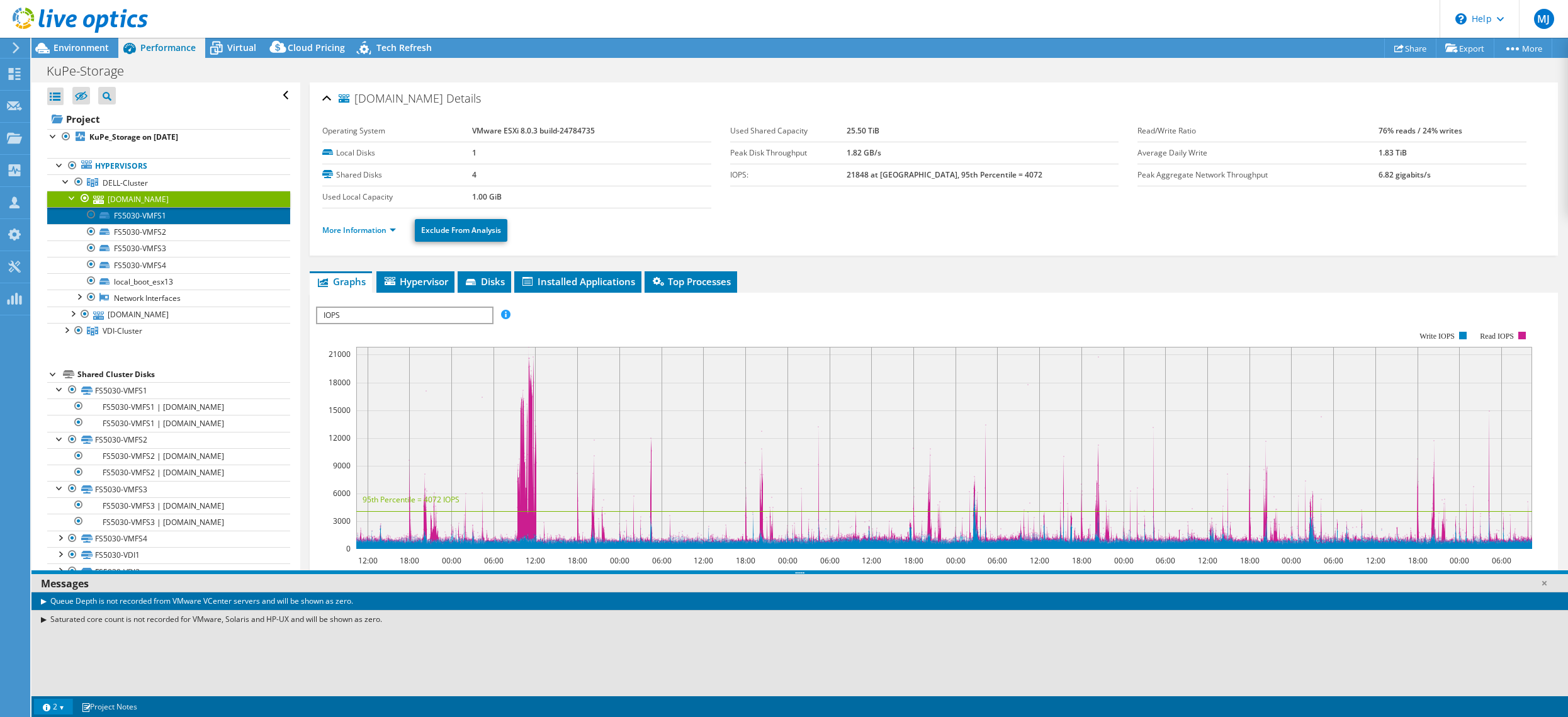
click at [137, 214] on link "FS5030-VMFS1" at bounding box center [168, 215] width 243 height 16
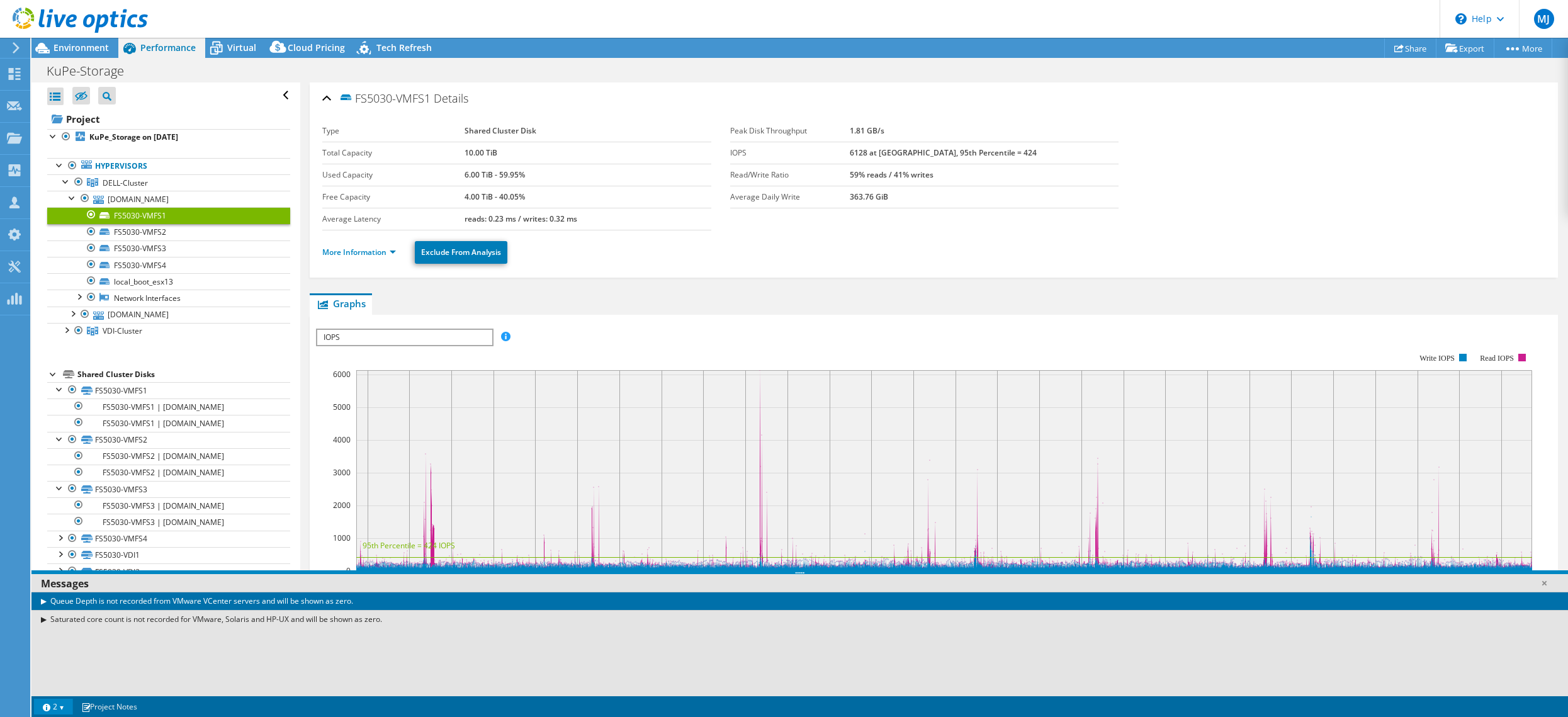
select select "Provisioning Contrast"
select select "USD"
drag, startPoint x: 0, startPoint y: 0, endPoint x: 168, endPoint y: 192, distance: 255.1
click at [168, 192] on link "[DOMAIN_NAME]" at bounding box center [168, 199] width 243 height 16
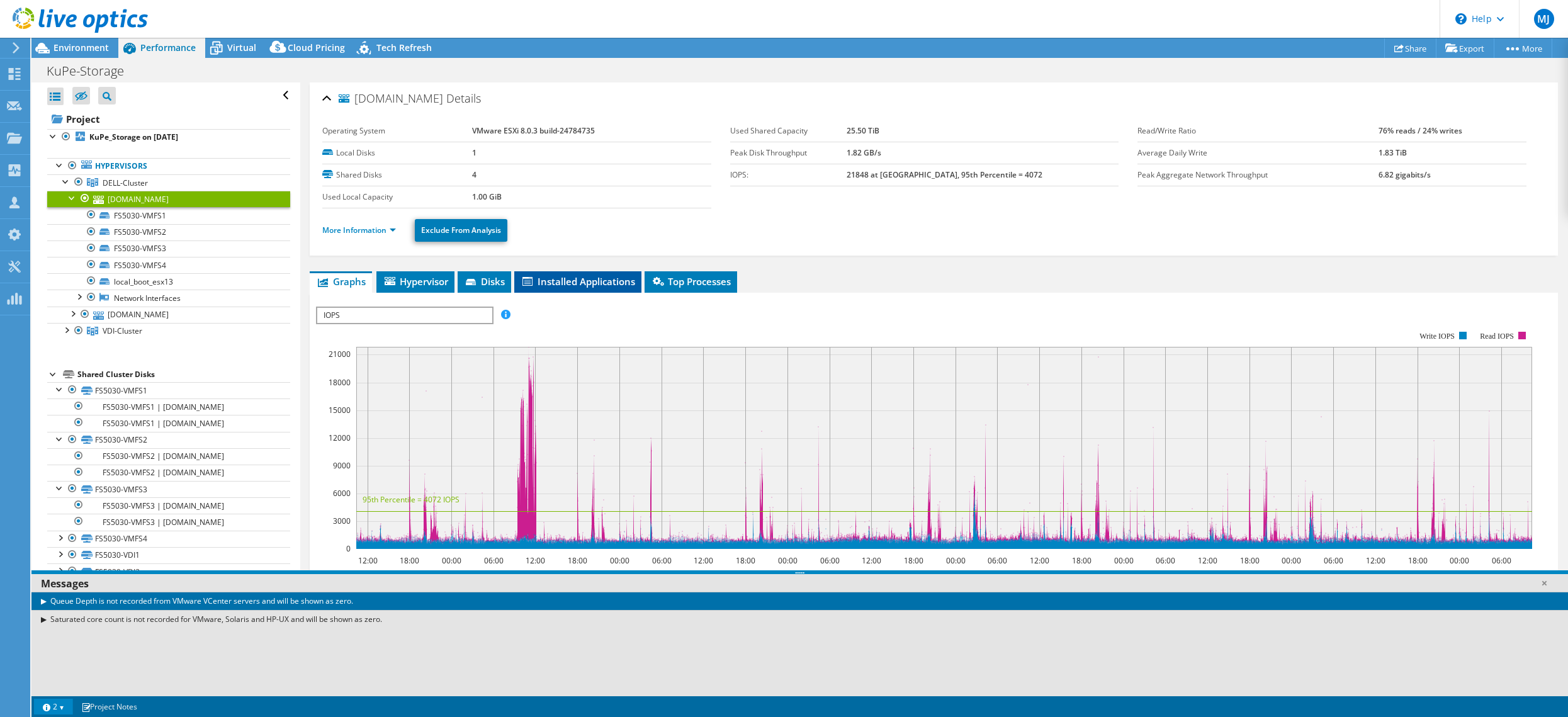
click at [597, 285] on span "Installed Applications" at bounding box center [578, 281] width 114 height 13
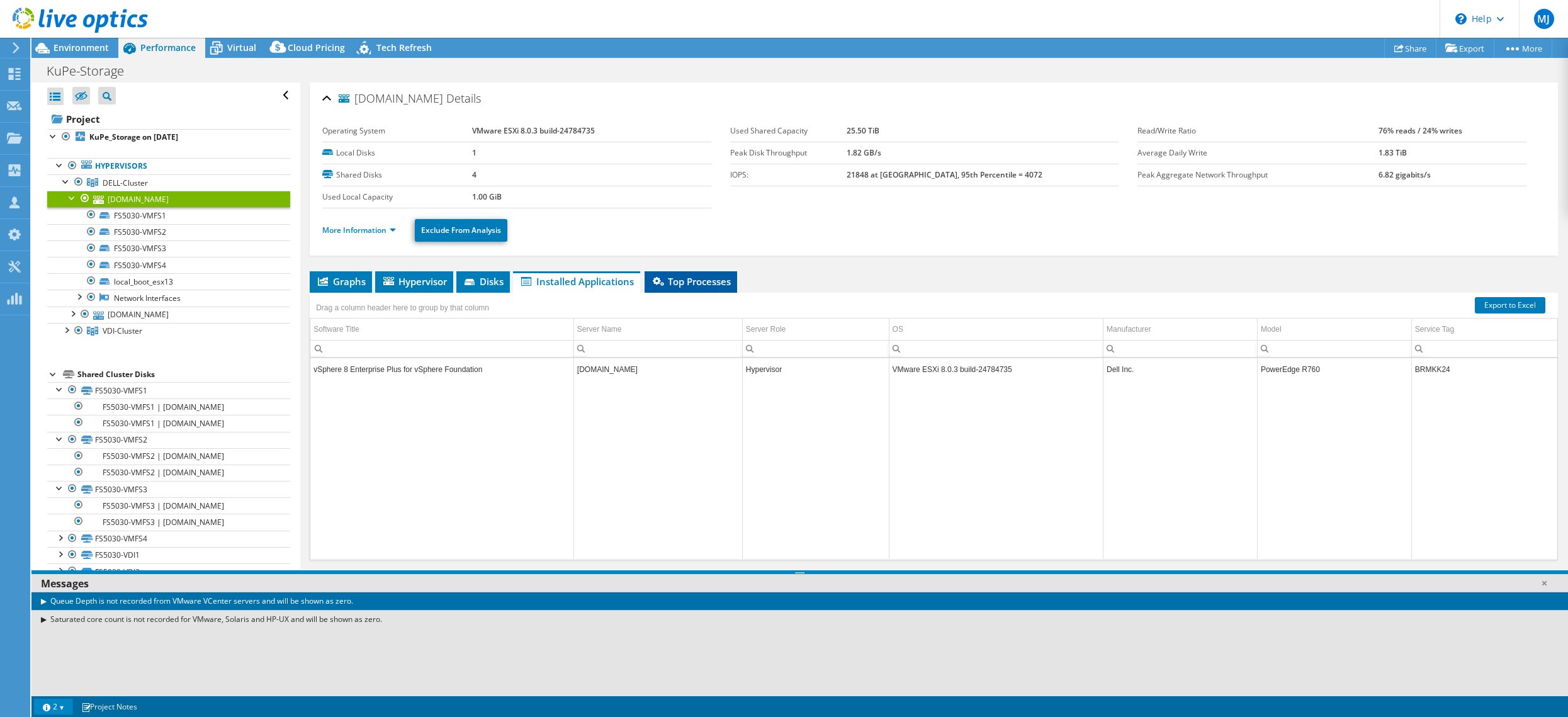
click at [679, 279] on span "Top Processes" at bounding box center [691, 281] width 80 height 13
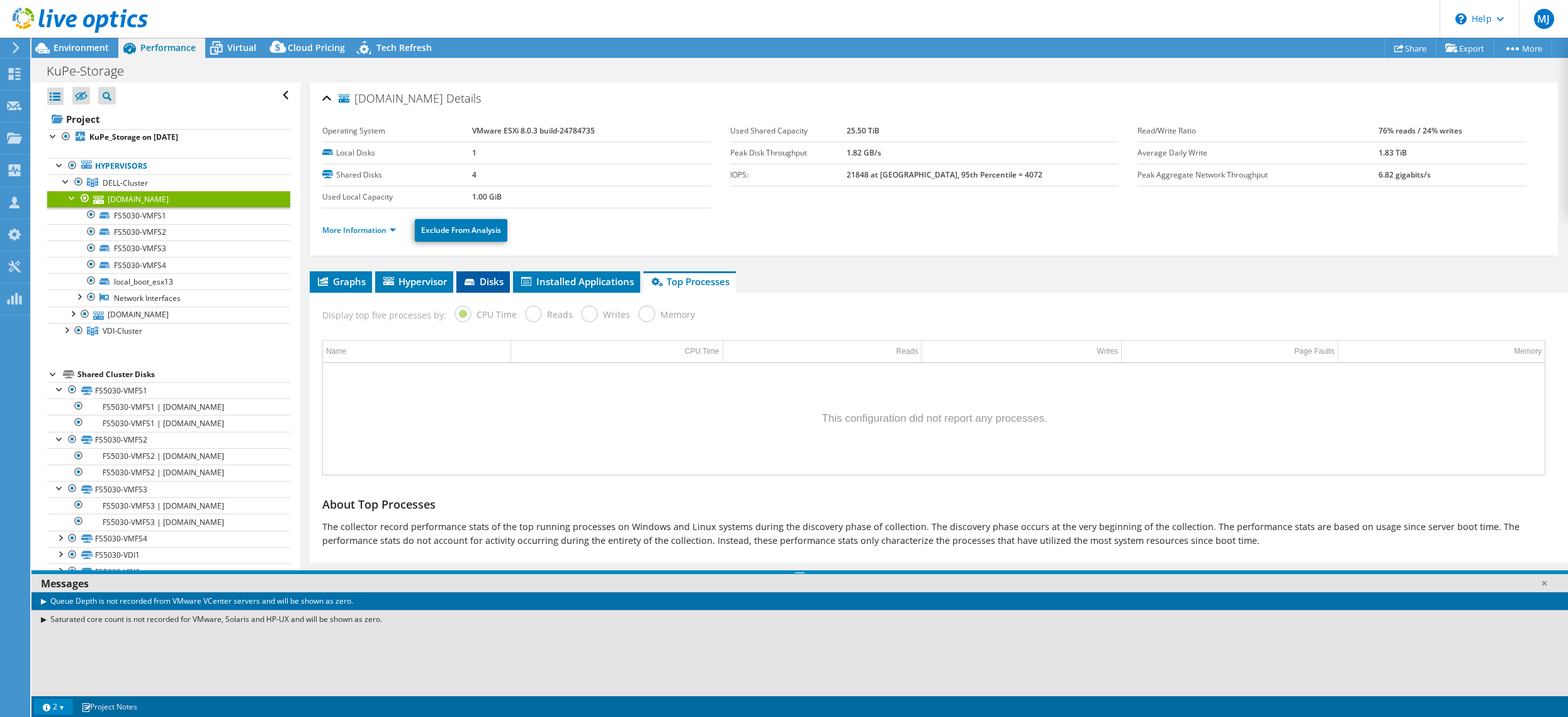
click at [498, 279] on span "Disks" at bounding box center [483, 281] width 41 height 13
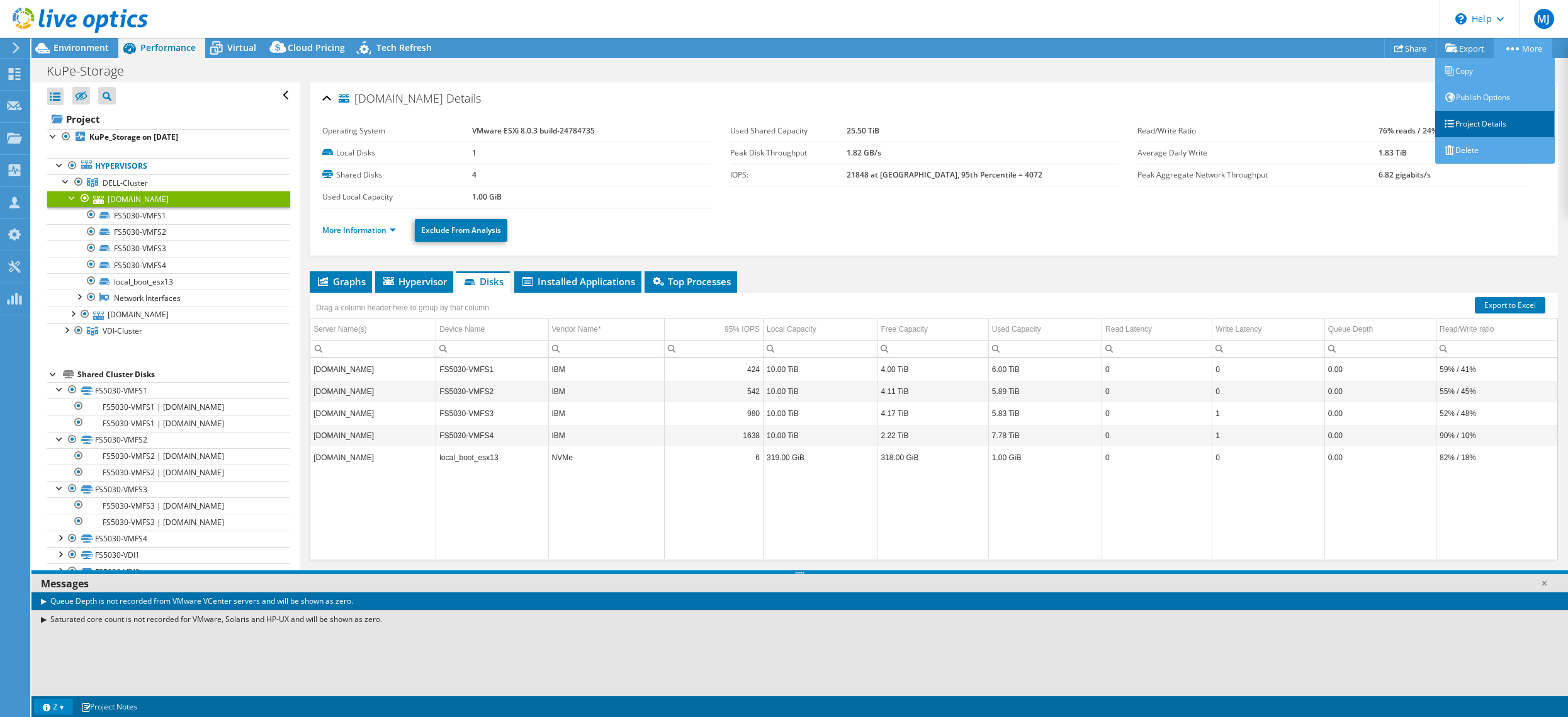
click at [1511, 119] on link "Project Details" at bounding box center [1495, 124] width 119 height 26
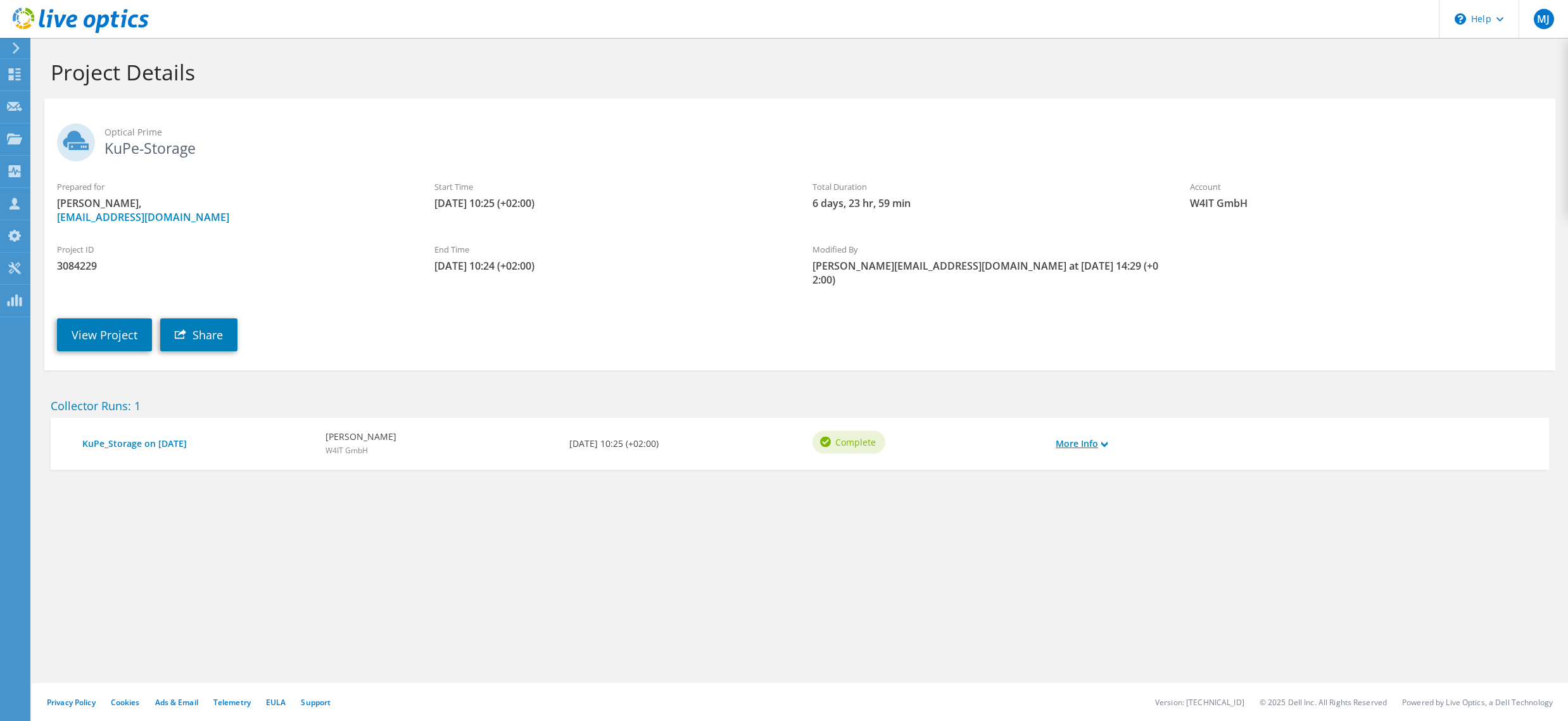
click at [1085, 437] on link "More Info" at bounding box center [1082, 444] width 52 height 14
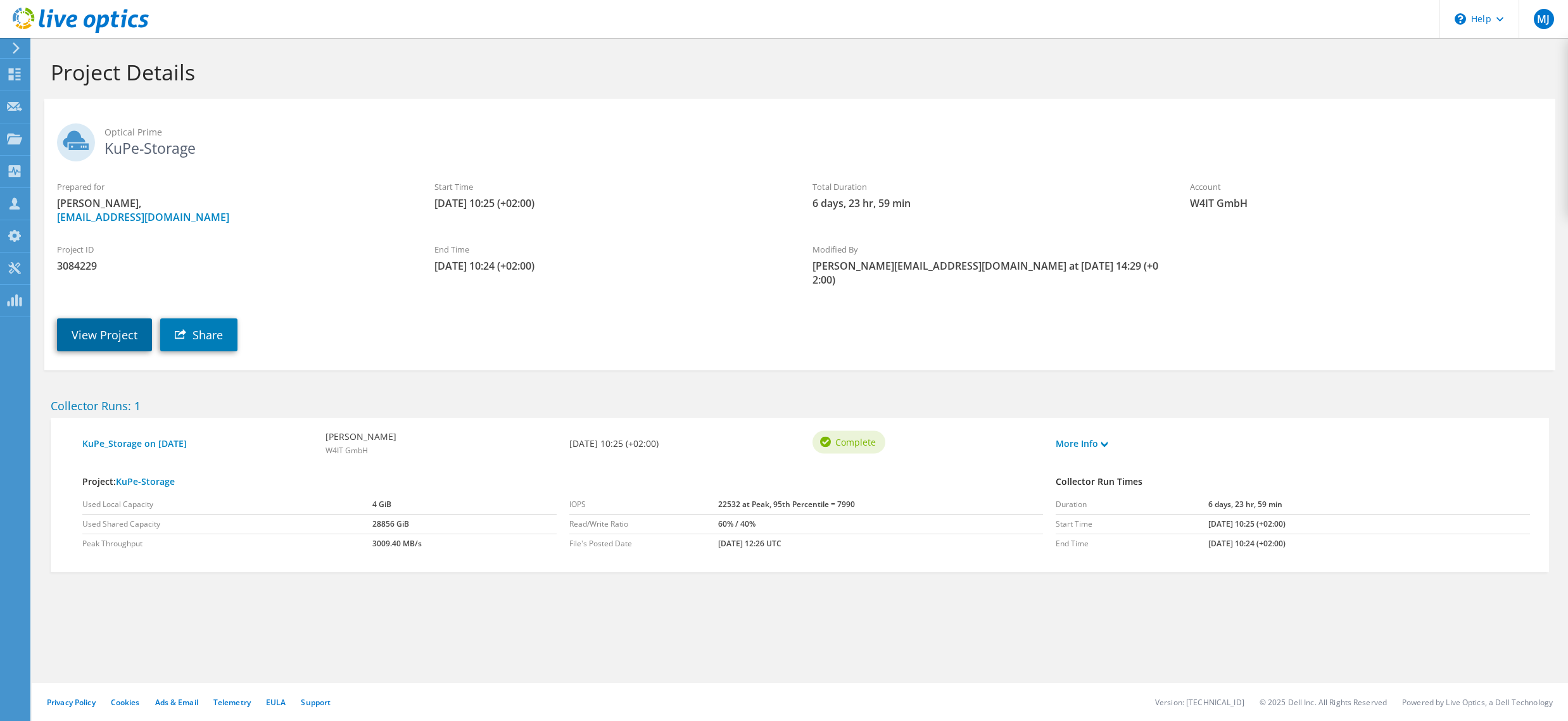
click at [109, 320] on link "View Project" at bounding box center [104, 335] width 95 height 33
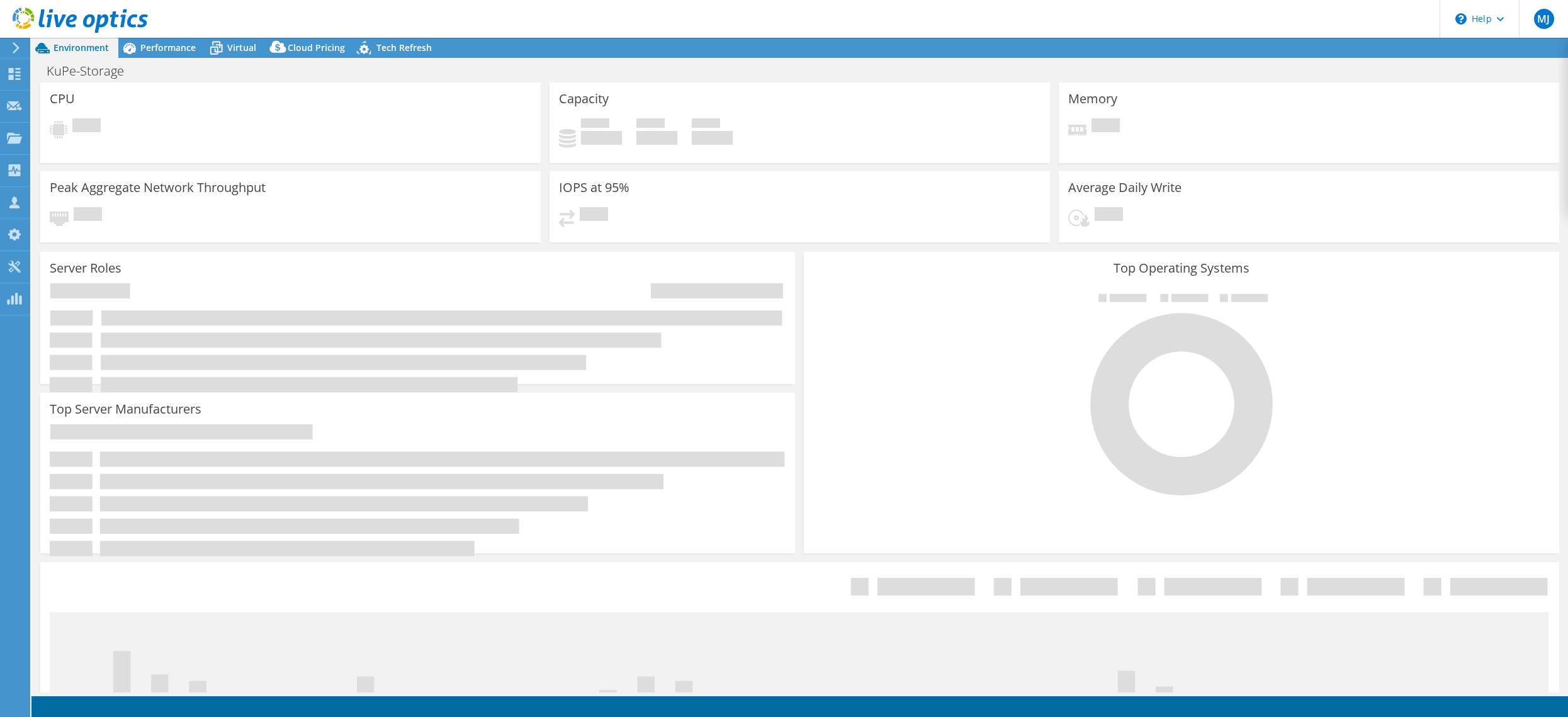
select select "USD"
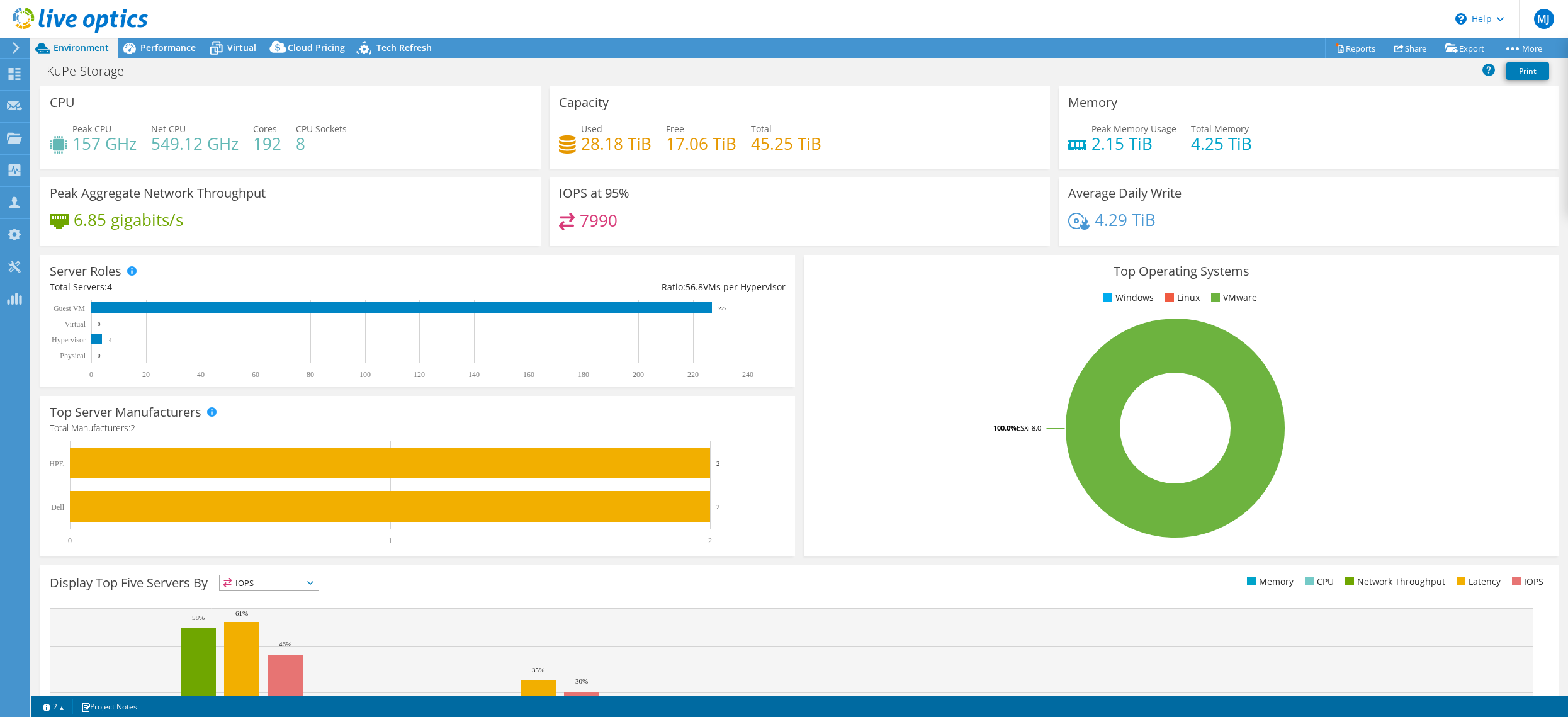
drag, startPoint x: 905, startPoint y: 379, endPoint x: 928, endPoint y: 378, distance: 23.0
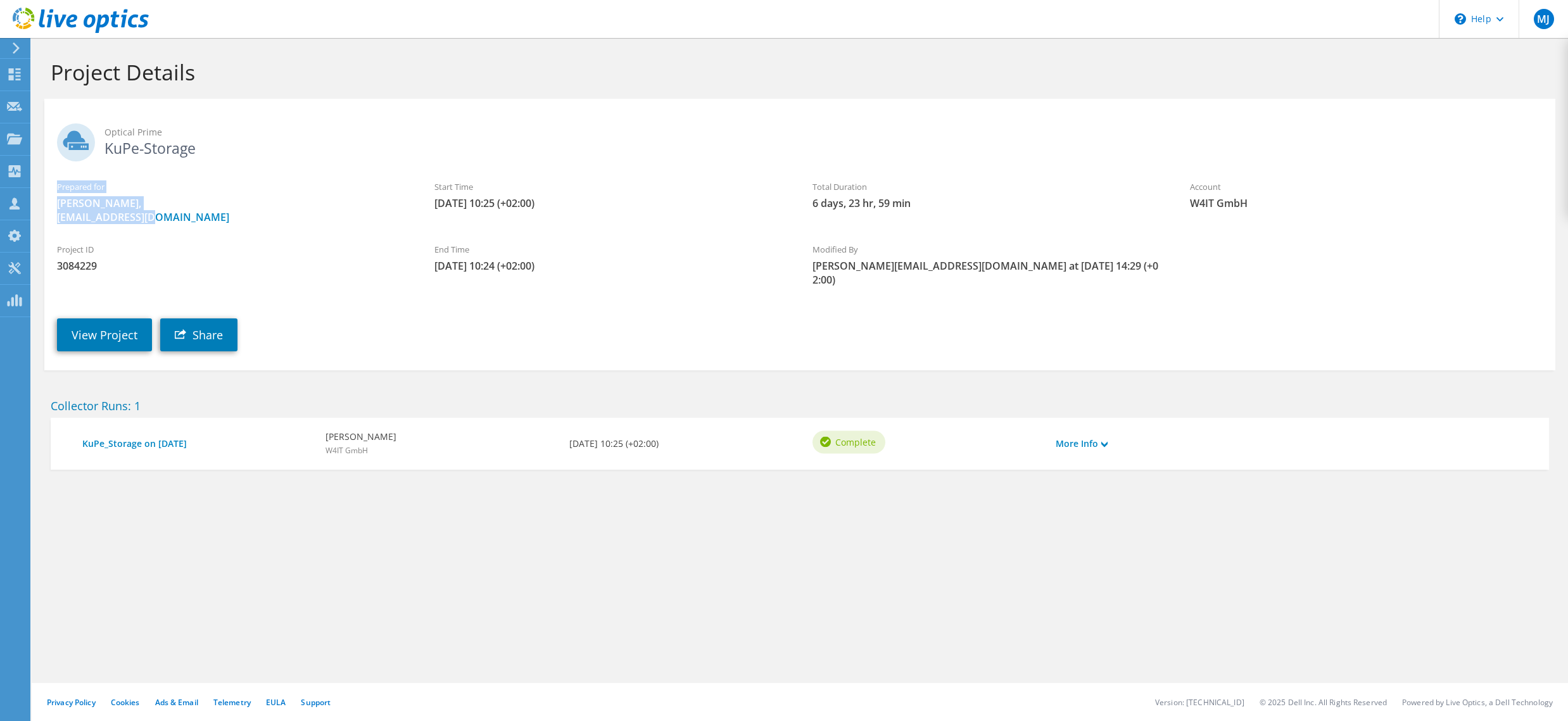
drag, startPoint x: 59, startPoint y: 186, endPoint x: 149, endPoint y: 223, distance: 97.3
click at [149, 223] on div "Prepared for [PERSON_NAME], [PERSON_NAME][EMAIL_ADDRESS][DOMAIN_NAME]" at bounding box center [234, 203] width 378 height 57
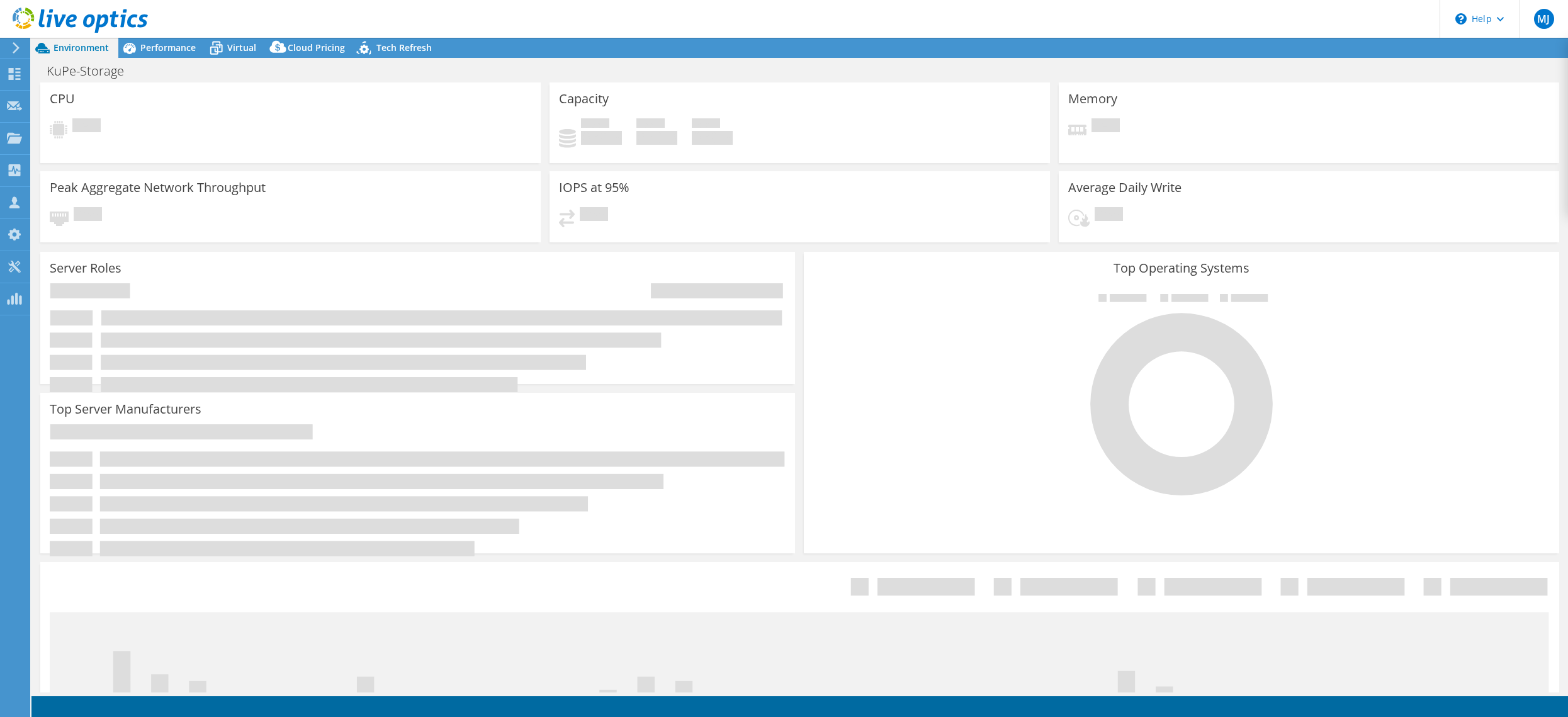
select select "USD"
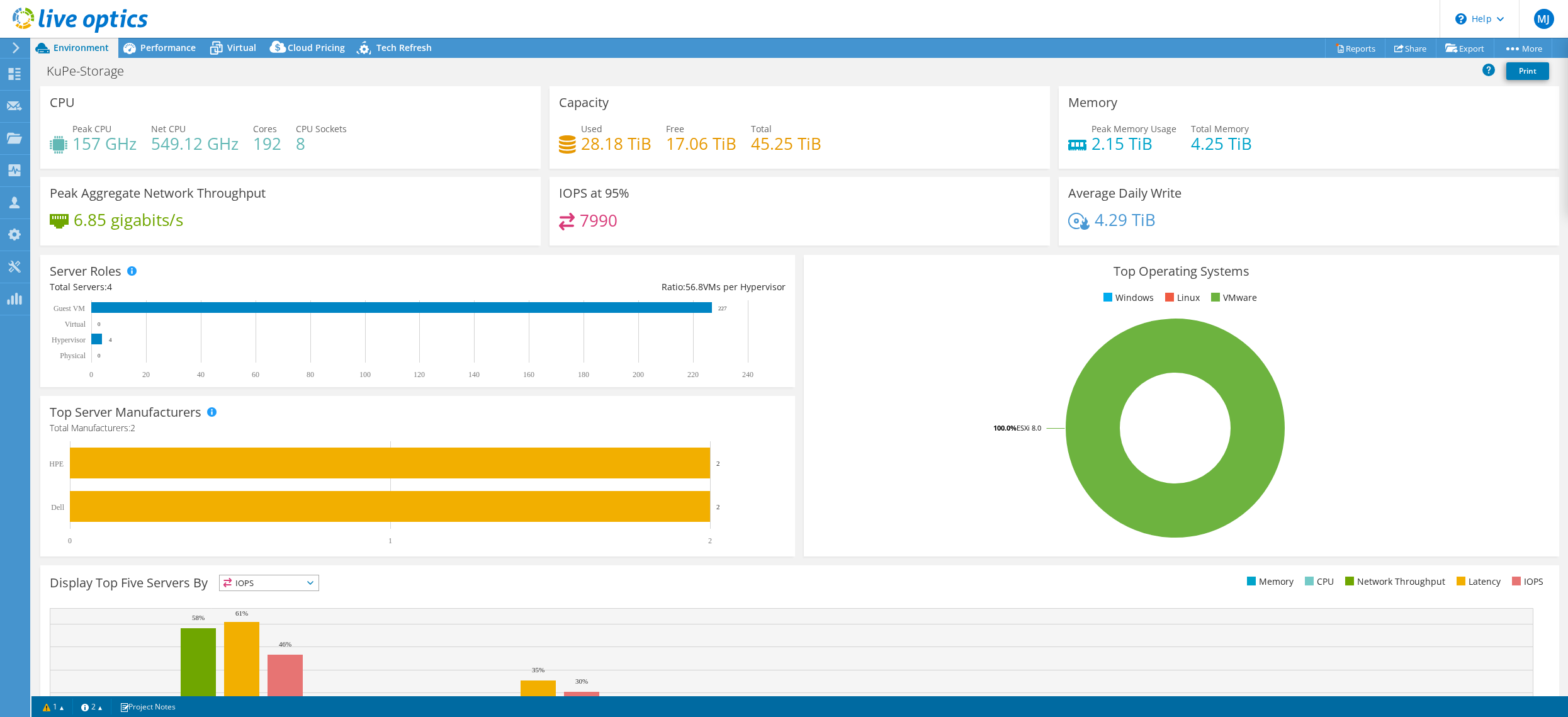
click at [586, 143] on h4 "28.18 TiB" at bounding box center [616, 143] width 71 height 14
click at [580, 108] on h3 "Capacity" at bounding box center [584, 102] width 50 height 14
drag, startPoint x: 644, startPoint y: 125, endPoint x: 654, endPoint y: 126, distance: 10.0
click at [650, 125] on div "Used 28.18 TiB Free 17.06 TiB Total 45.25 TiB" at bounding box center [800, 143] width 481 height 41
click at [819, 156] on div "Used 28.18 TiB Free 17.06 TiB Total 45.25 TiB" at bounding box center [800, 143] width 481 height 41
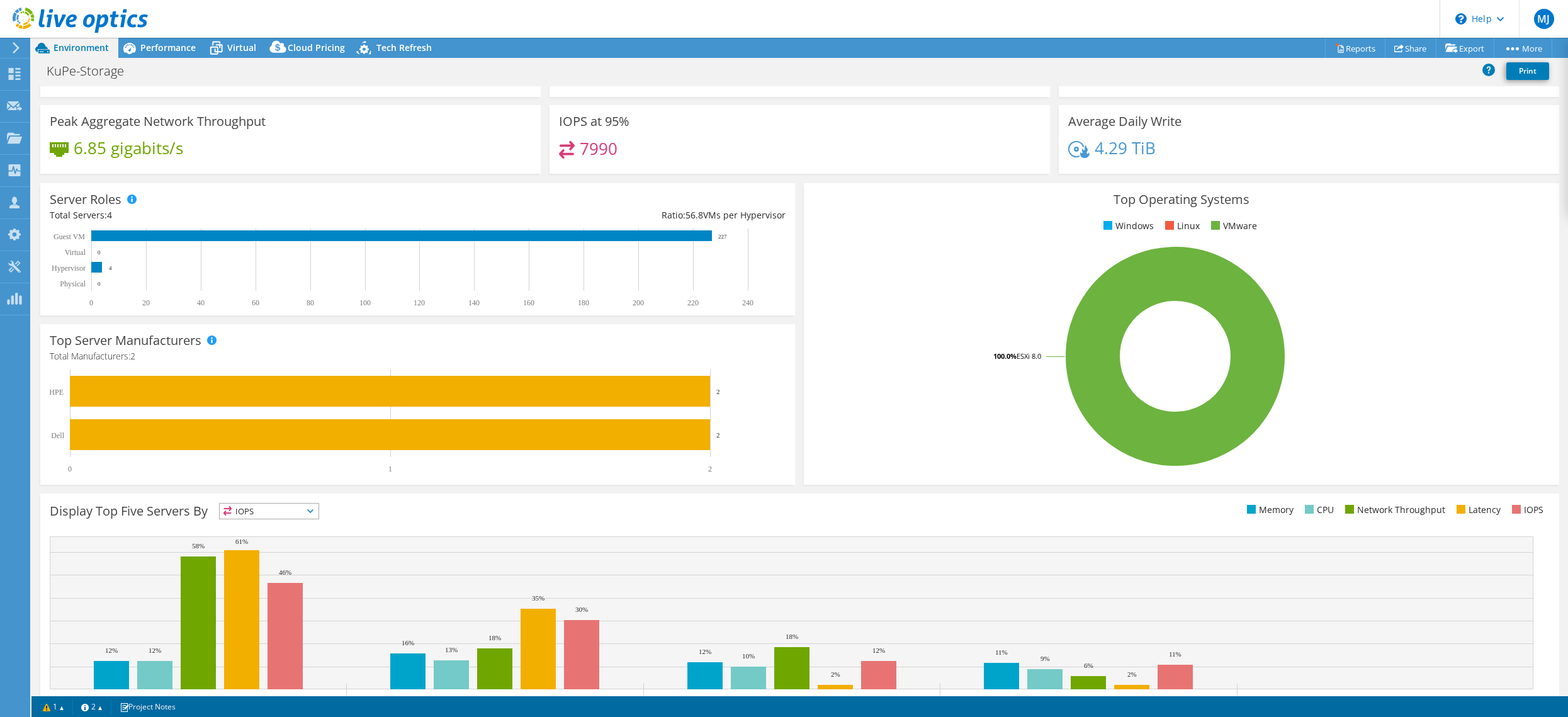
scroll to position [124, 0]
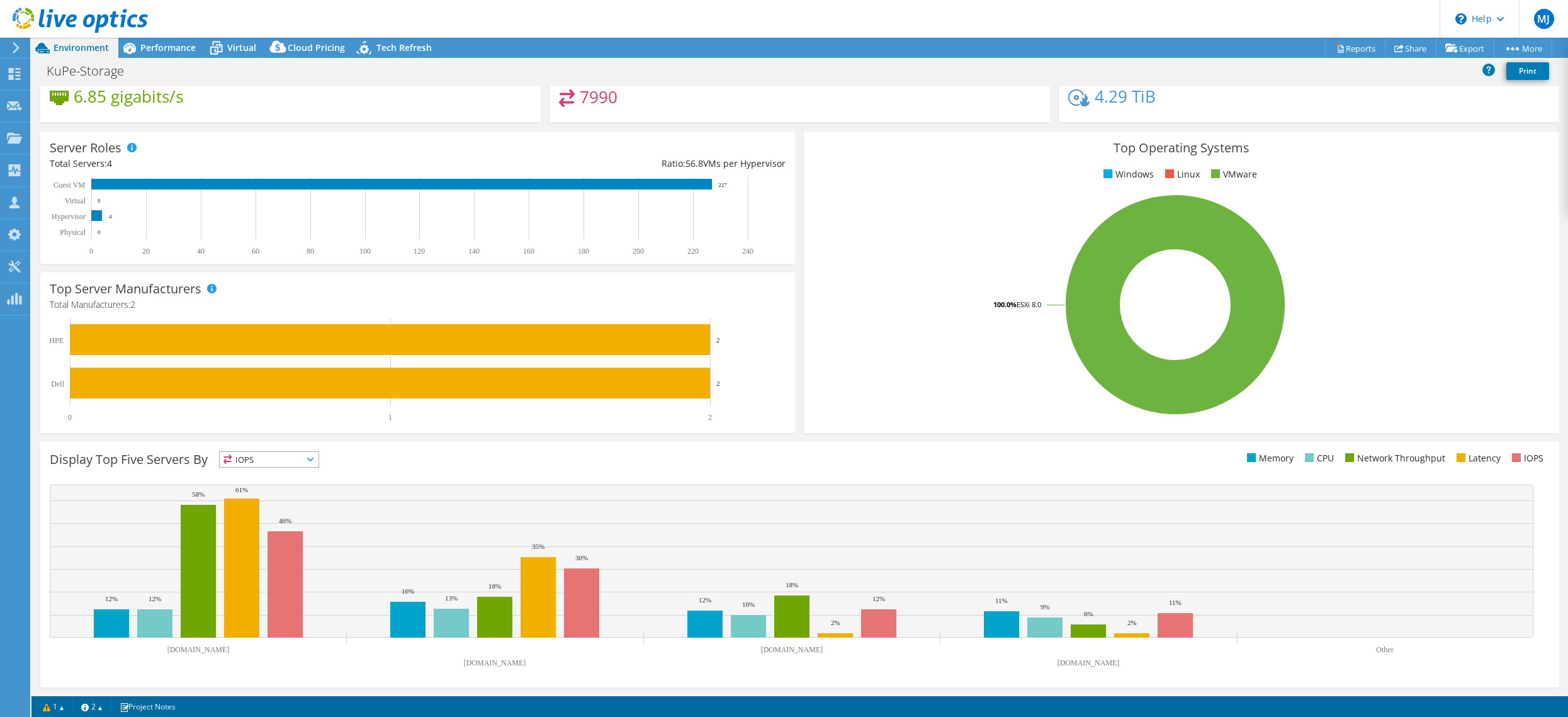
click at [314, 464] on span "IOPS" at bounding box center [269, 460] width 99 height 15
click at [468, 459] on div "Display Top Five Servers By IOPS IOPS" at bounding box center [424, 462] width 750 height 20
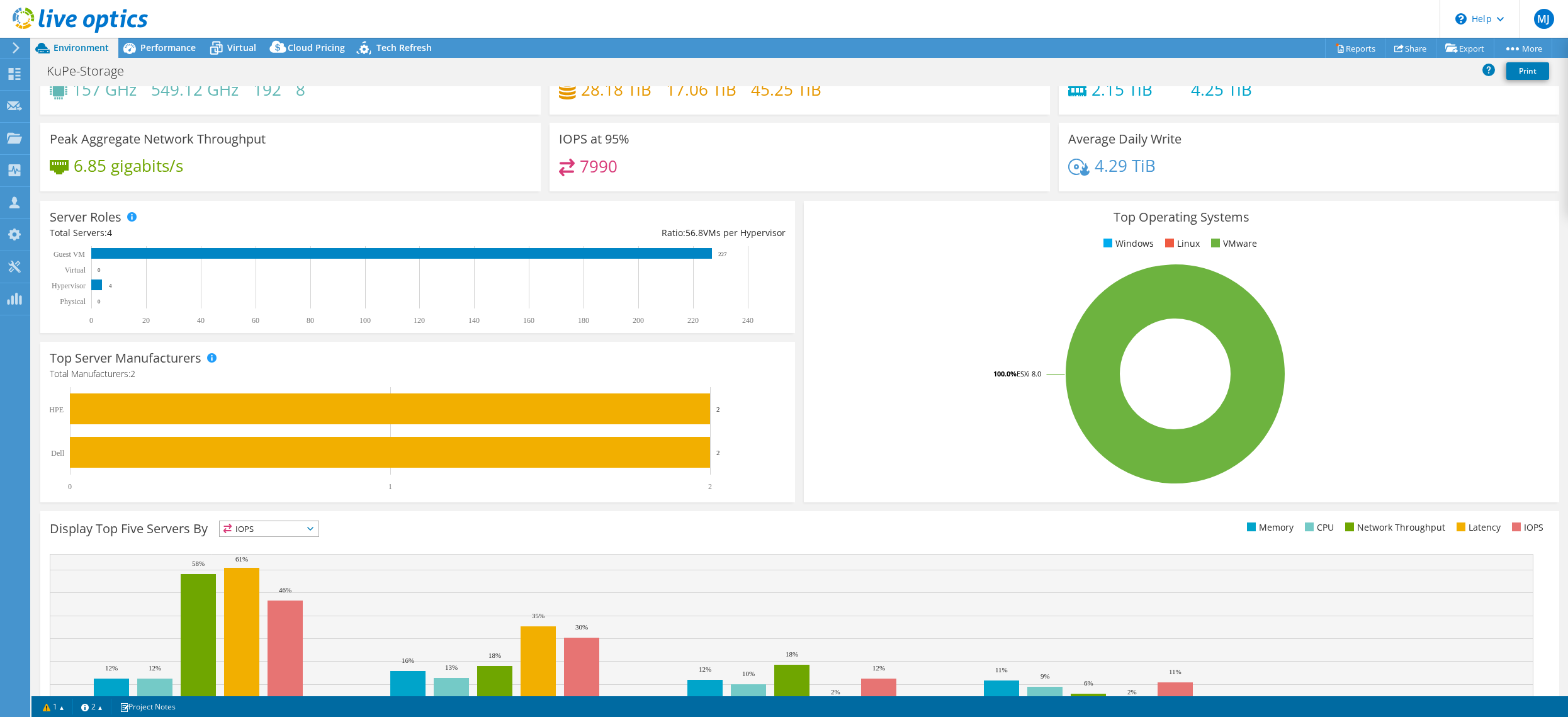
scroll to position [0, 0]
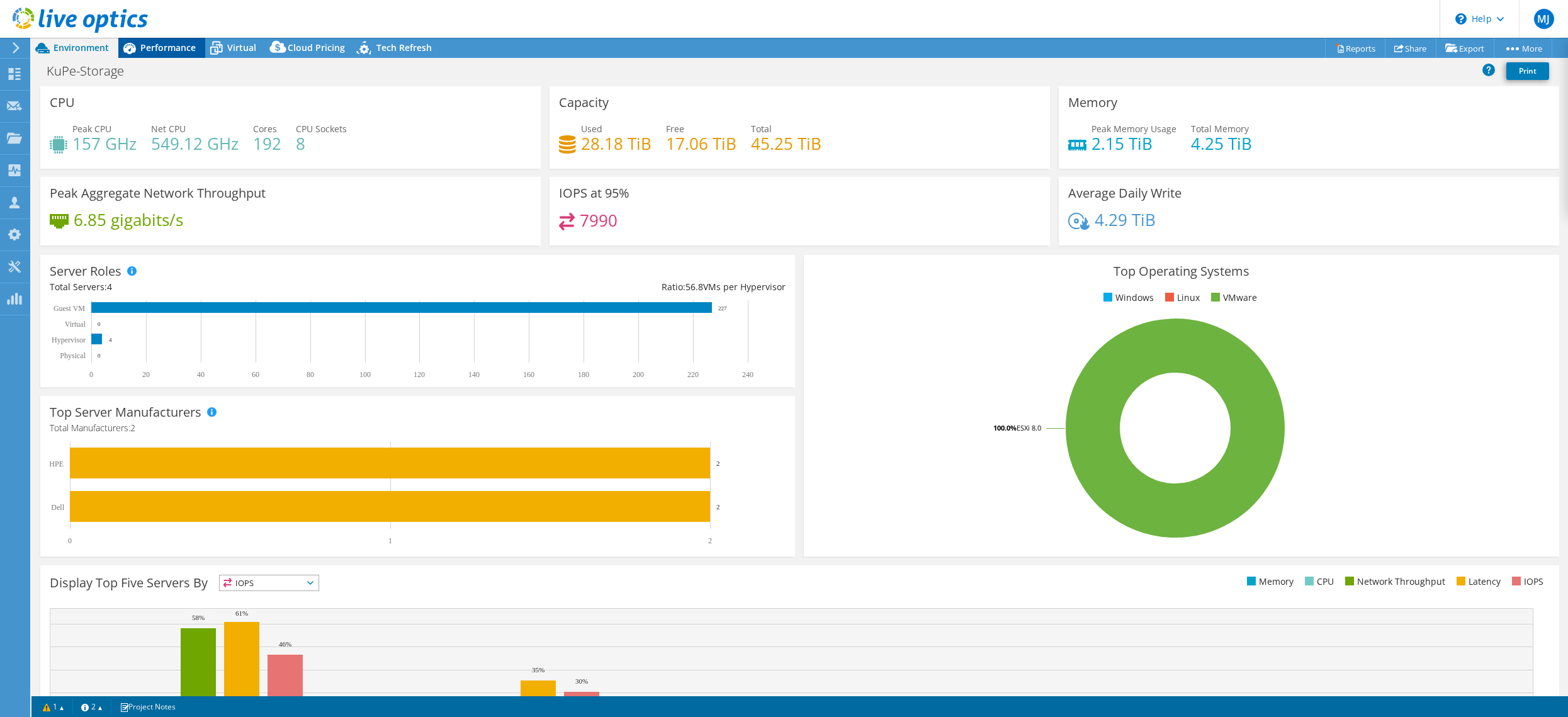
click at [158, 57] on div "Performance" at bounding box center [162, 48] width 87 height 20
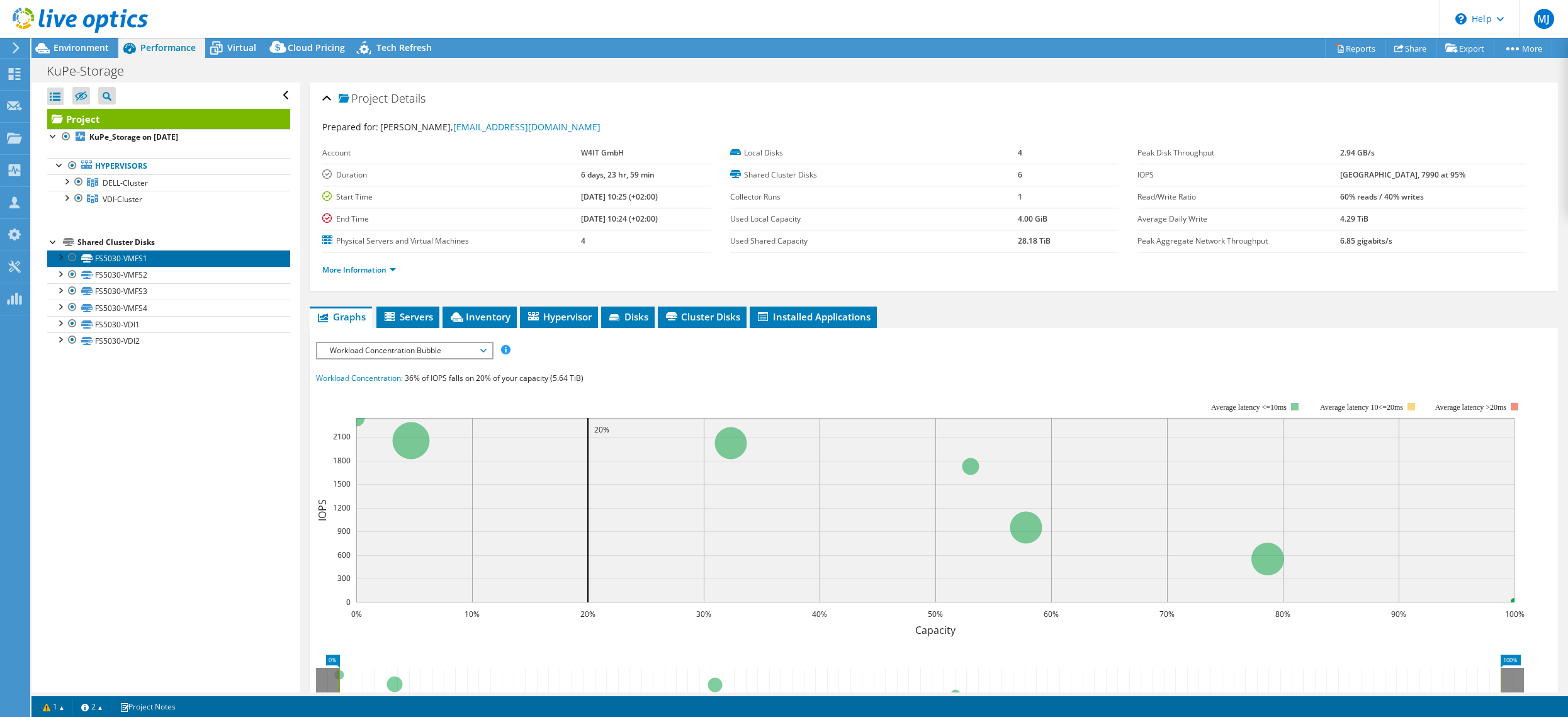
click at [88, 256] on icon at bounding box center [86, 259] width 11 height 9
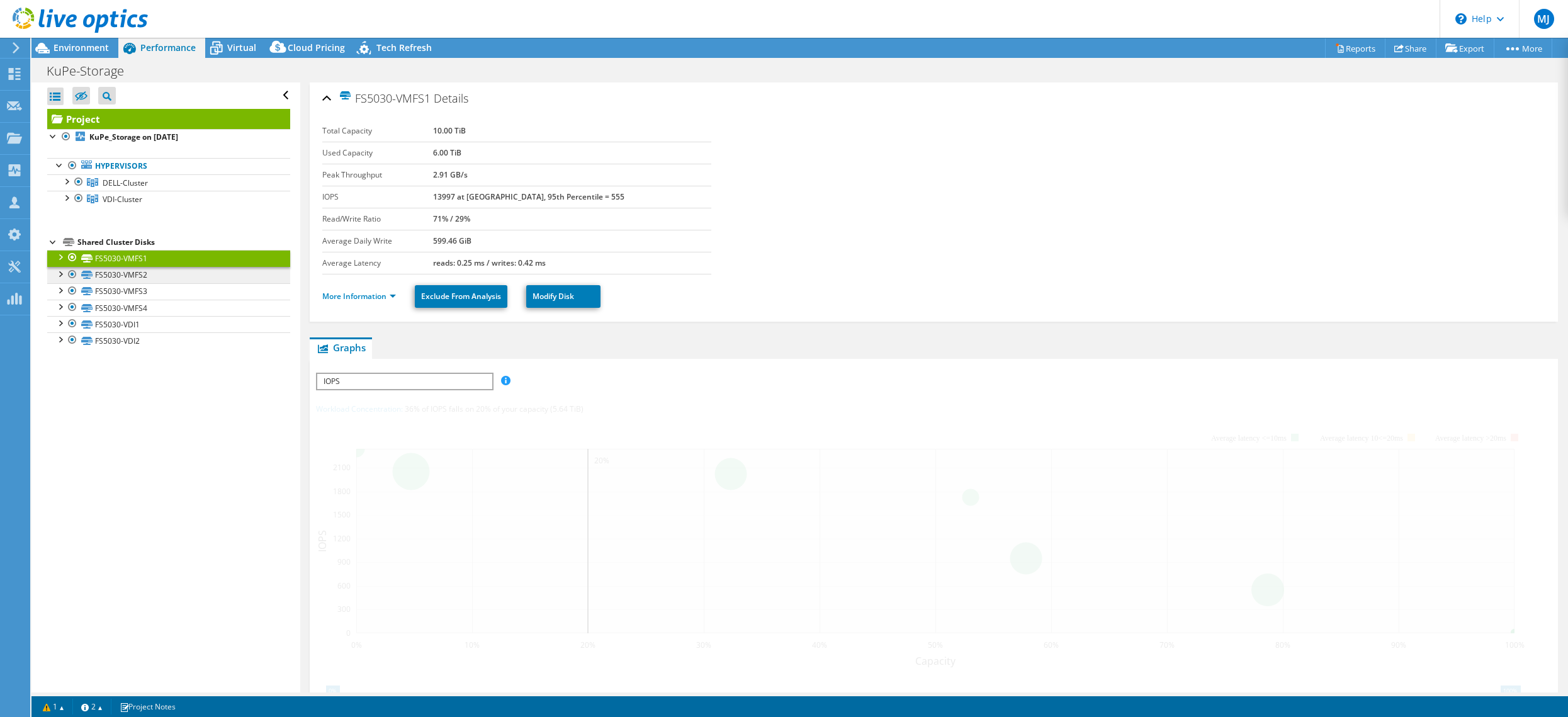
click at [61, 259] on div at bounding box center [60, 256] width 13 height 13
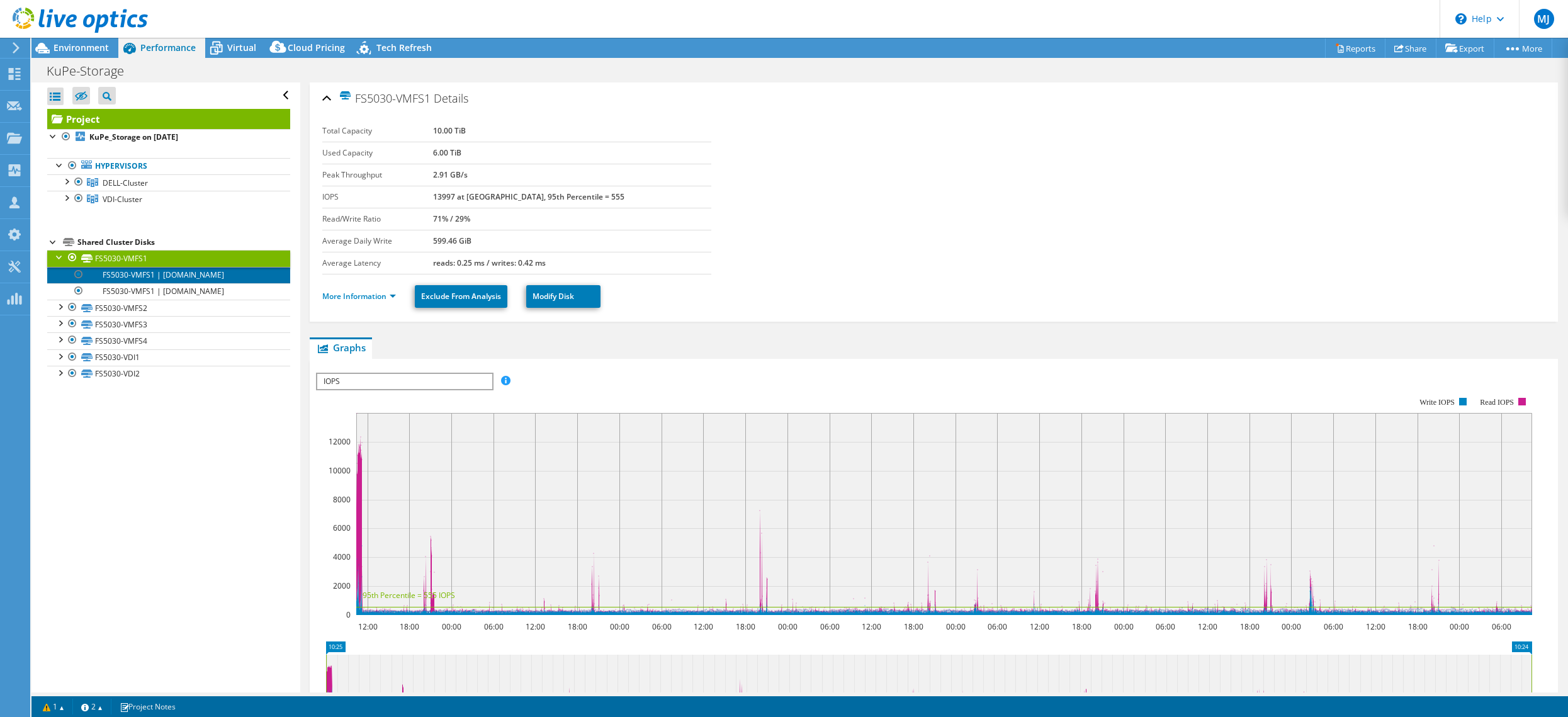
click at [160, 277] on link "FS5030-VMFS1 | [DOMAIN_NAME]" at bounding box center [168, 275] width 243 height 16
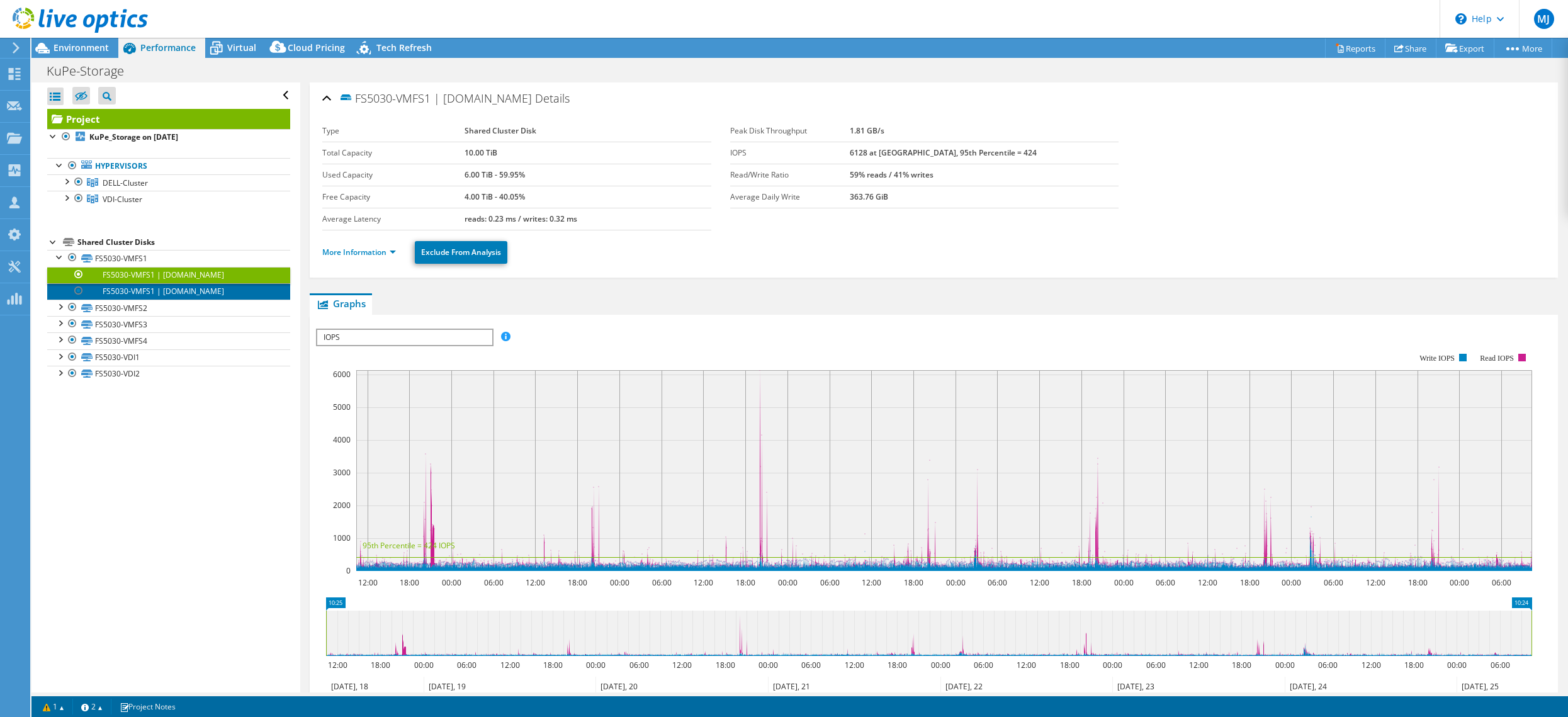
click at [138, 294] on link "FS5030-VMFS1 | [DOMAIN_NAME]" at bounding box center [168, 291] width 243 height 16
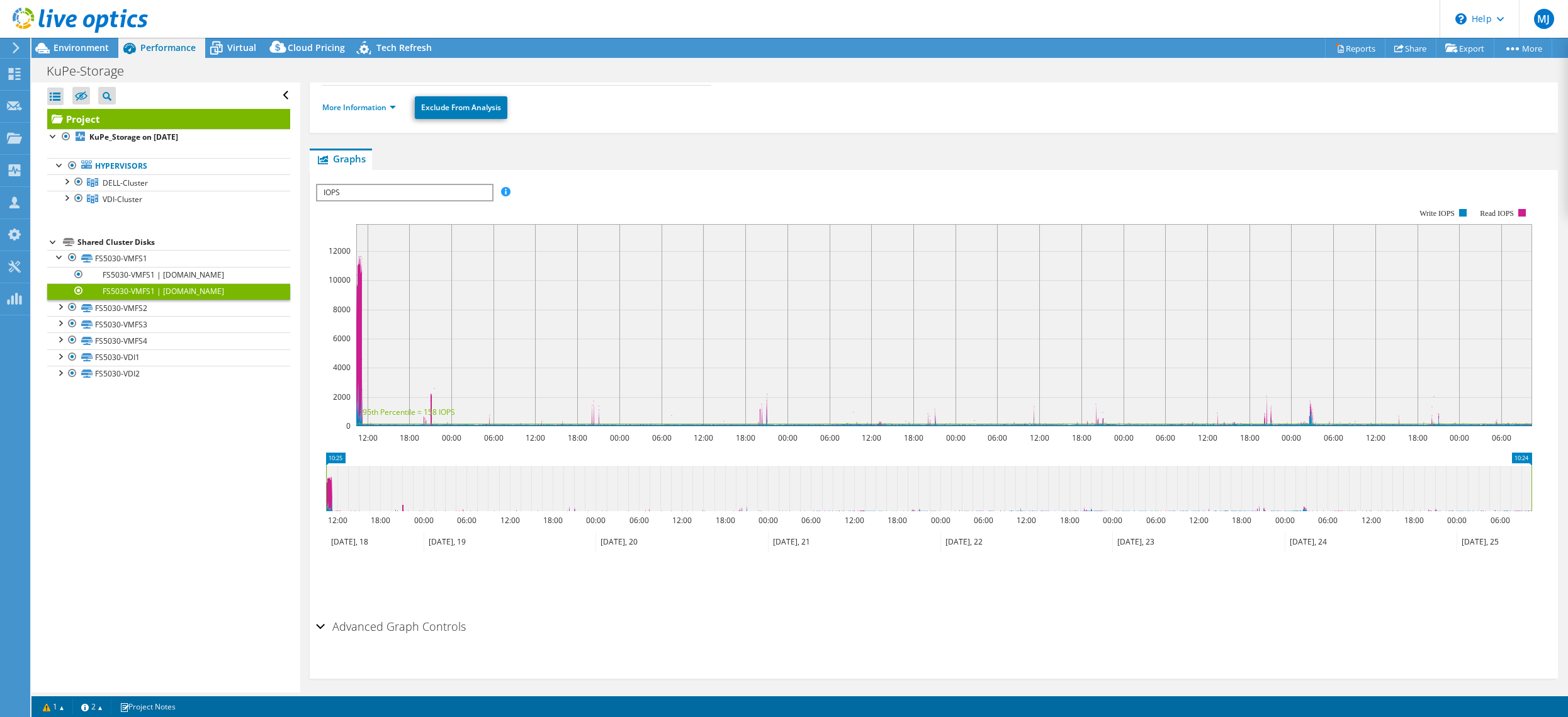
scroll to position [153, 0]
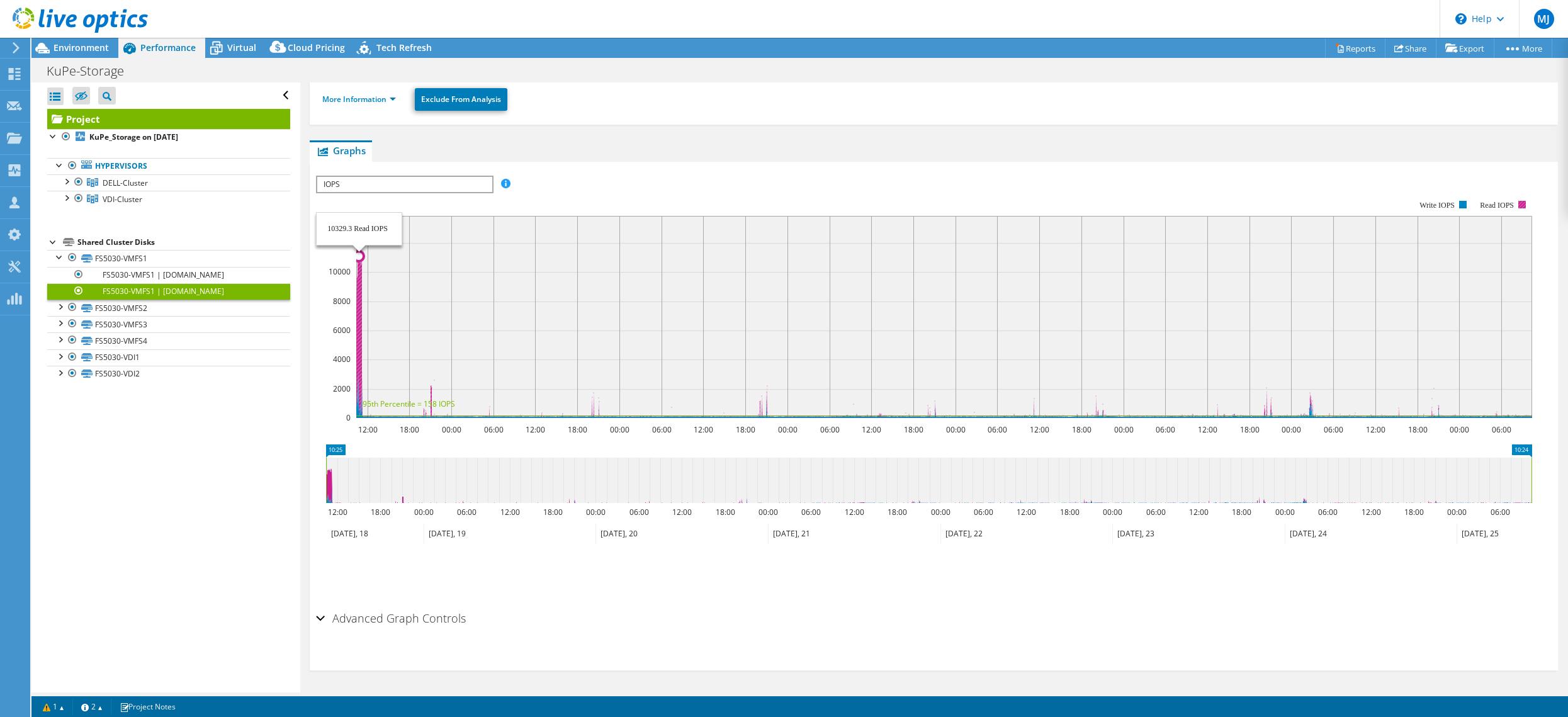
click at [359, 357] on icon at bounding box center [945, 317] width 1176 height 201
drag, startPoint x: 358, startPoint y: 357, endPoint x: 365, endPoint y: 355, distance: 7.3
click at [365, 355] on icon "12:00 18:00 00:00 06:00 12:00 18:00 00:00 06:00 12:00 18:00 00:00 06:00 12:00 1…" at bounding box center [929, 309] width 1226 height 252
drag, startPoint x: 365, startPoint y: 355, endPoint x: 357, endPoint y: 355, distance: 8.0
click at [357, 355] on icon "12:00 18:00 00:00 06:00 12:00 18:00 00:00 06:00 12:00 18:00 00:00 06:00 12:00 1…" at bounding box center [929, 309] width 1226 height 252
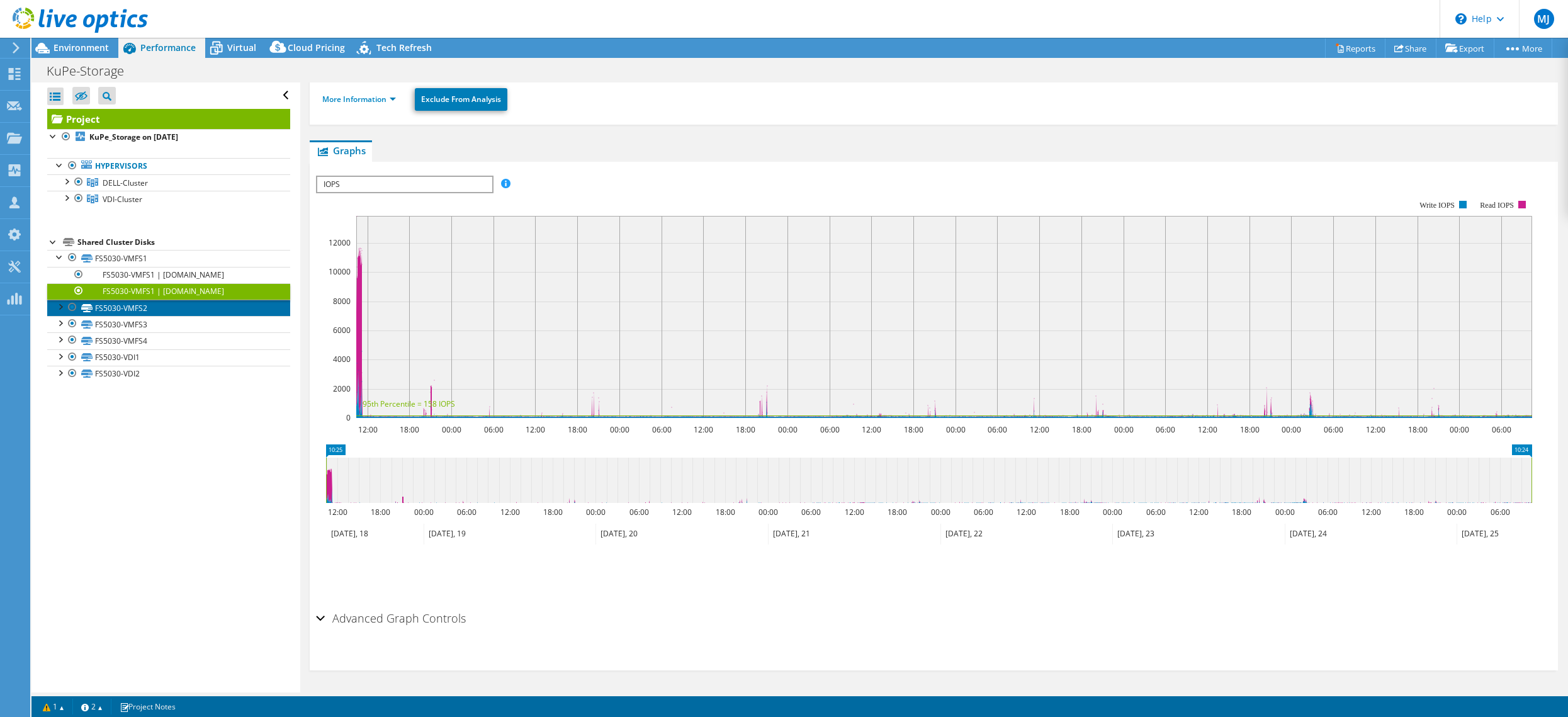
click at [140, 306] on link "FS5030-VMFS2" at bounding box center [168, 307] width 243 height 16
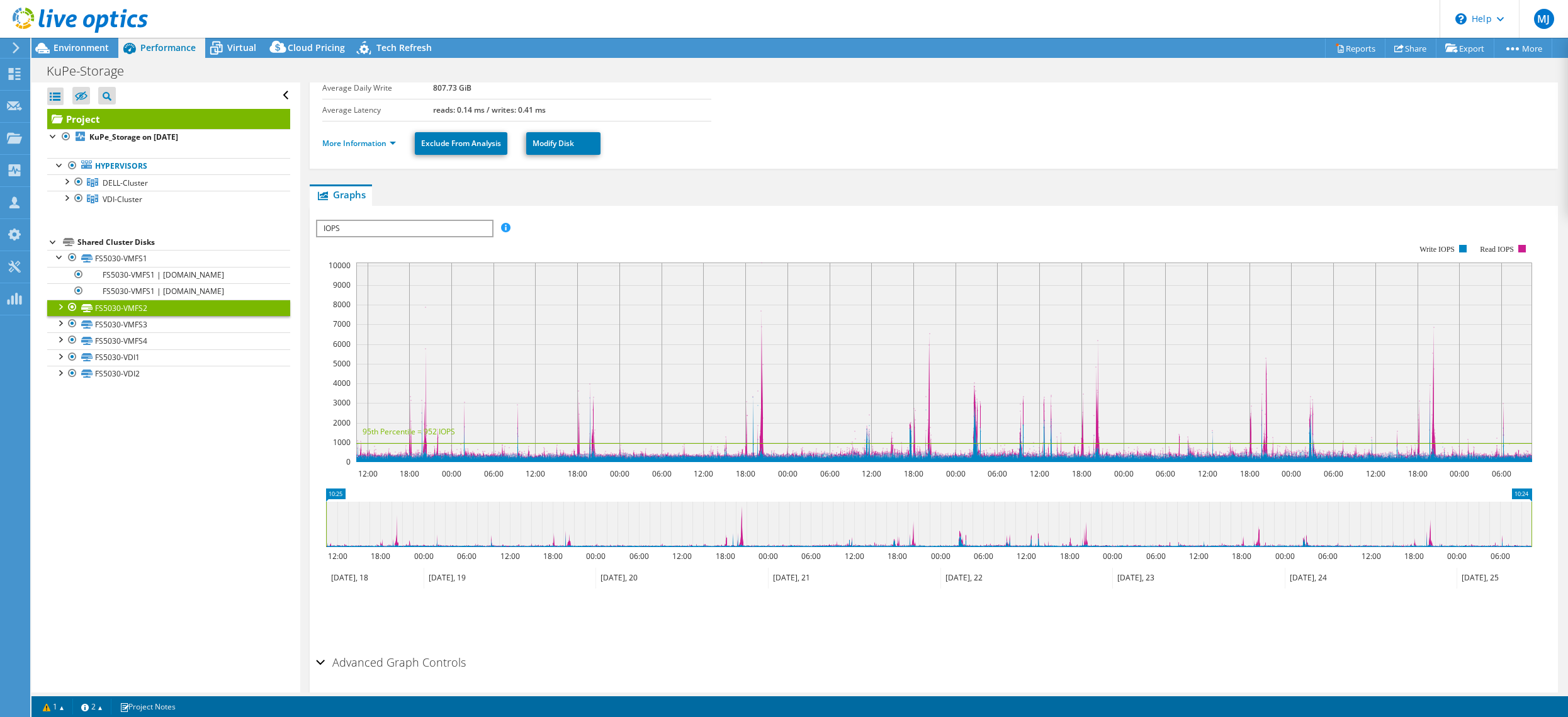
click at [59, 306] on div at bounding box center [60, 306] width 13 height 13
click at [174, 330] on link "FS5030-VMFS2 | [DOMAIN_NAME]" at bounding box center [168, 324] width 243 height 16
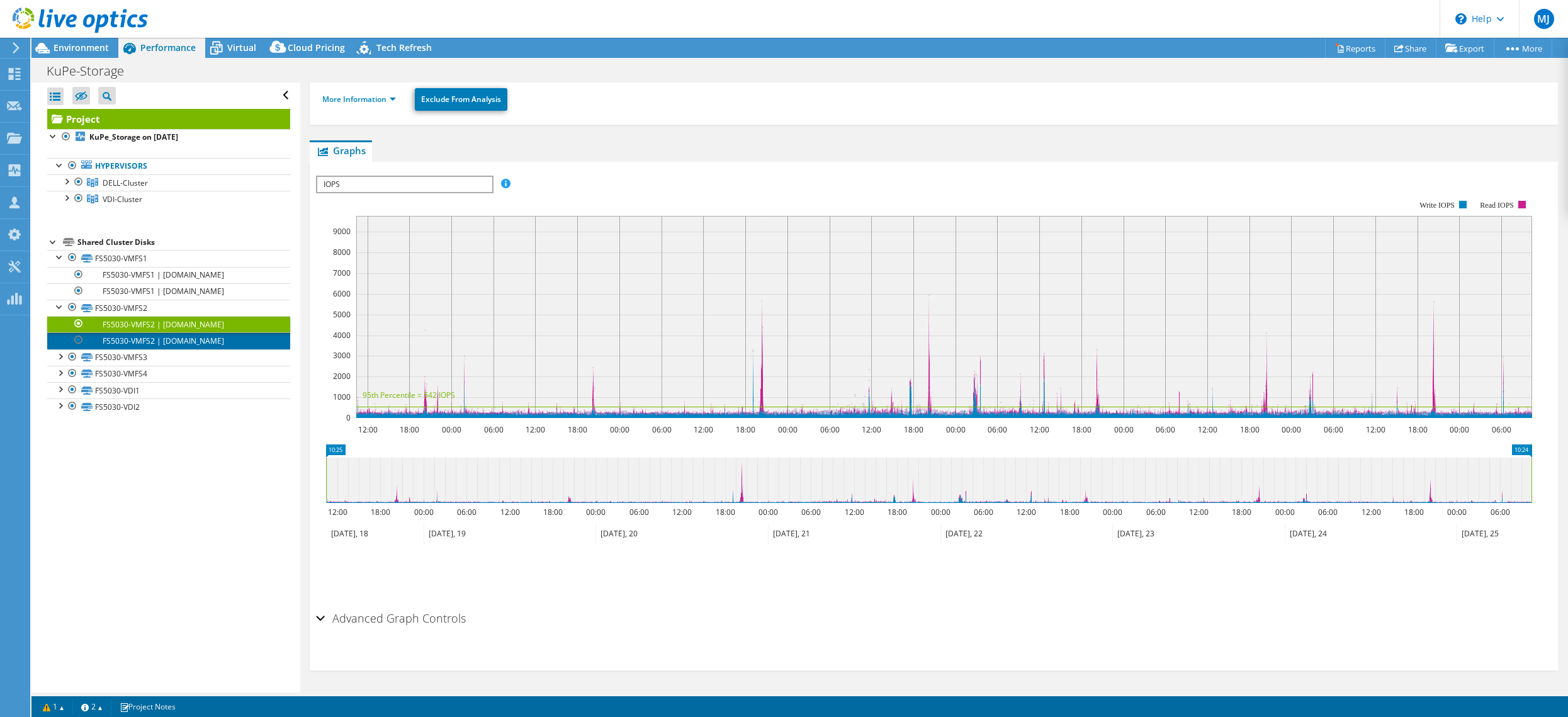
click at [172, 340] on link "FS5030-VMFS2 | [DOMAIN_NAME]" at bounding box center [168, 340] width 243 height 16
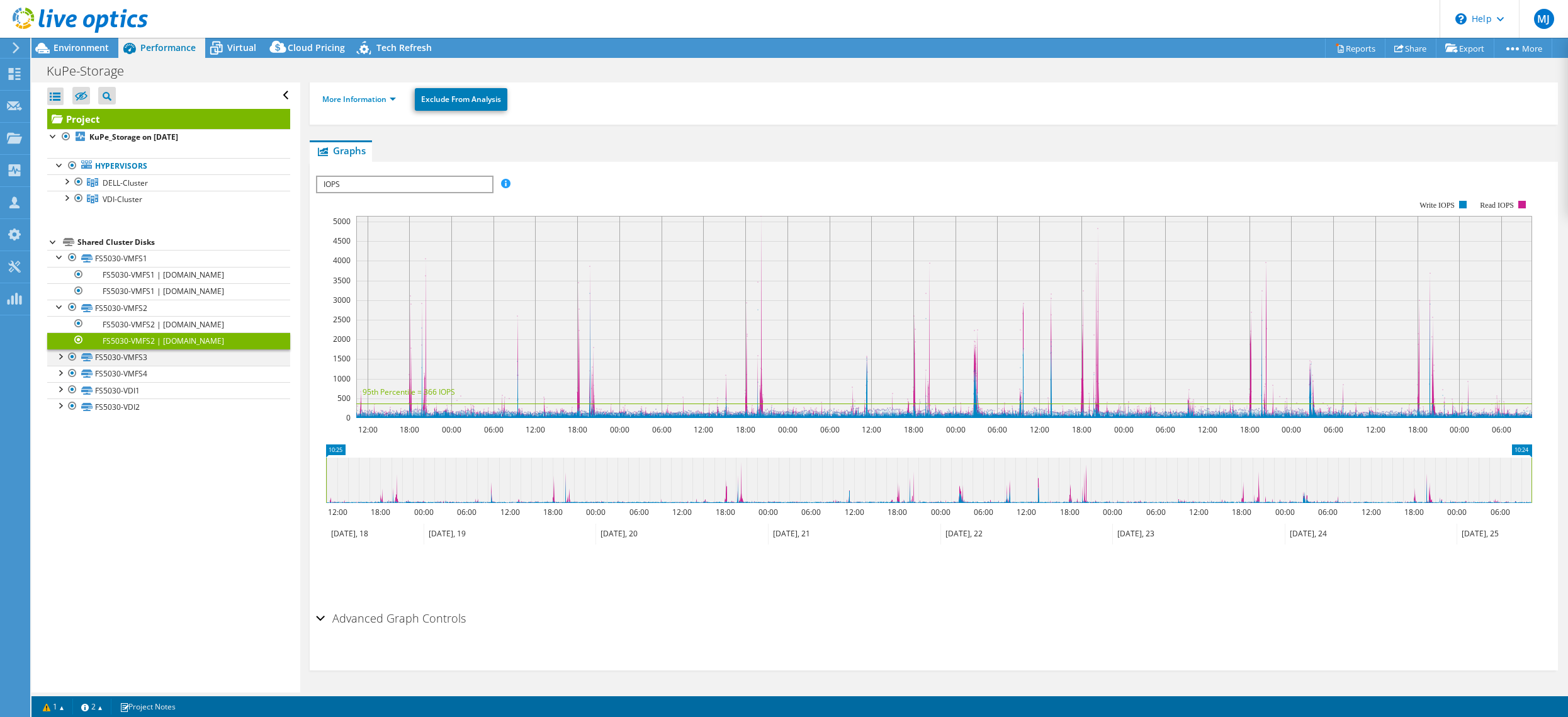
click at [58, 360] on div at bounding box center [60, 355] width 13 height 13
click at [376, 96] on link "More Information" at bounding box center [359, 99] width 73 height 11
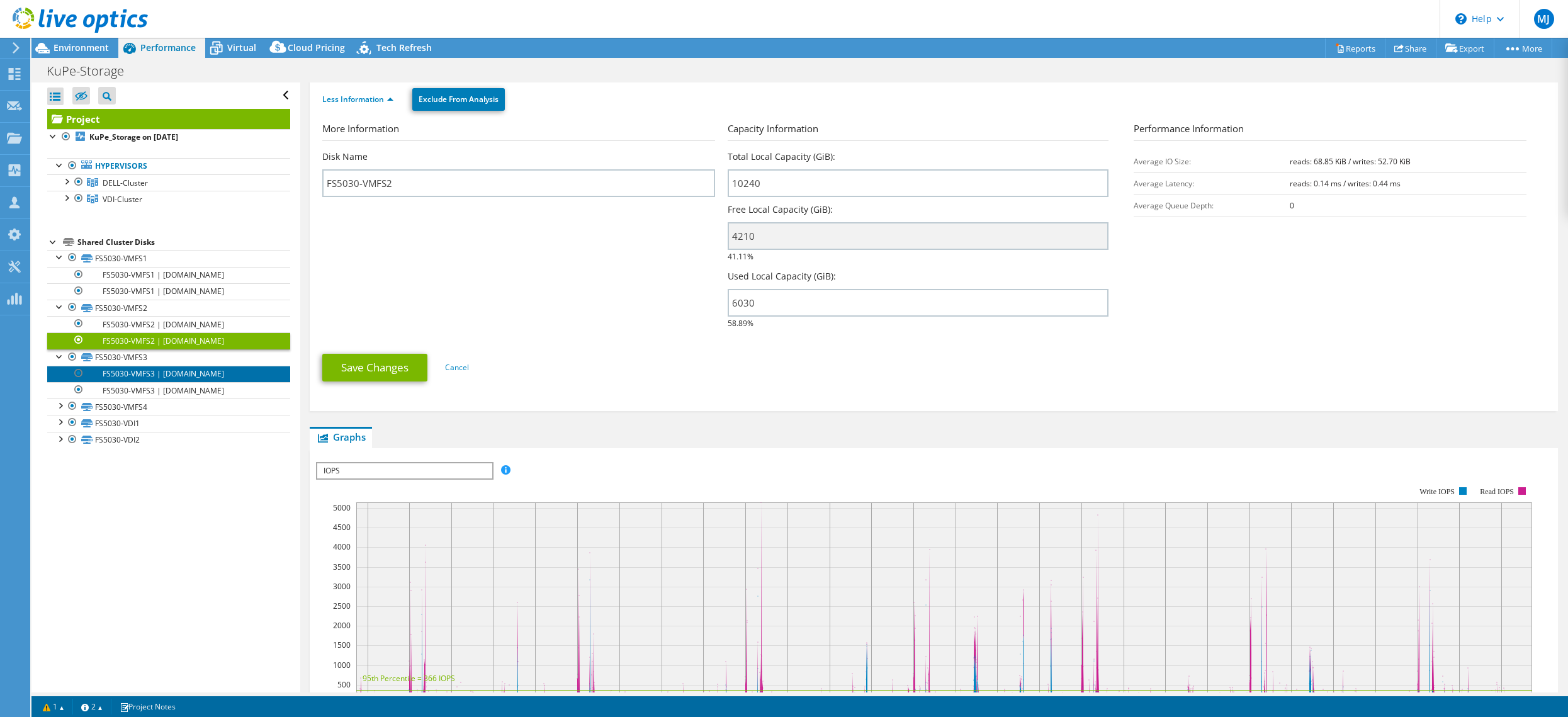
click at [169, 373] on link "FS5030-VMFS3 | [DOMAIN_NAME]" at bounding box center [168, 374] width 243 height 16
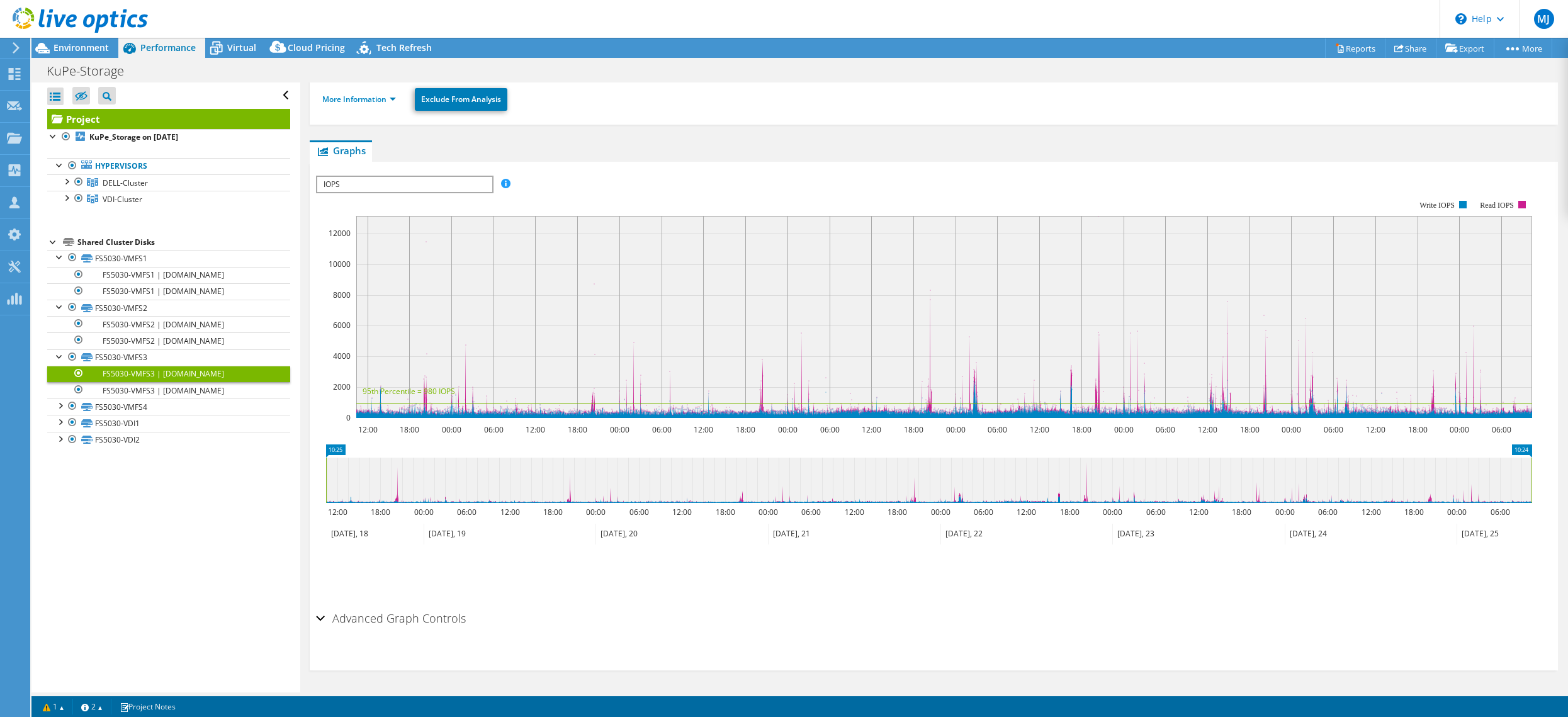
click at [322, 617] on div "Advanced Graph Controls" at bounding box center [934, 620] width 1236 height 27
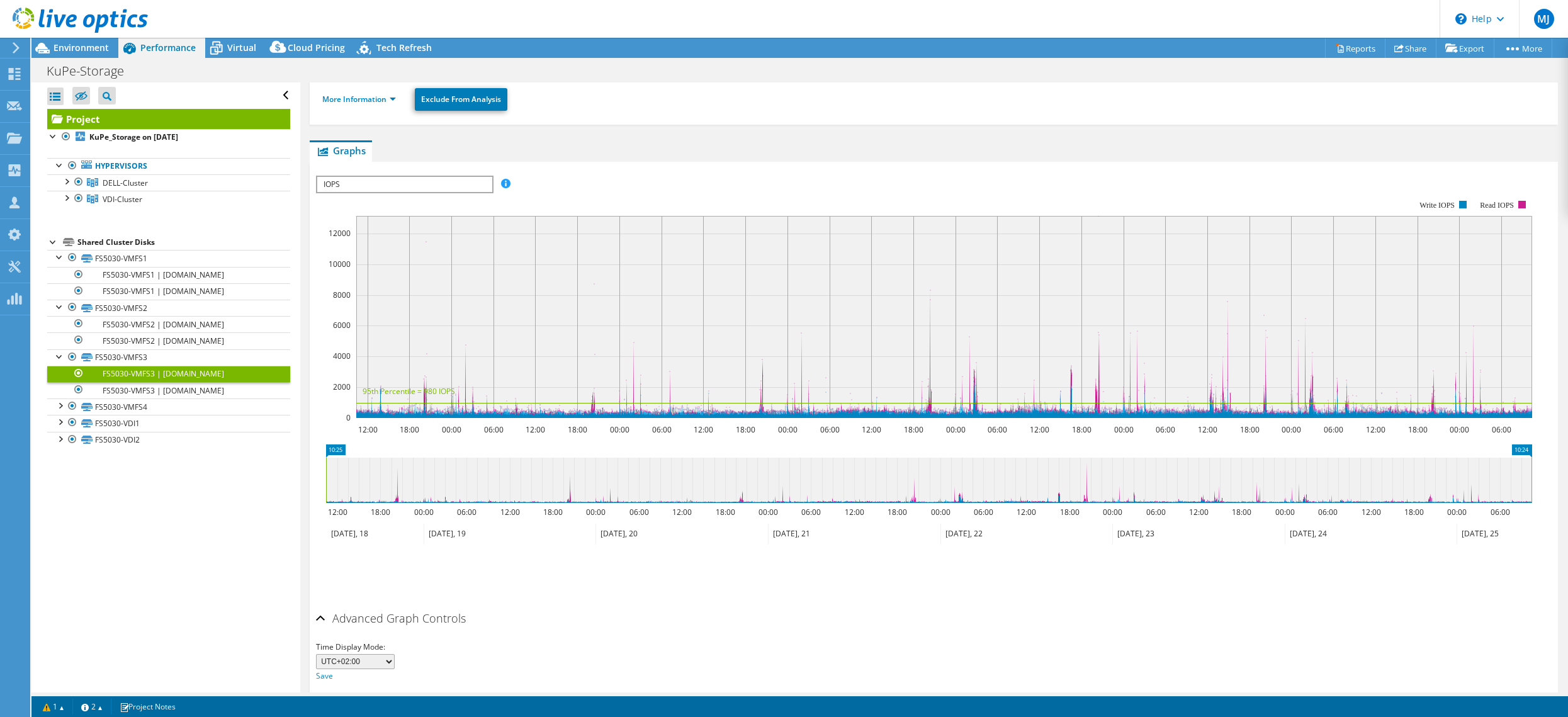
scroll to position [203, 0]
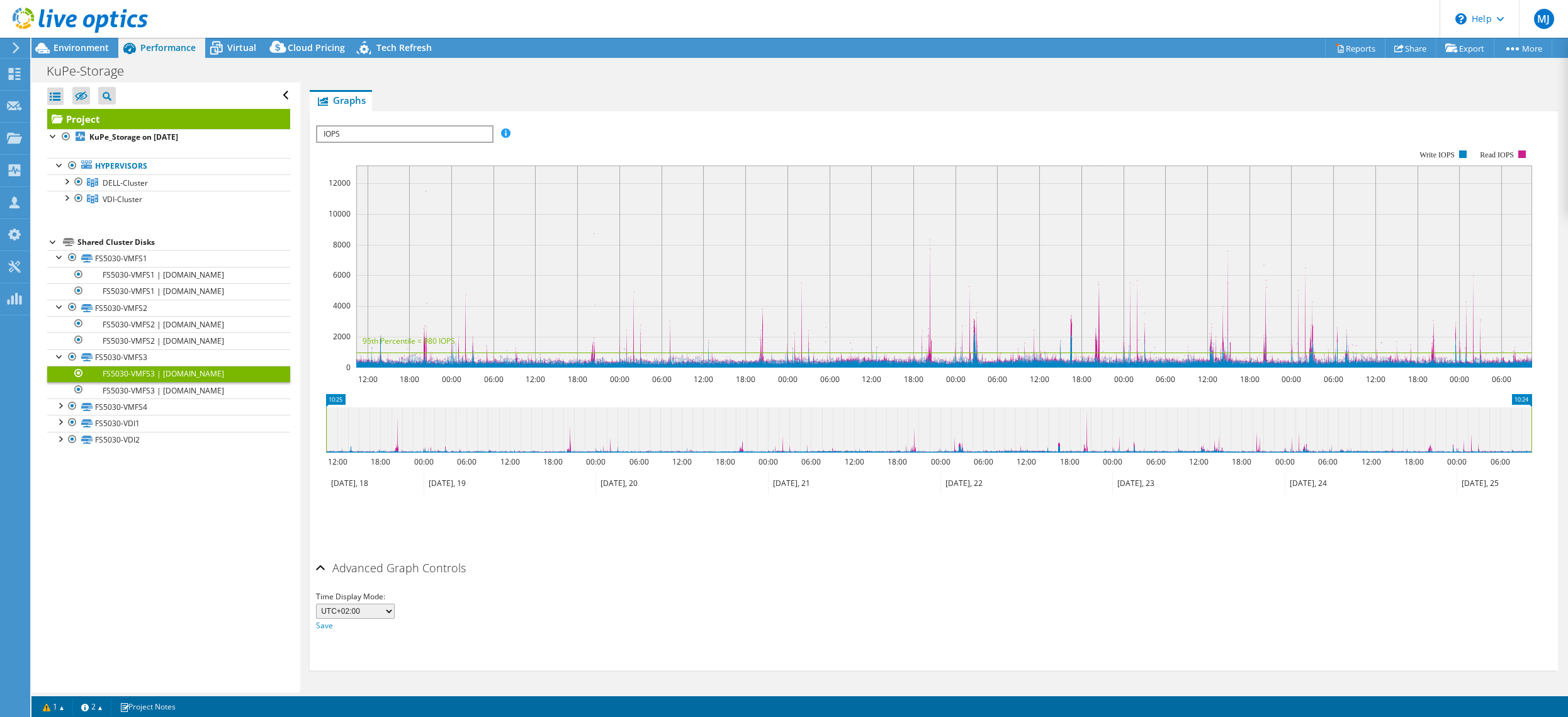
click at [221, 32] on header "MJ Channel Partner [PERSON_NAME] [PERSON_NAME][EMAIL_ADDRESS][DOMAIN_NAME] W4IT…" at bounding box center [784, 19] width 1568 height 38
click at [230, 66] on div "KuPe-Storage Print" at bounding box center [800, 70] width 1537 height 23
click at [236, 54] on div "Virtual" at bounding box center [235, 48] width 61 height 20
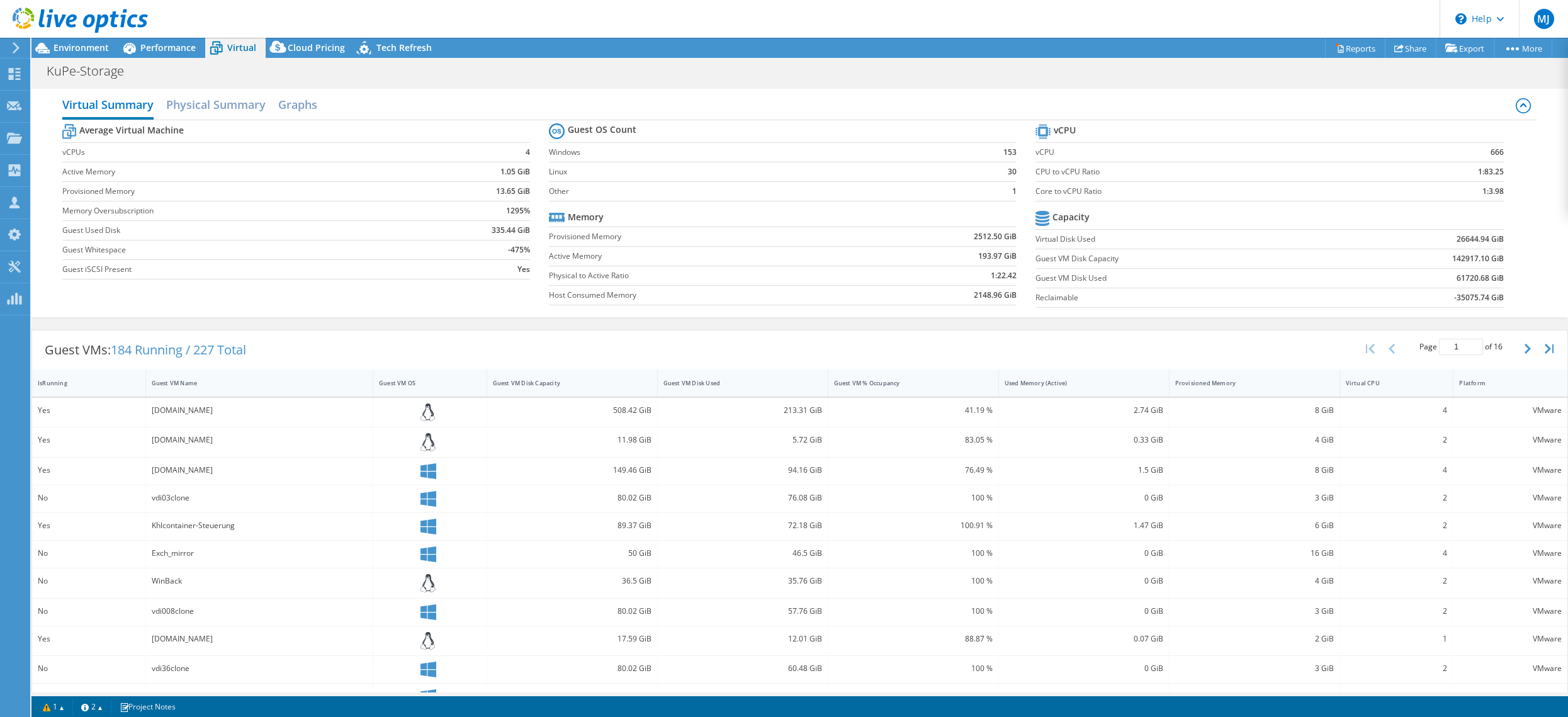
click at [219, 408] on div "[DOMAIN_NAME]" at bounding box center [259, 411] width 215 height 14
click at [61, 414] on div "Yes" at bounding box center [88, 411] width 102 height 14
click at [213, 112] on h2 "Physical Summary" at bounding box center [216, 106] width 100 height 27
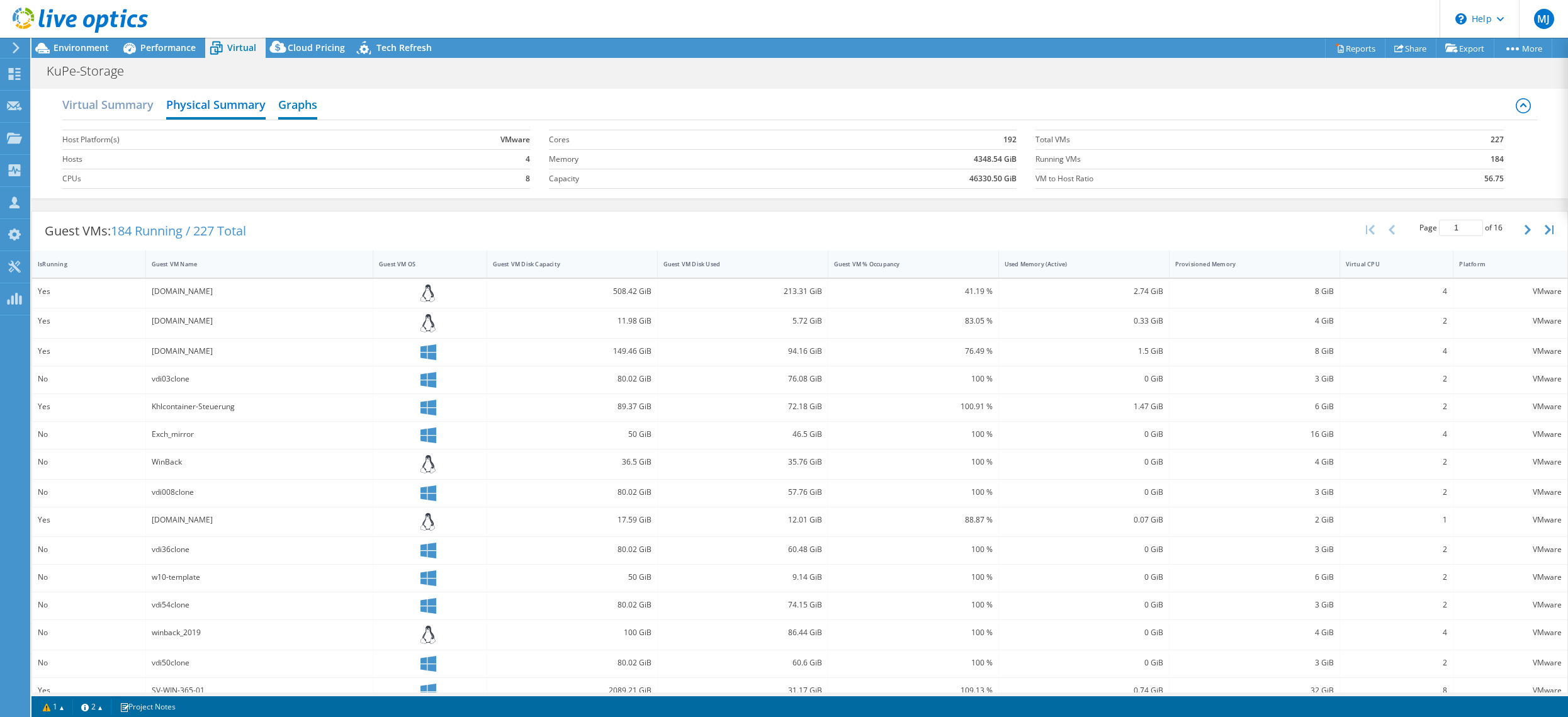
click at [295, 105] on h2 "Graphs" at bounding box center [298, 106] width 39 height 27
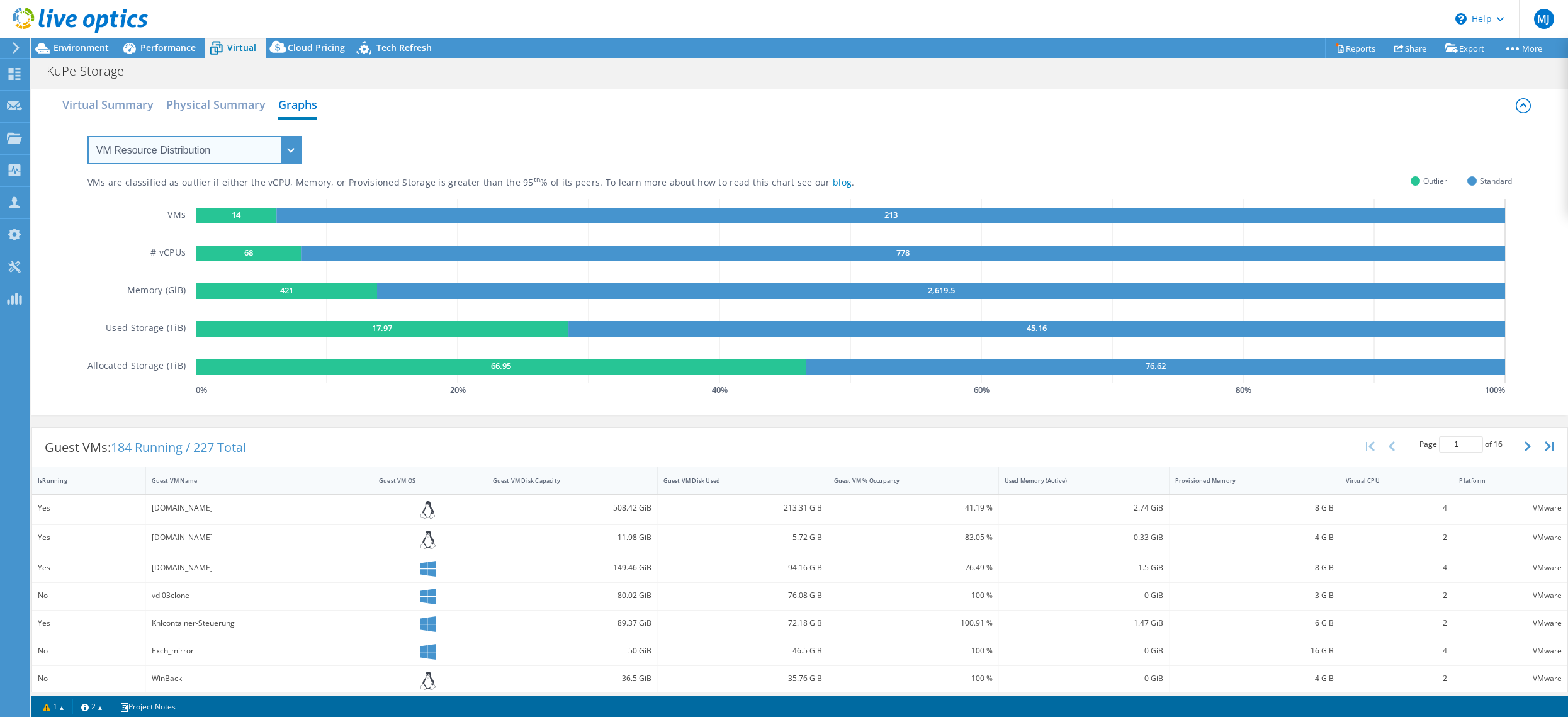
click at [208, 157] on select "VM Resource Distribution Provisioning Contrast Over Provisioning" at bounding box center [195, 149] width 214 height 28
click at [88, 136] on select "VM Resource Distribution Provisioning Contrast Over Provisioning" at bounding box center [195, 149] width 214 height 28
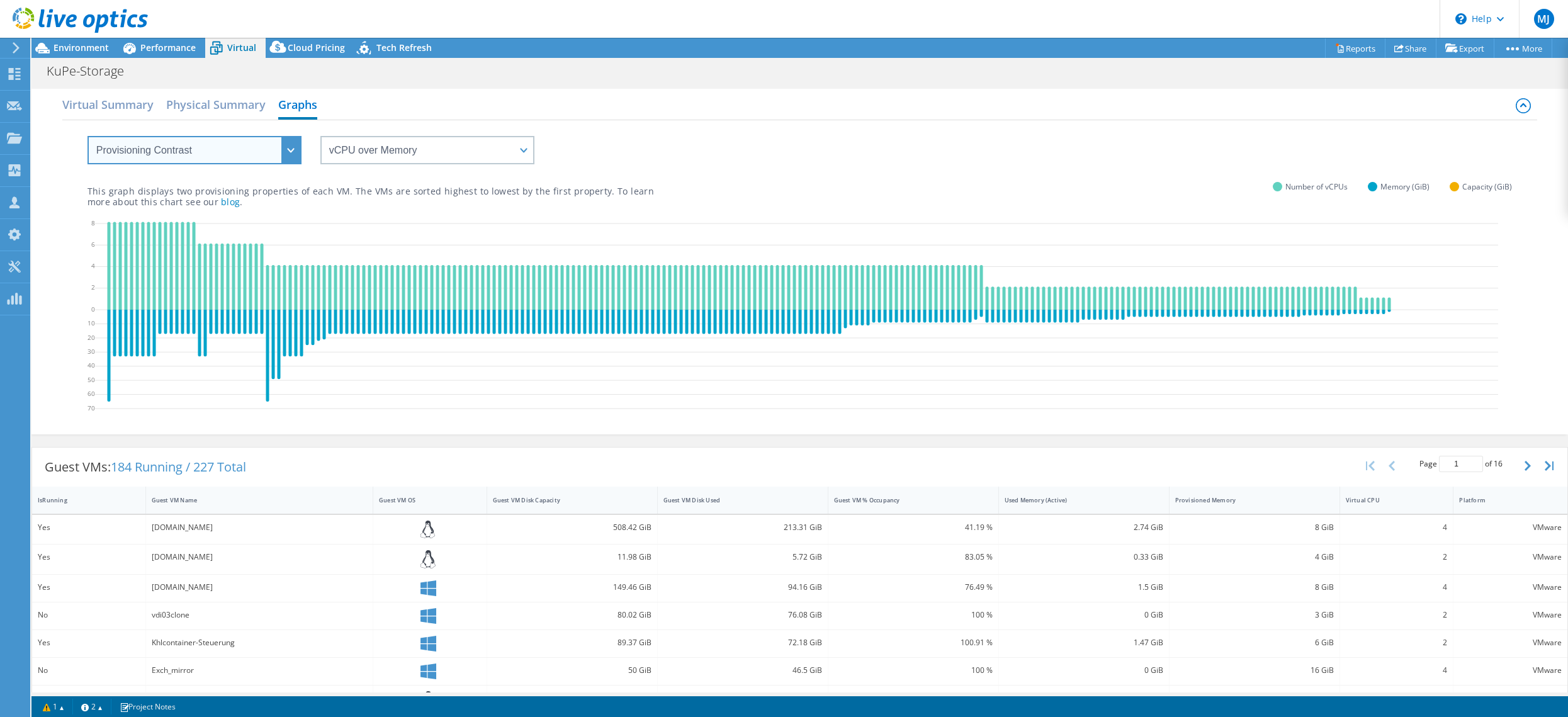
click at [246, 150] on select "VM Resource Distribution Provisioning Contrast Over Provisioning" at bounding box center [195, 149] width 214 height 28
select select "Over Provisioning"
click at [88, 136] on select "VM Resource Distribution Provisioning Contrast Over Provisioning" at bounding box center [195, 149] width 214 height 28
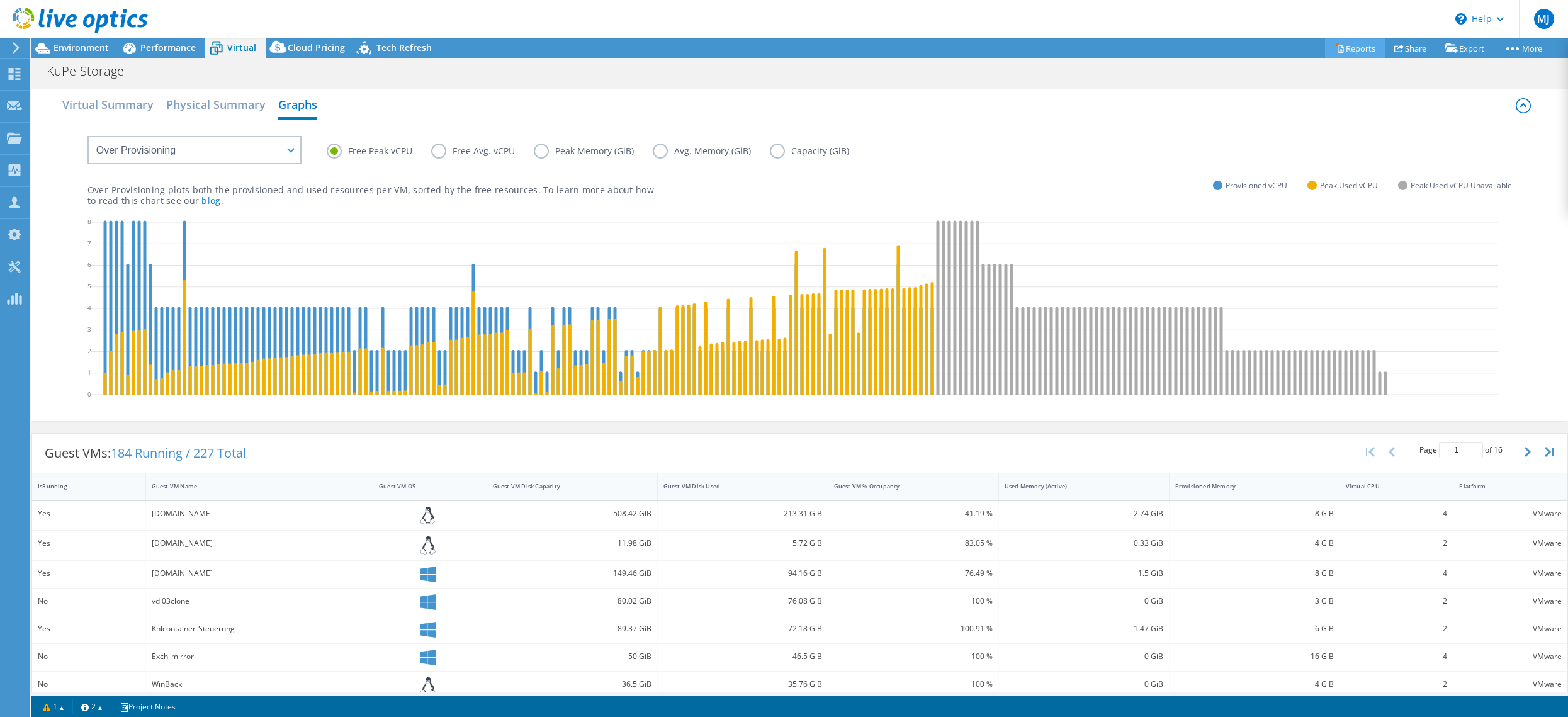
click at [1355, 53] on link "Reports" at bounding box center [1355, 48] width 61 height 20
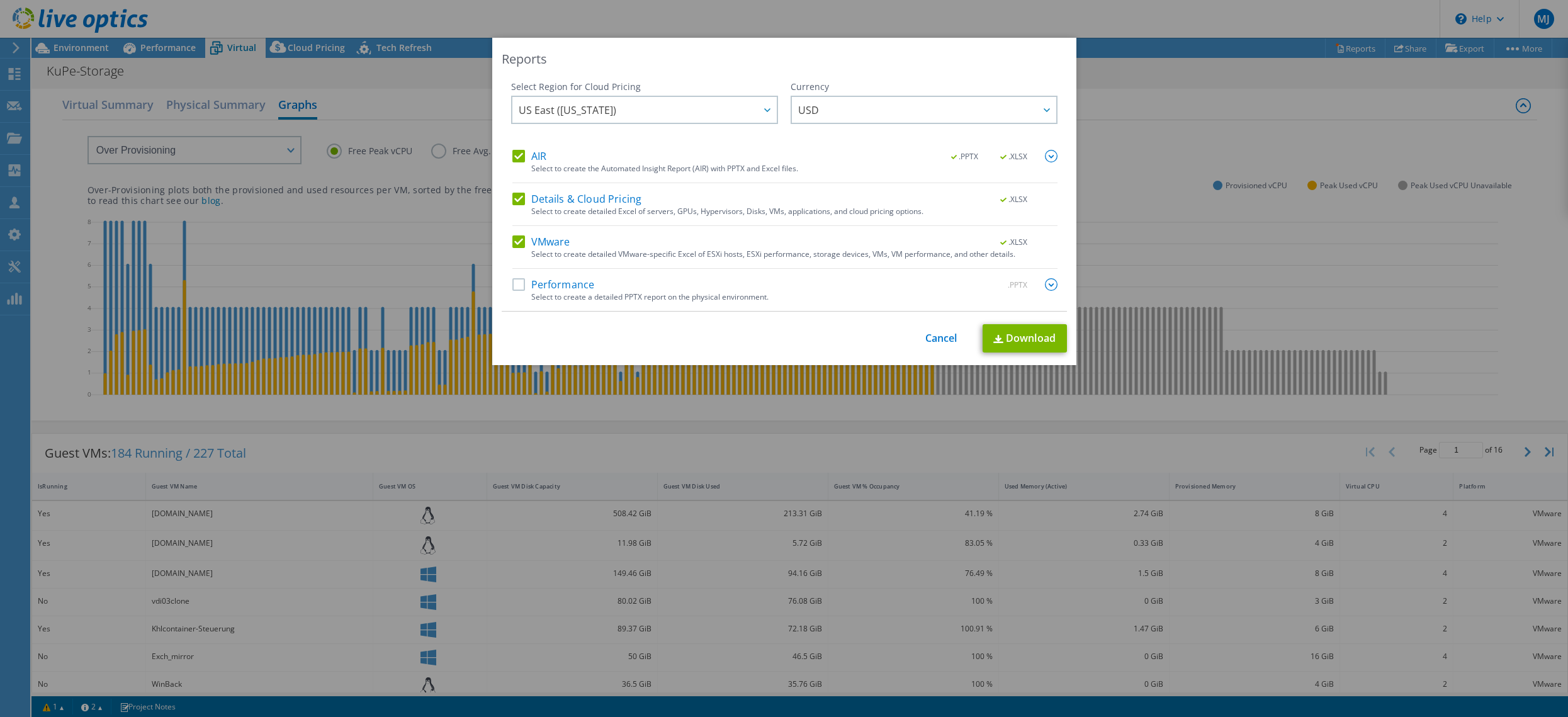
click at [520, 286] on label "Performance" at bounding box center [553, 284] width 83 height 13
click at [0, 0] on input "Performance" at bounding box center [0, 0] width 0 height 0
click at [760, 118] on div at bounding box center [767, 110] width 20 height 26
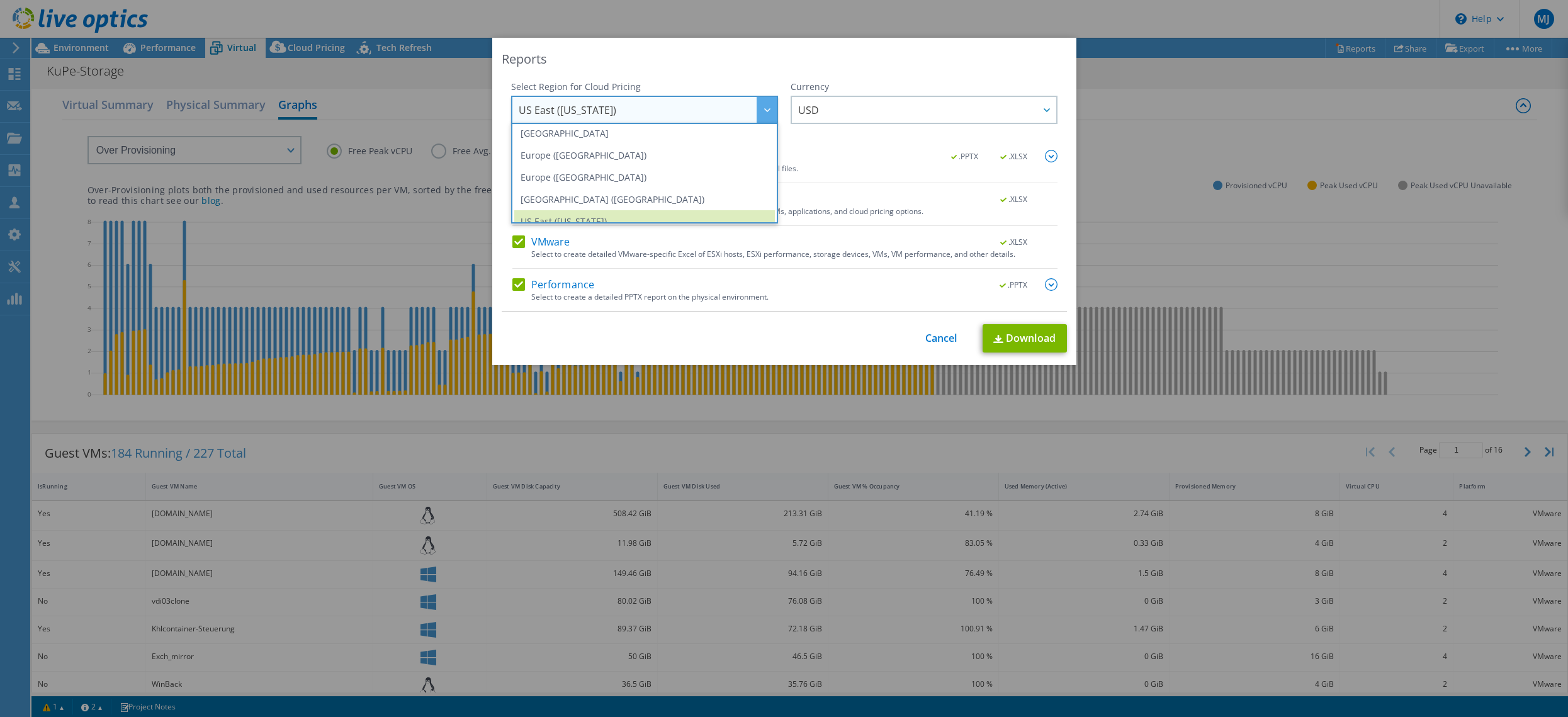
scroll to position [126, 0]
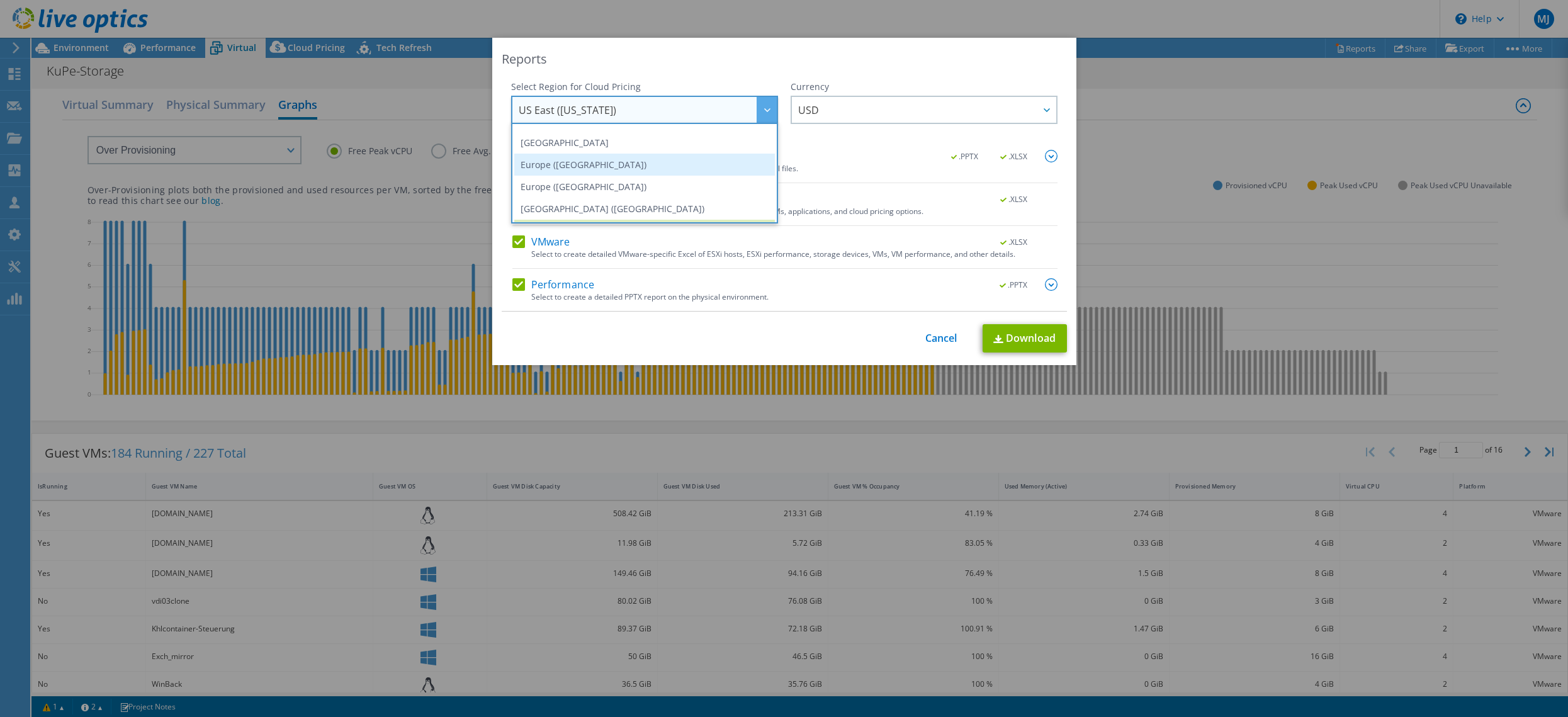
click at [580, 169] on li "Europe ([GEOGRAPHIC_DATA])" at bounding box center [644, 165] width 260 height 22
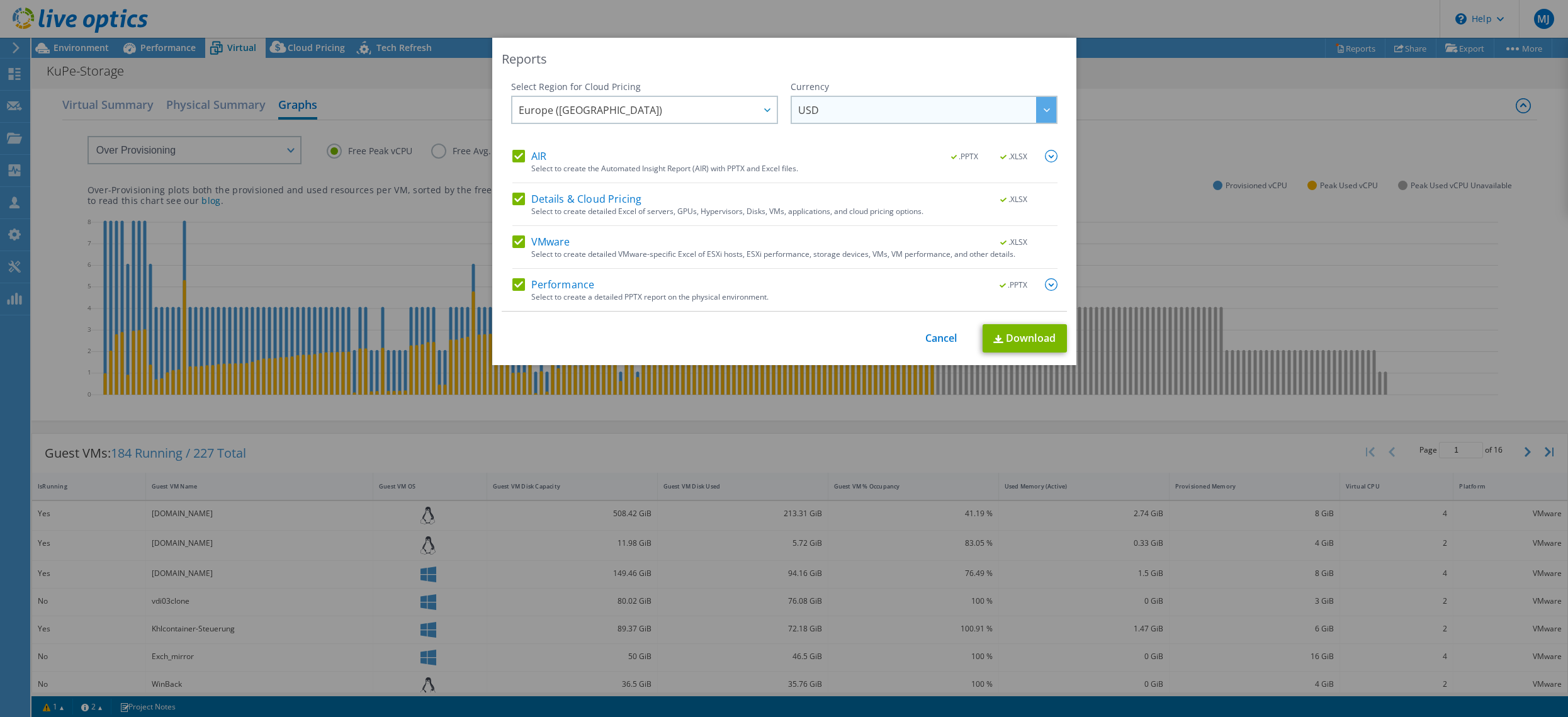
click at [870, 113] on span "USD" at bounding box center [927, 110] width 258 height 26
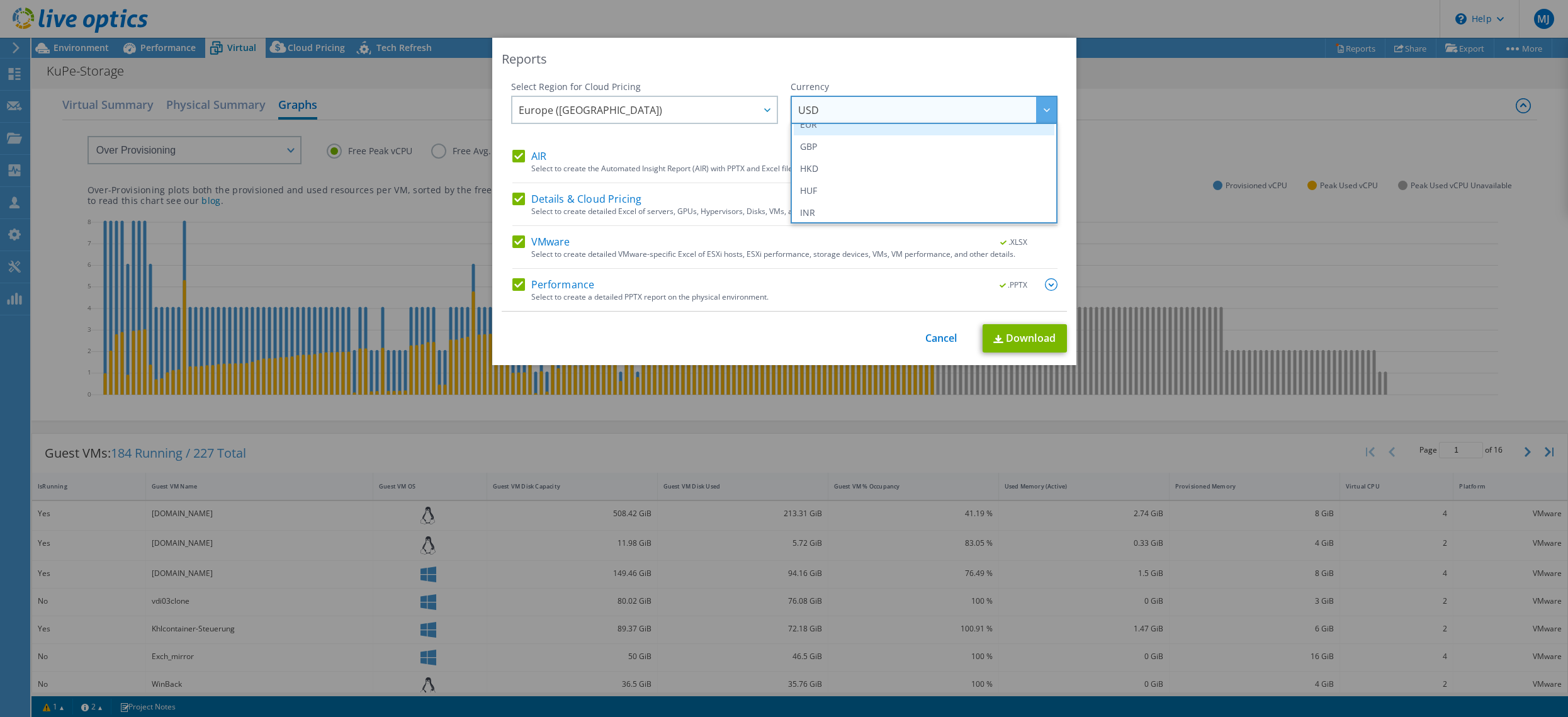
click at [829, 131] on li "EUR" at bounding box center [924, 125] width 260 height 22
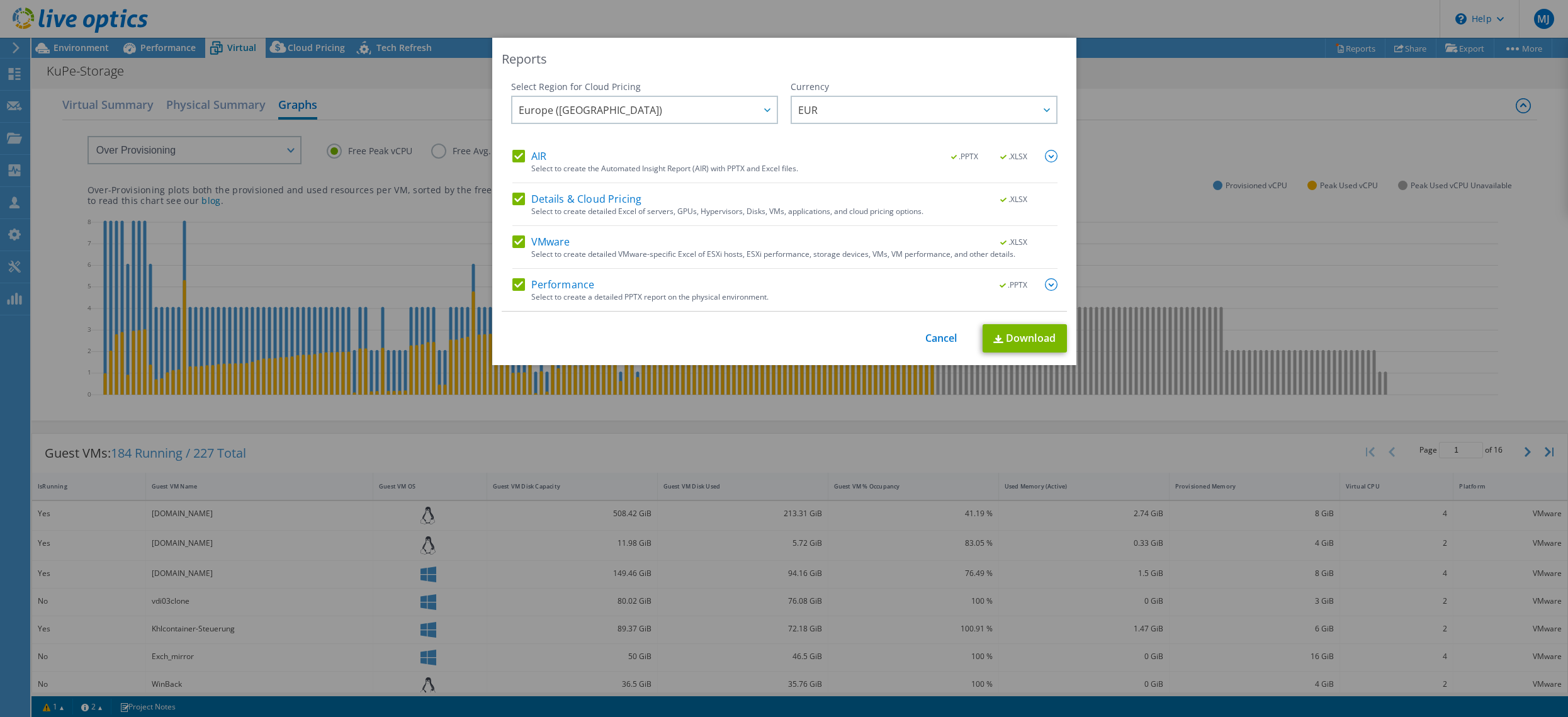
click at [1046, 283] on img at bounding box center [1051, 284] width 13 height 13
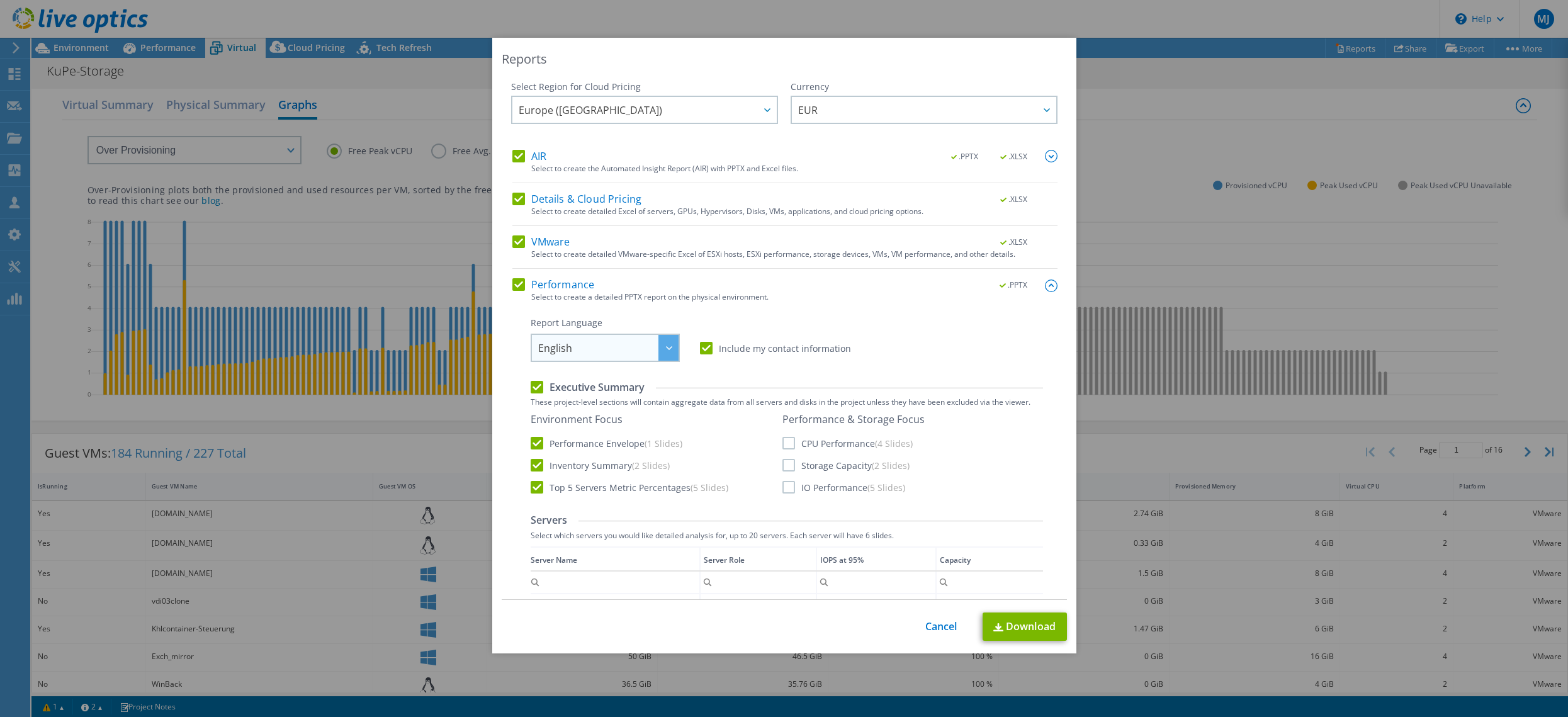
click at [659, 347] on div at bounding box center [669, 347] width 20 height 26
click at [582, 397] on li "Deutsch" at bounding box center [605, 397] width 143 height 22
click at [783, 445] on label "CPU Performance (4 Slides)" at bounding box center [848, 443] width 131 height 13
click at [0, 0] on input "CPU Performance (4 Slides)" at bounding box center [0, 0] width 0 height 0
click at [783, 471] on label "Storage Capacity (2 Slides)" at bounding box center [846, 465] width 127 height 13
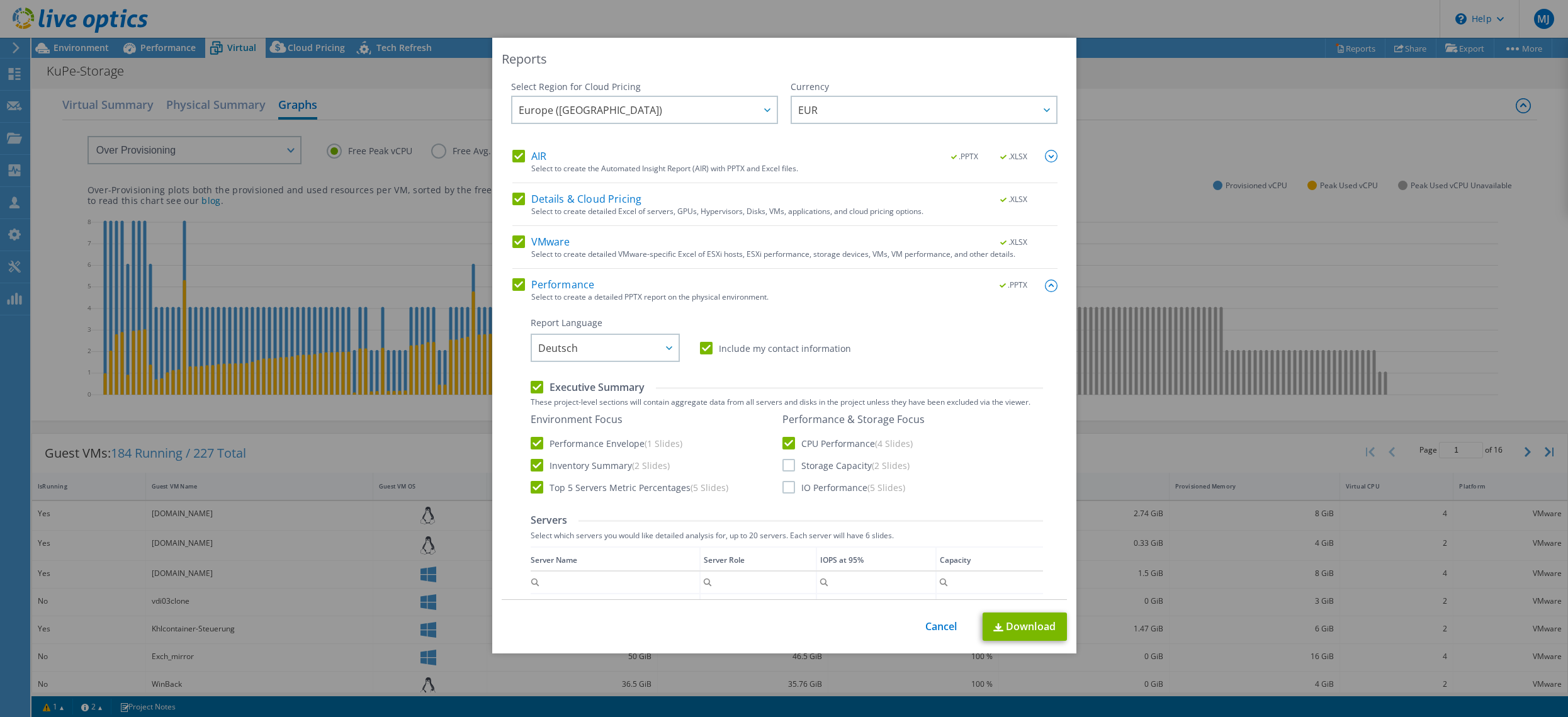
click at [0, 0] on input "Storage Capacity (2 Slides)" at bounding box center [0, 0] width 0 height 0
click at [783, 485] on label "IO Performance (5 Slides)" at bounding box center [844, 487] width 123 height 13
click at [0, 0] on input "IO Performance (5 Slides)" at bounding box center [0, 0] width 0 height 0
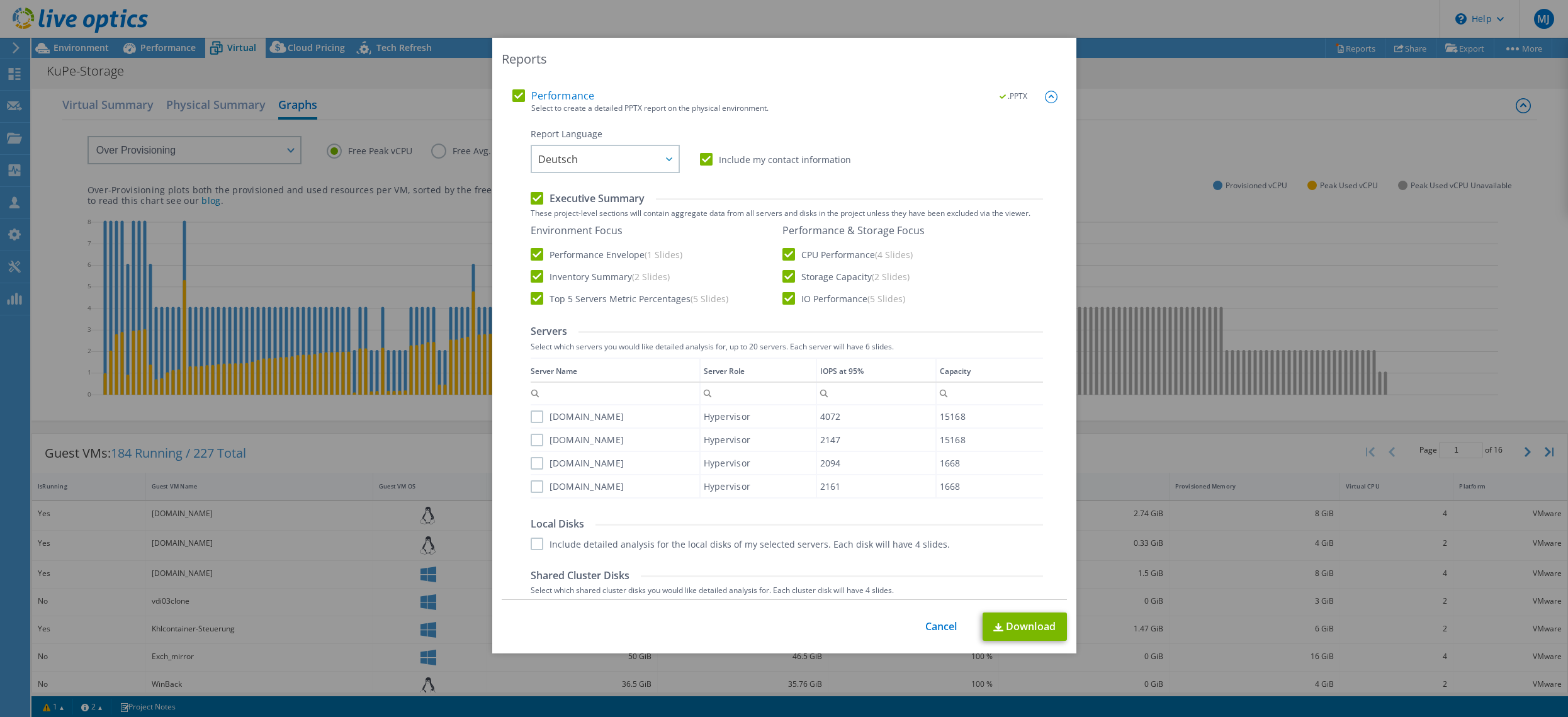
click at [535, 419] on label "[DOMAIN_NAME]" at bounding box center [578, 417] width 94 height 13
click at [0, 0] on input "[DOMAIN_NAME]" at bounding box center [0, 0] width 0 height 0
click at [532, 436] on label "[DOMAIN_NAME]" at bounding box center [578, 440] width 94 height 13
click at [0, 0] on input "[DOMAIN_NAME]" at bounding box center [0, 0] width 0 height 0
click at [532, 458] on label "[DOMAIN_NAME]" at bounding box center [578, 463] width 94 height 13
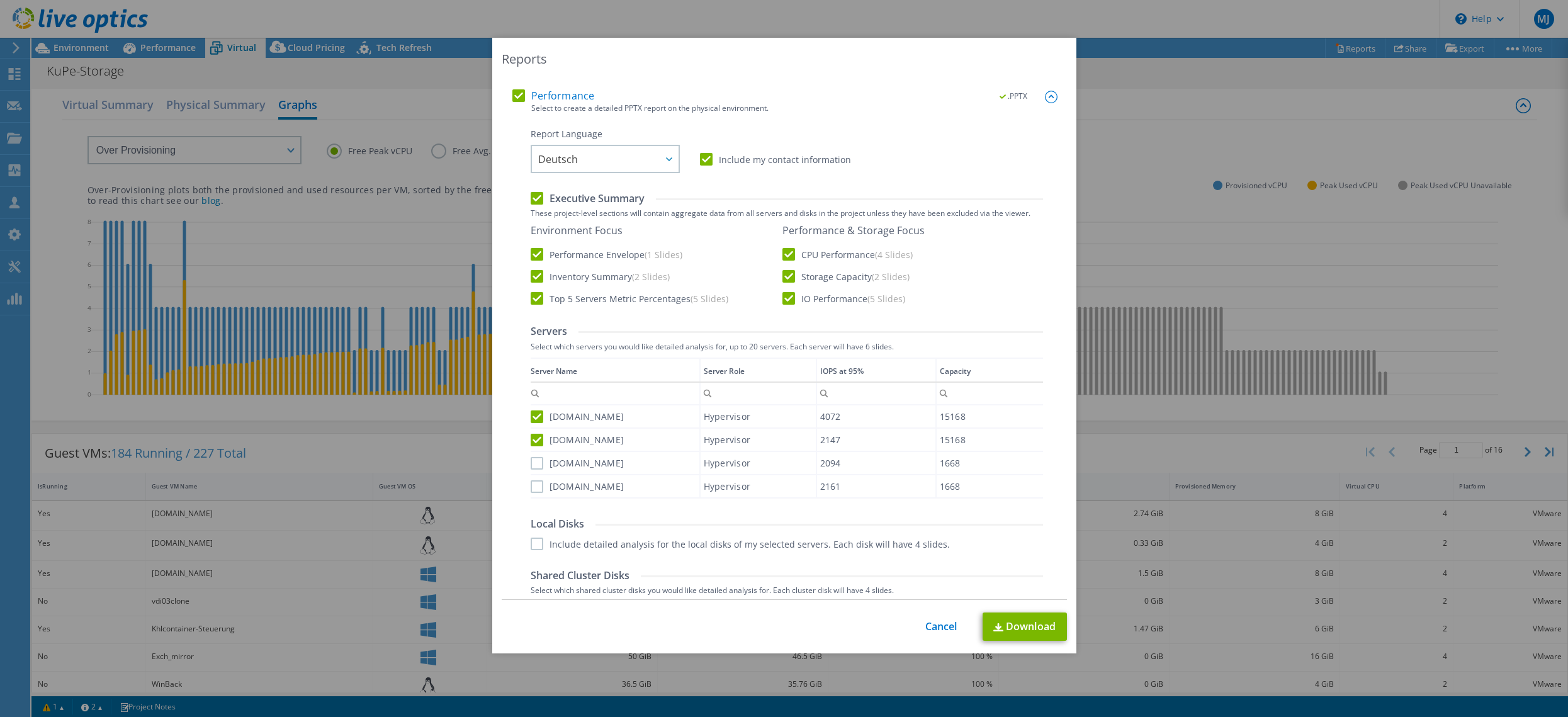
click at [0, 0] on input "[DOMAIN_NAME]" at bounding box center [0, 0] width 0 height 0
click at [537, 486] on label "[DOMAIN_NAME]" at bounding box center [578, 487] width 94 height 13
click at [0, 0] on input "[DOMAIN_NAME]" at bounding box center [0, 0] width 0 height 0
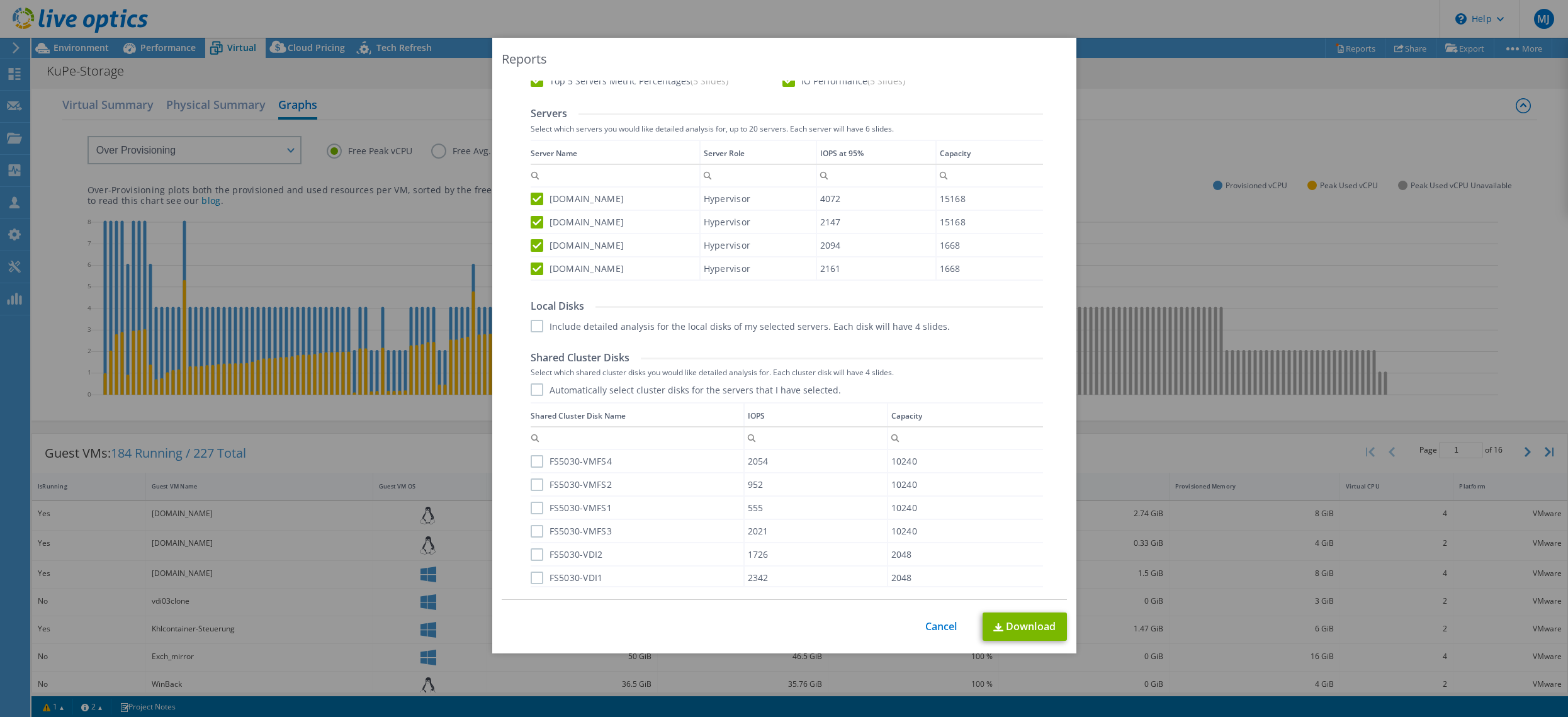
scroll to position [440, 0]
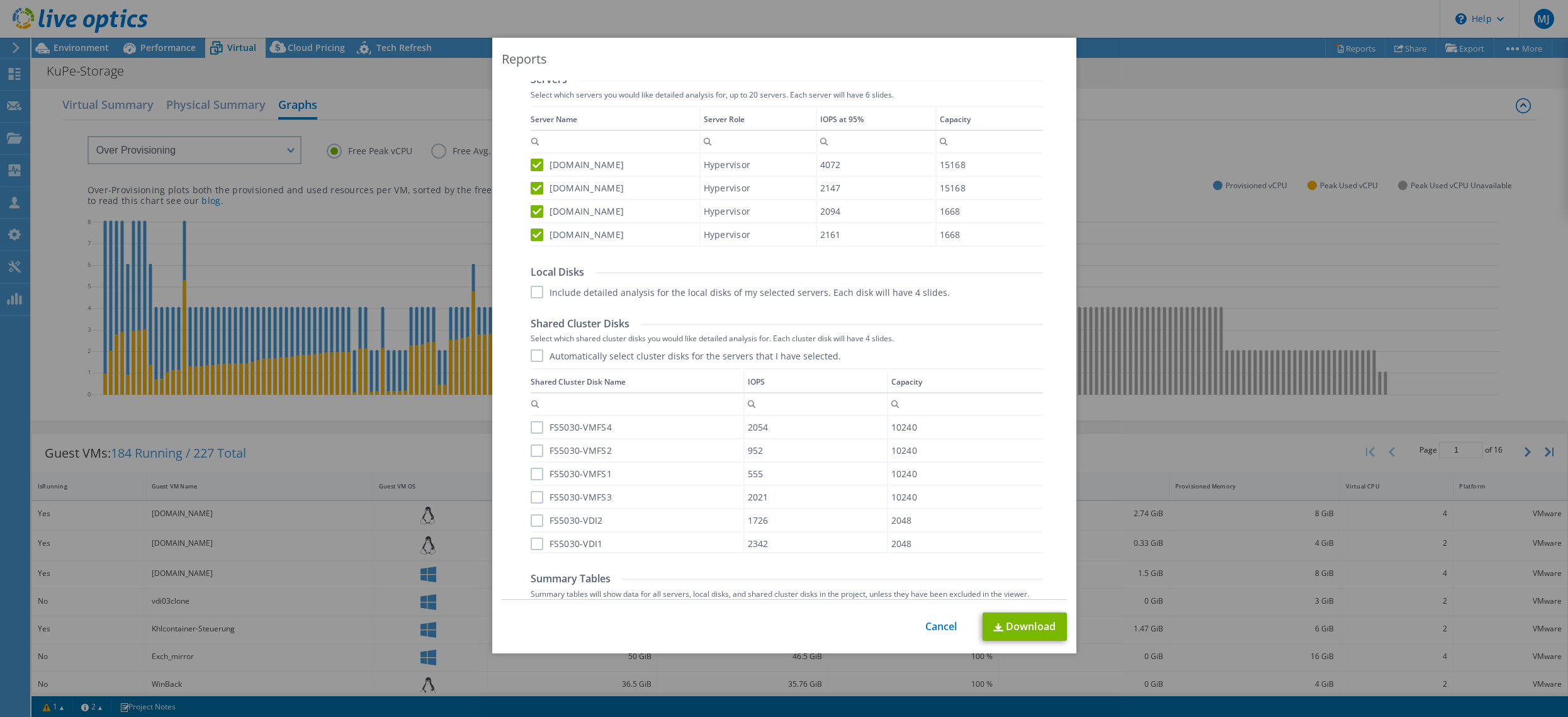
click at [531, 293] on label "Include detailed analysis for the local disks of my selected servers. Each disk…" at bounding box center [740, 292] width 419 height 13
click at [0, 0] on input "Include detailed analysis for the local disks of my selected servers. Each disk…" at bounding box center [0, 0] width 0 height 0
click at [536, 356] on label "Automatically select cluster disks for the servers that I have selected." at bounding box center [686, 355] width 311 height 13
click at [0, 0] on input "Automatically select cluster disks for the servers that I have selected." at bounding box center [0, 0] width 0 height 0
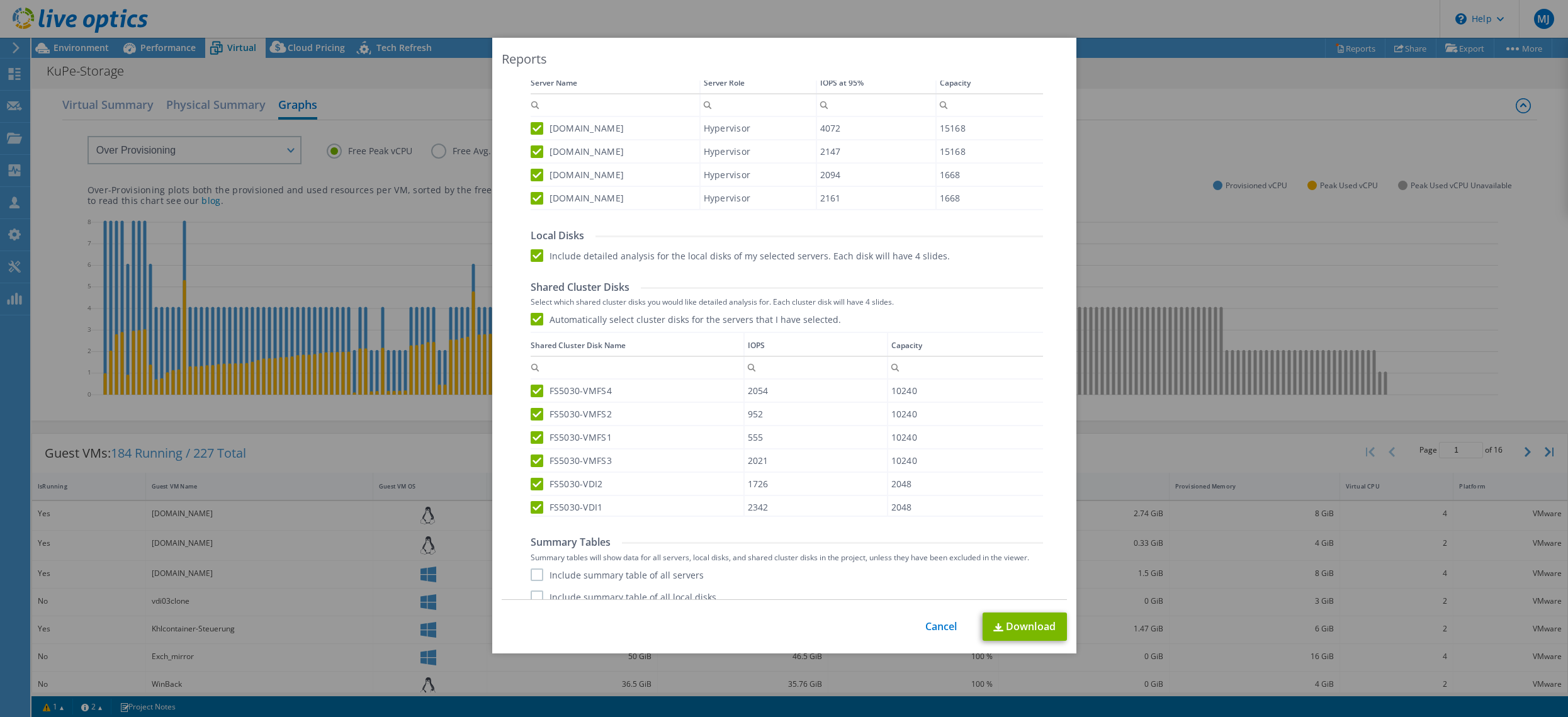
scroll to position [512, 0]
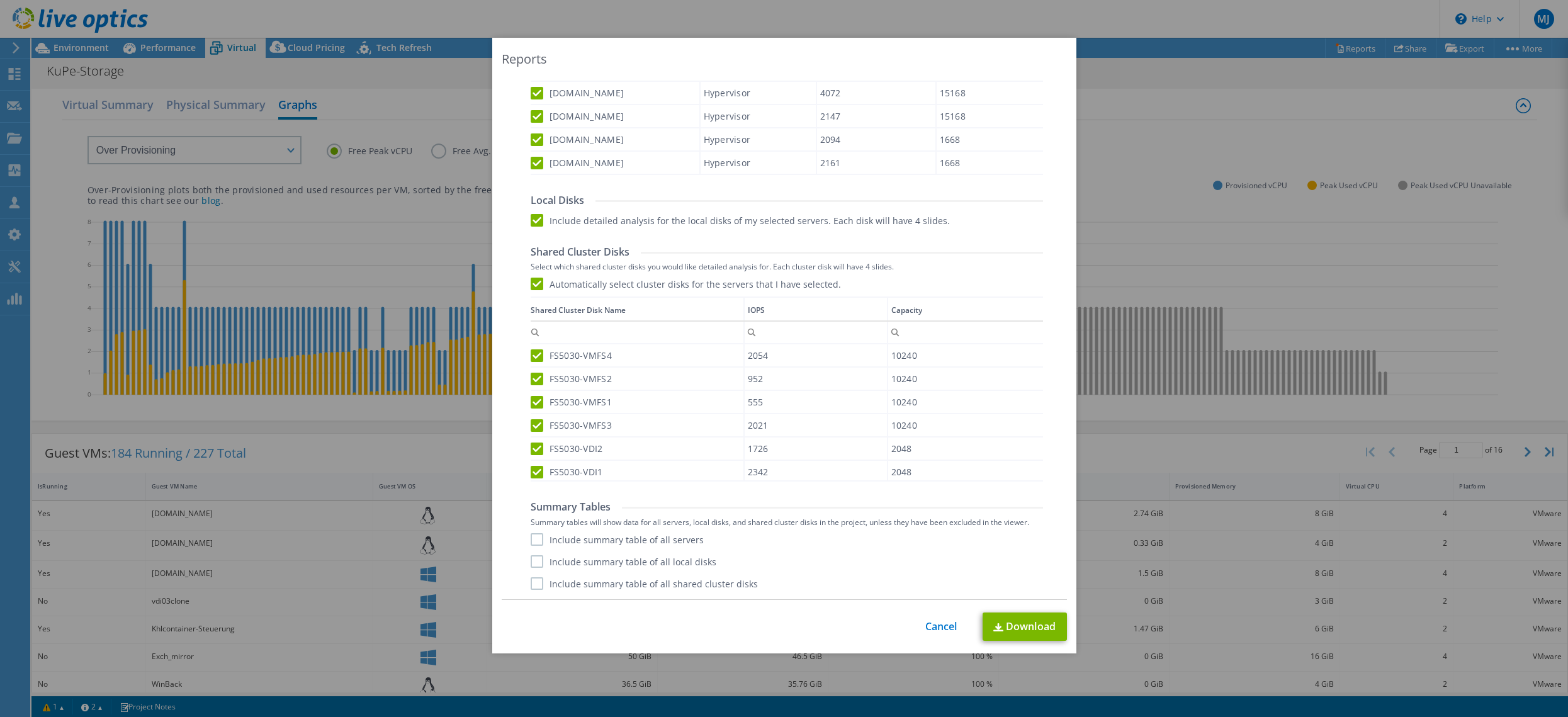
click at [533, 541] on label "Include summary table of all servers" at bounding box center [617, 539] width 173 height 13
click at [0, 0] on input "Include summary table of all servers" at bounding box center [0, 0] width 0 height 0
click at [531, 564] on label "Include summary table of all local disks" at bounding box center [624, 562] width 186 height 13
click at [0, 0] on input "Include summary table of all local disks" at bounding box center [0, 0] width 0 height 0
click at [532, 586] on label "Include summary table of all shared cluster disks" at bounding box center [644, 583] width 227 height 13
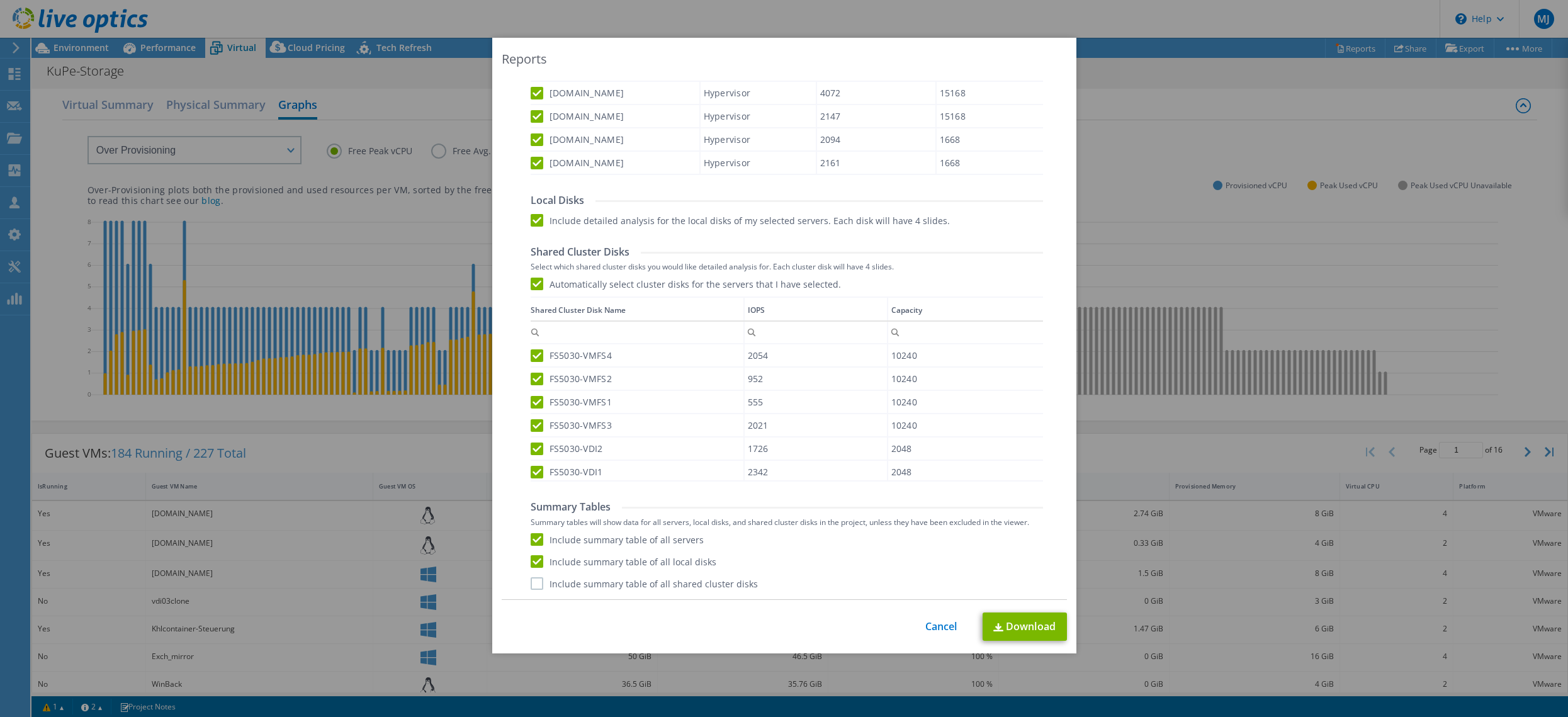
click at [0, 0] on input "Include summary table of all shared cluster disks" at bounding box center [0, 0] width 0 height 0
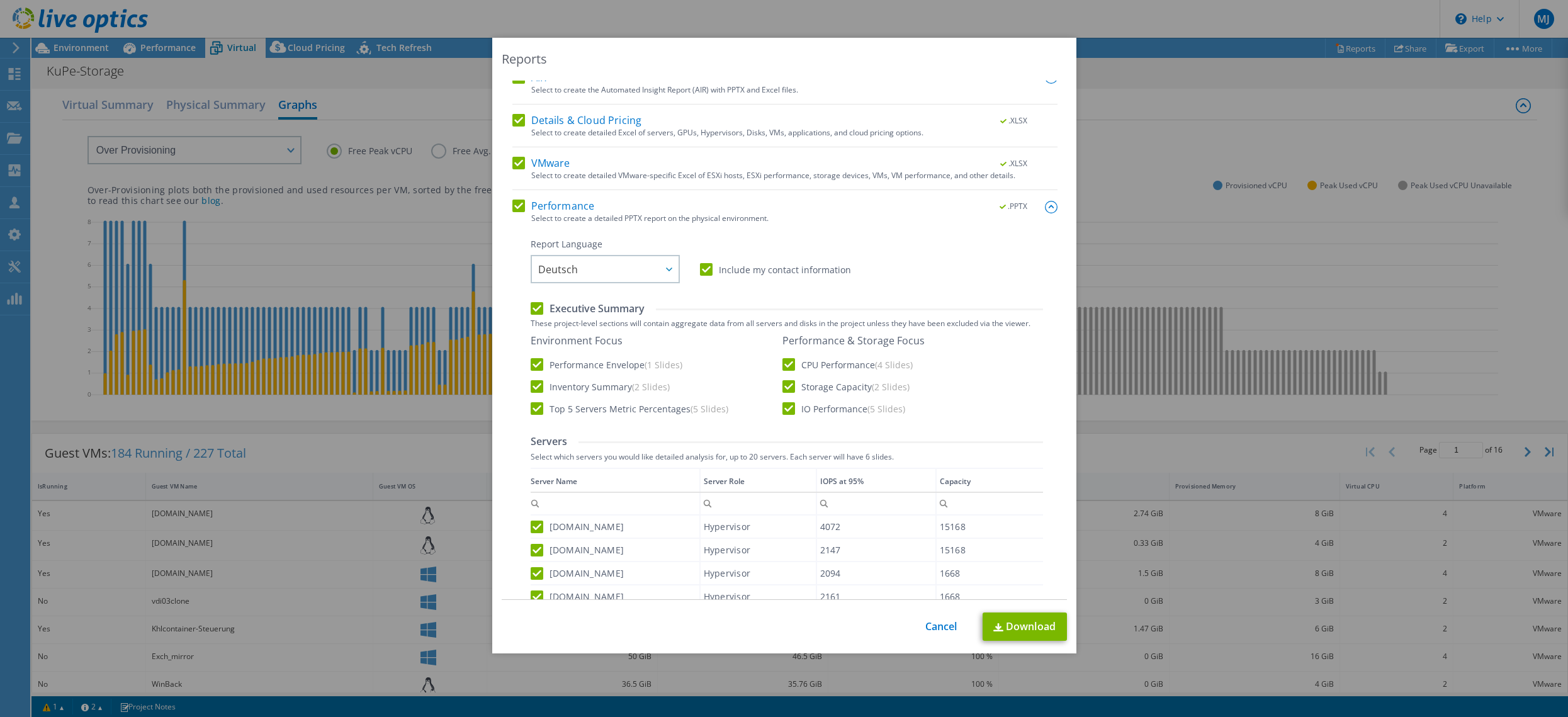
scroll to position [0, 0]
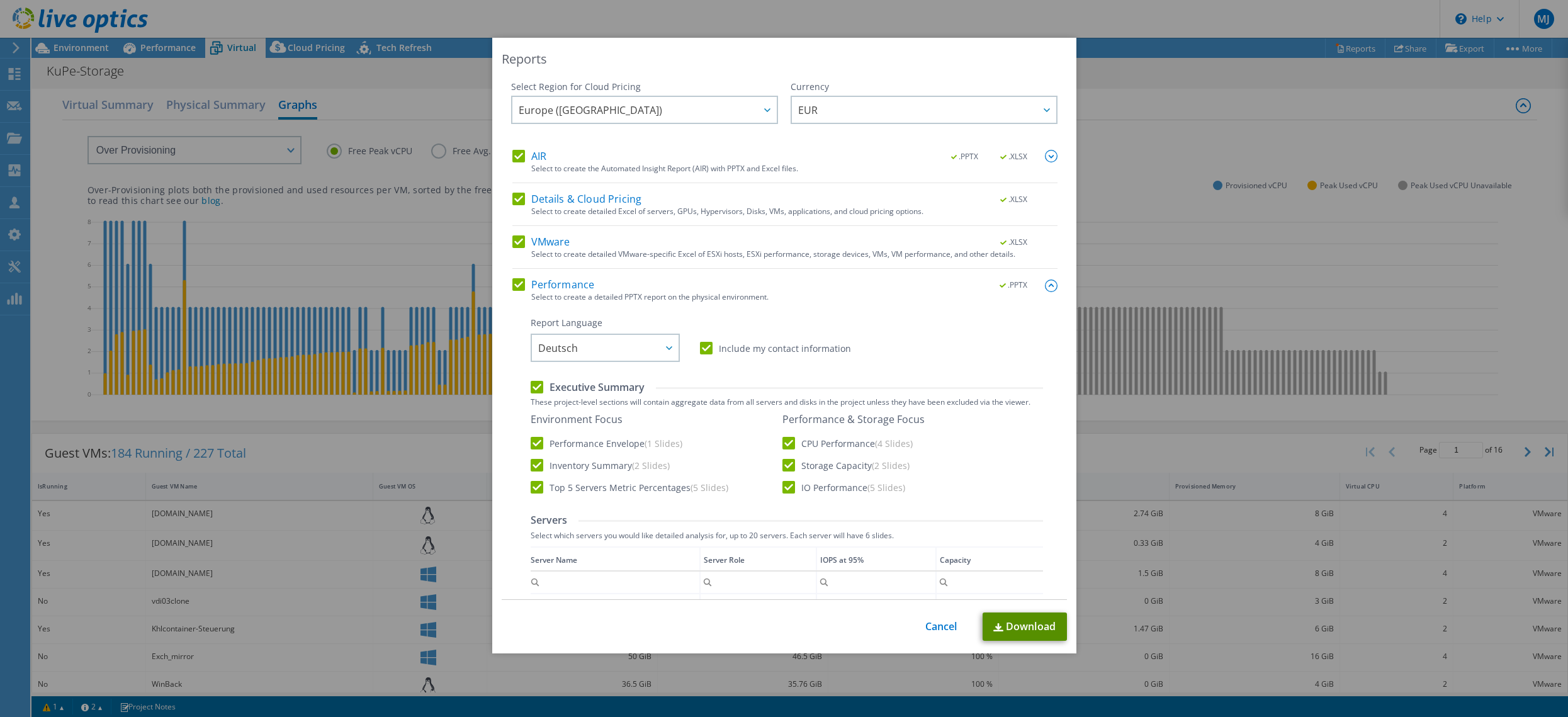
click at [1033, 627] on link "Download" at bounding box center [1024, 627] width 85 height 28
